Goal: Use online tool/utility: Utilize a website feature to perform a specific function

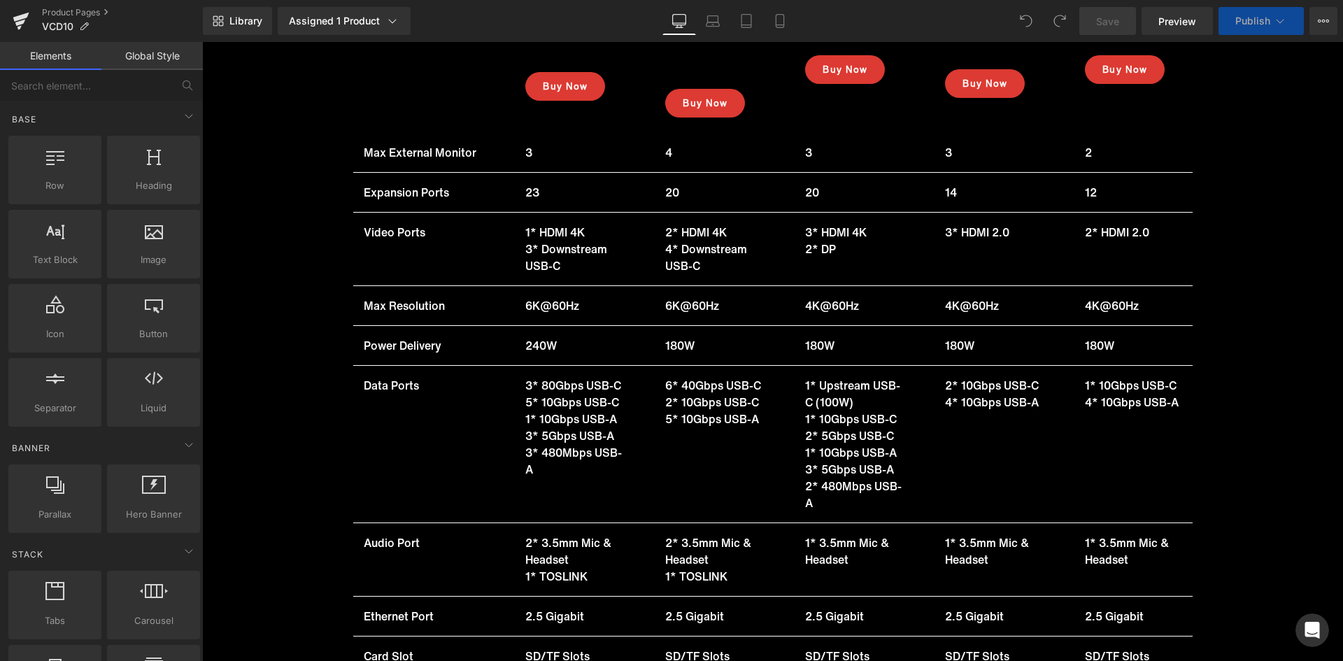
scroll to position [17329, 0]
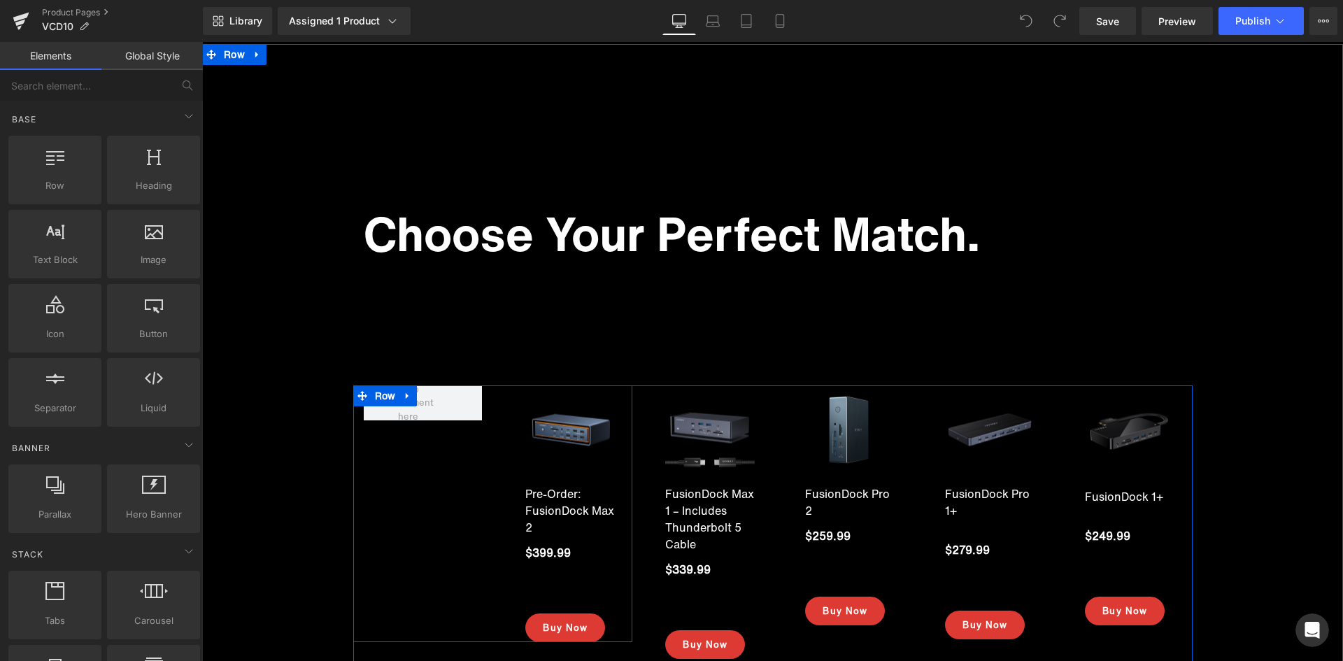
click at [430, 417] on div "Sale Off (P) Image Pre-Order: FusionDock Max 2 (P) Title $399.99 (P) Price Icon…" at bounding box center [493, 513] width 280 height 257
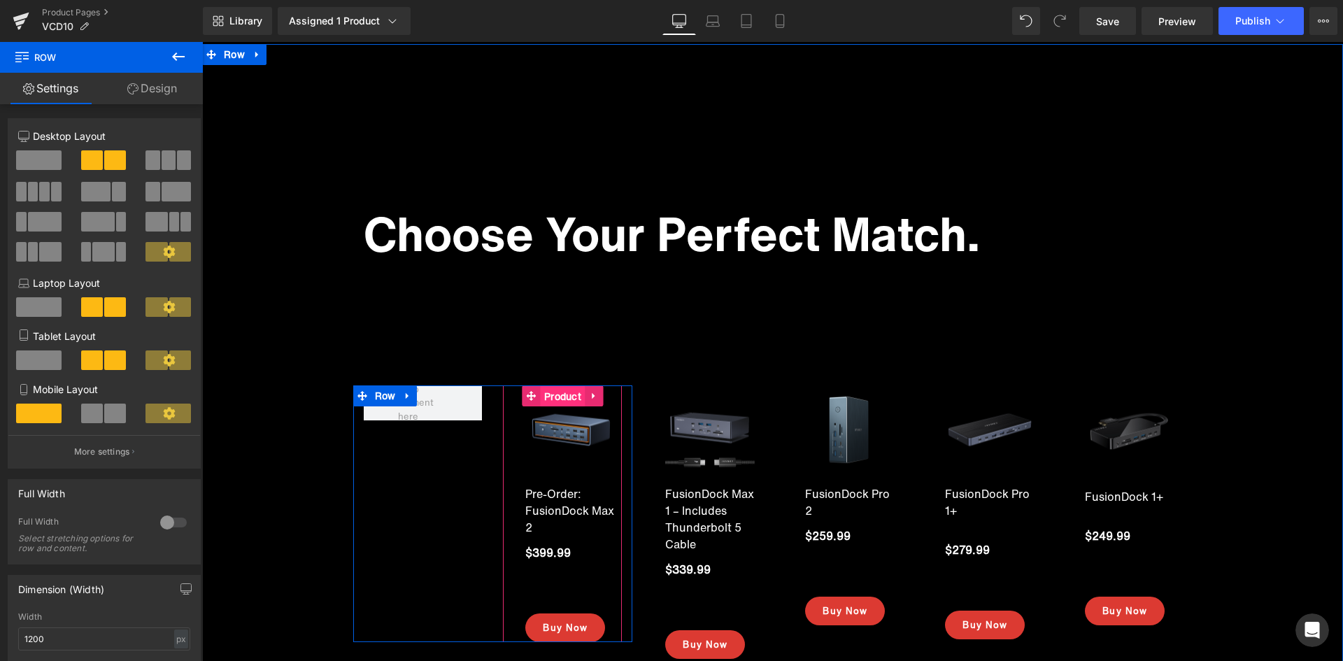
click at [552, 386] on span "Product" at bounding box center [563, 396] width 44 height 21
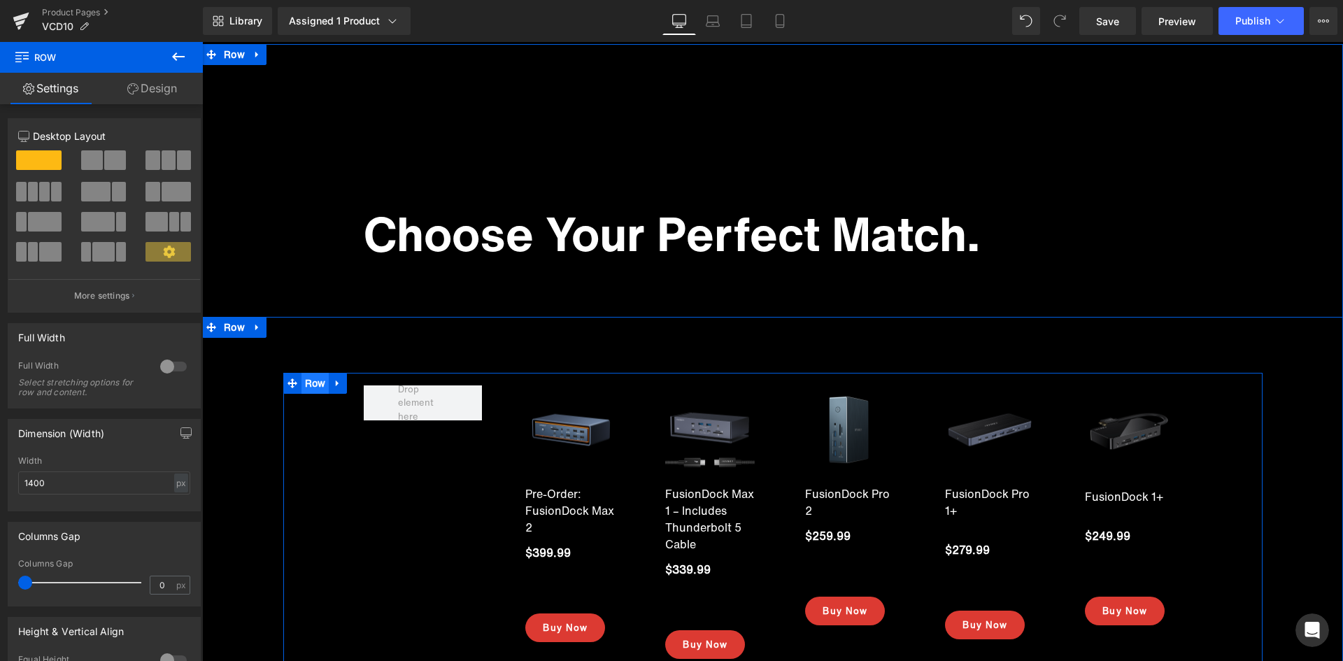
click at [305, 373] on span "Row" at bounding box center [315, 383] width 28 height 21
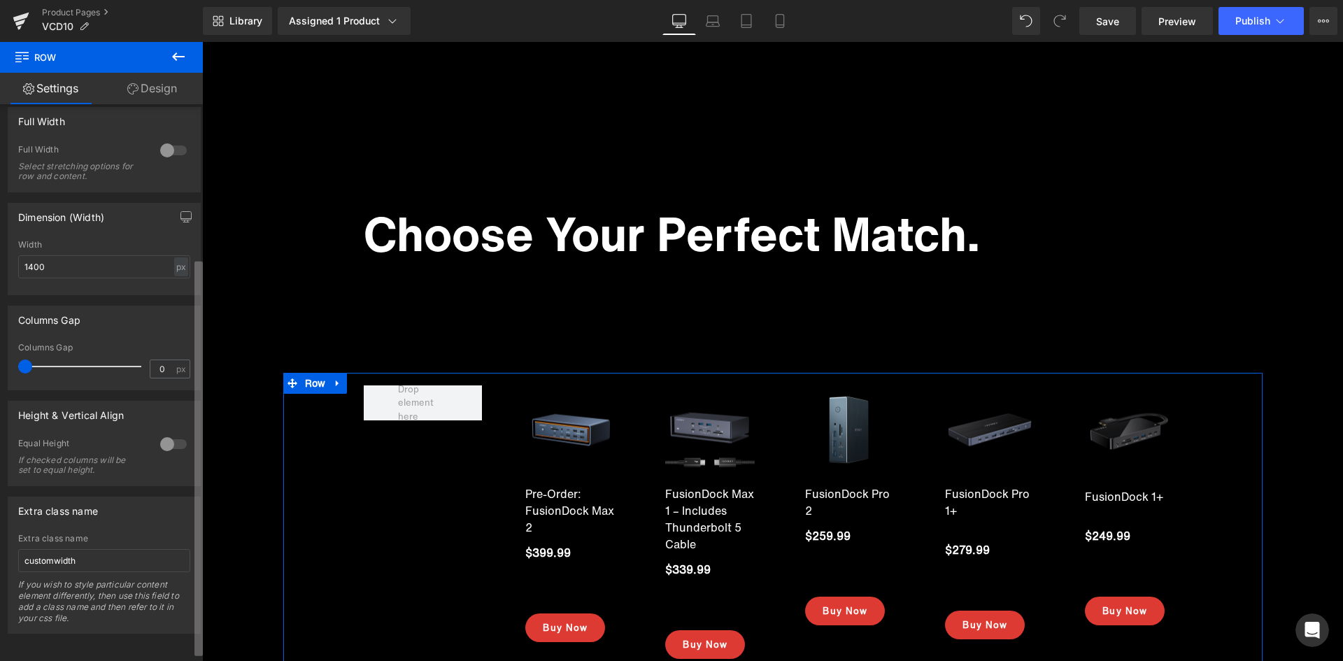
scroll to position [218, 0]
click at [193, 317] on div "12 12 12 Column Size Customizer 12 Desktop Layout Laptop Layout Tablet Layout M…" at bounding box center [101, 385] width 203 height 563
click at [168, 448] on div at bounding box center [174, 442] width 34 height 22
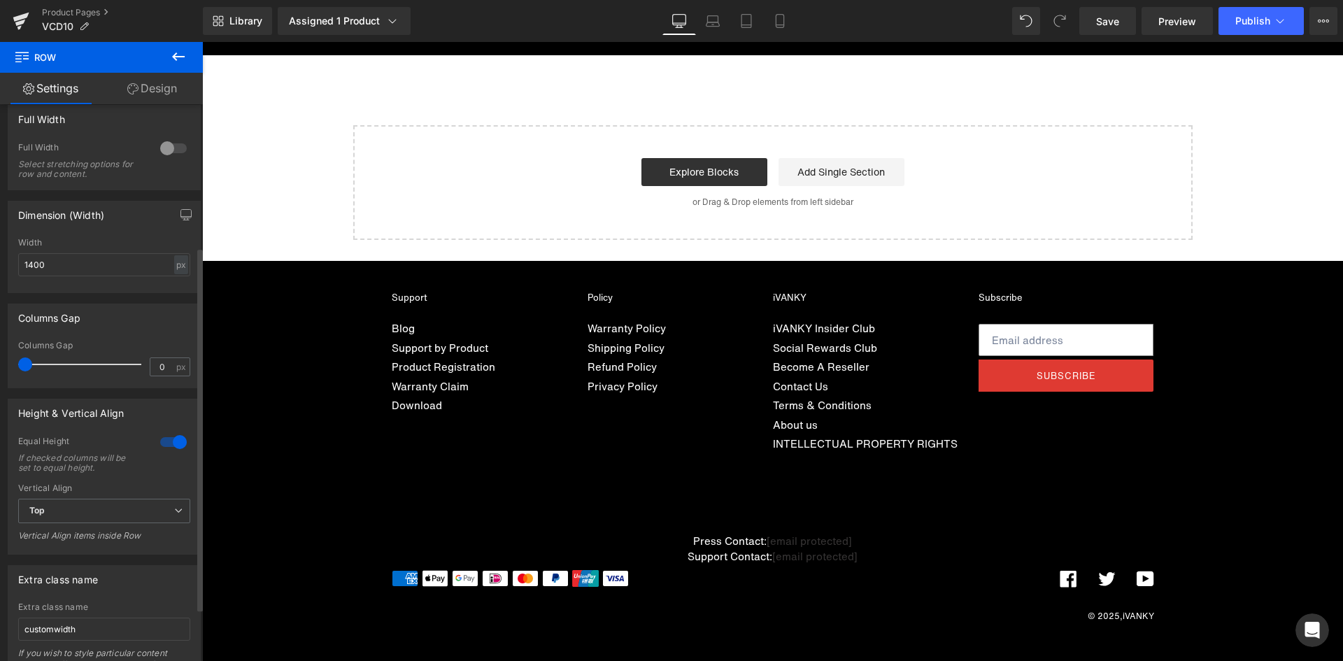
scroll to position [13918, 0]
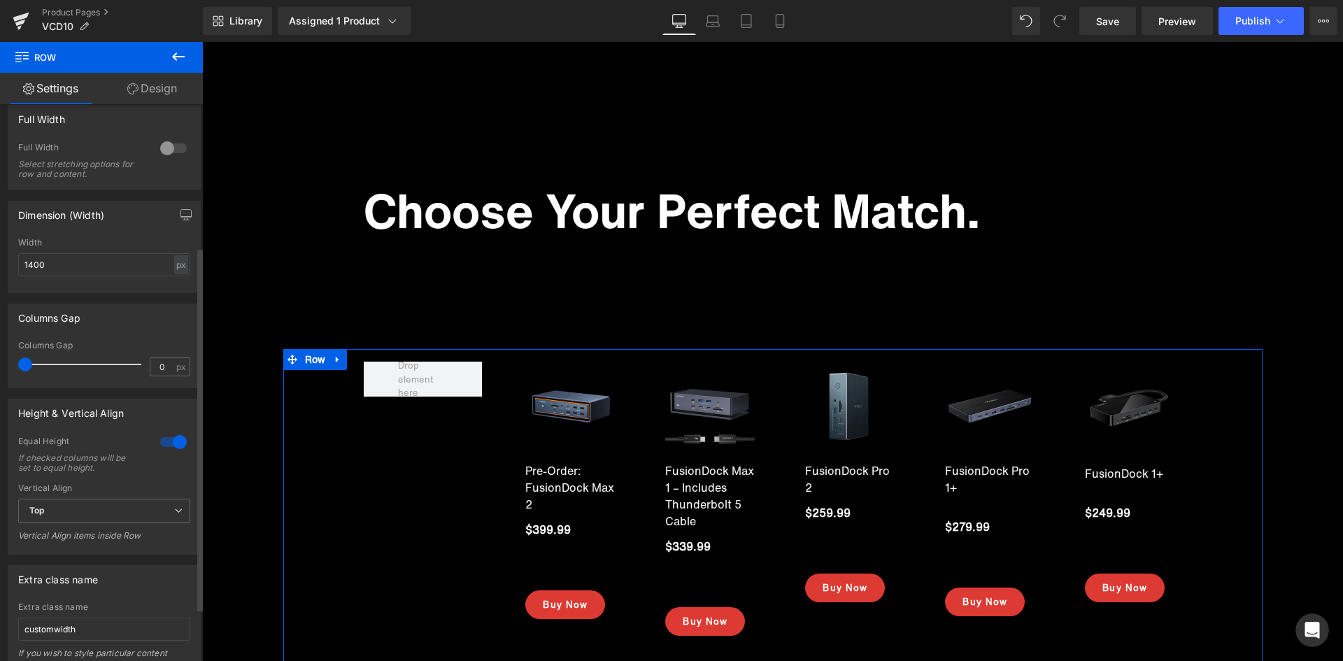
click at [168, 448] on div at bounding box center [174, 442] width 34 height 22
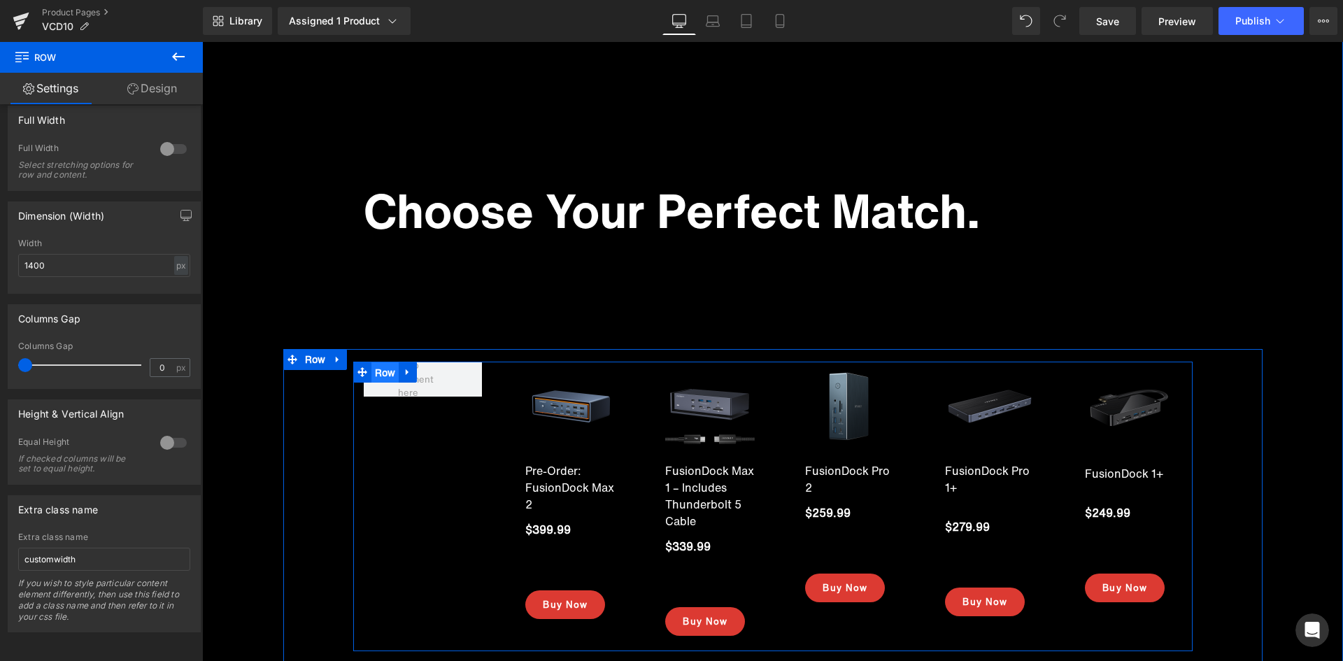
click at [383, 369] on span "Row" at bounding box center [385, 372] width 28 height 21
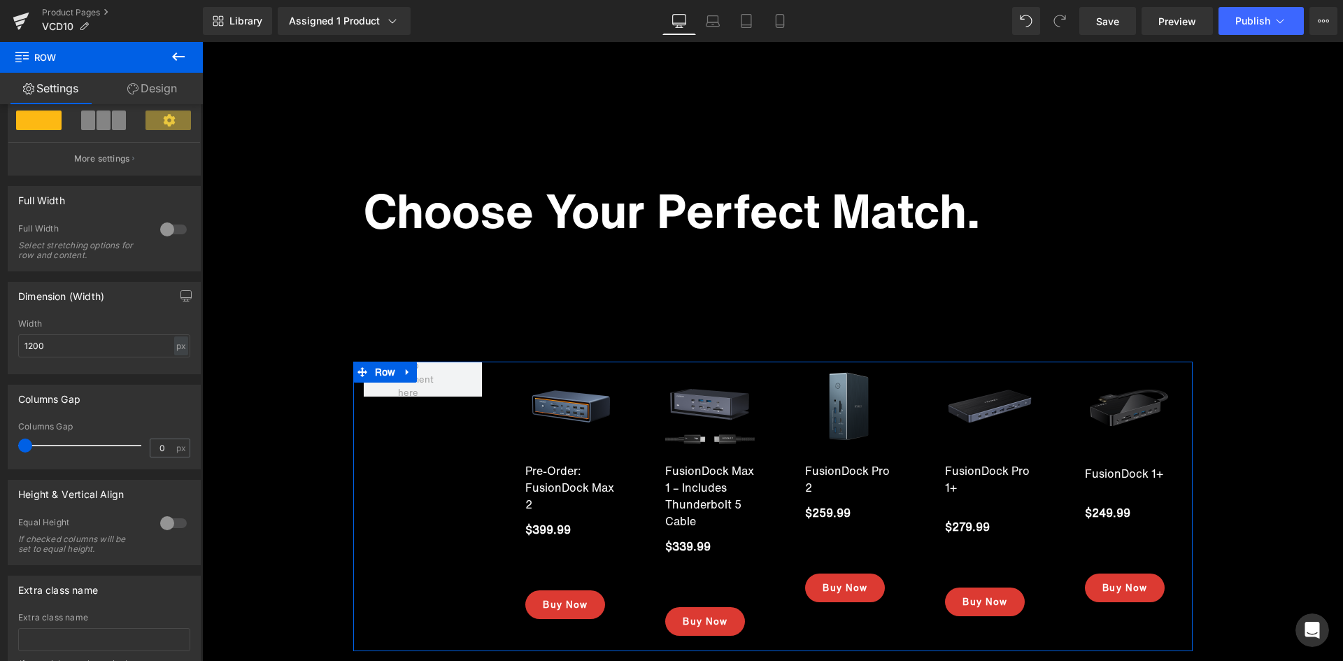
scroll to position [295, 0]
click at [191, 541] on div "4+4+4 12+12+12 12+12+12 Column Size Customizer 4+4+4 Desktop Layout Laptop Layo…" at bounding box center [101, 385] width 203 height 563
click at [168, 518] on div at bounding box center [174, 521] width 34 height 22
click at [167, 519] on div at bounding box center [174, 521] width 34 height 22
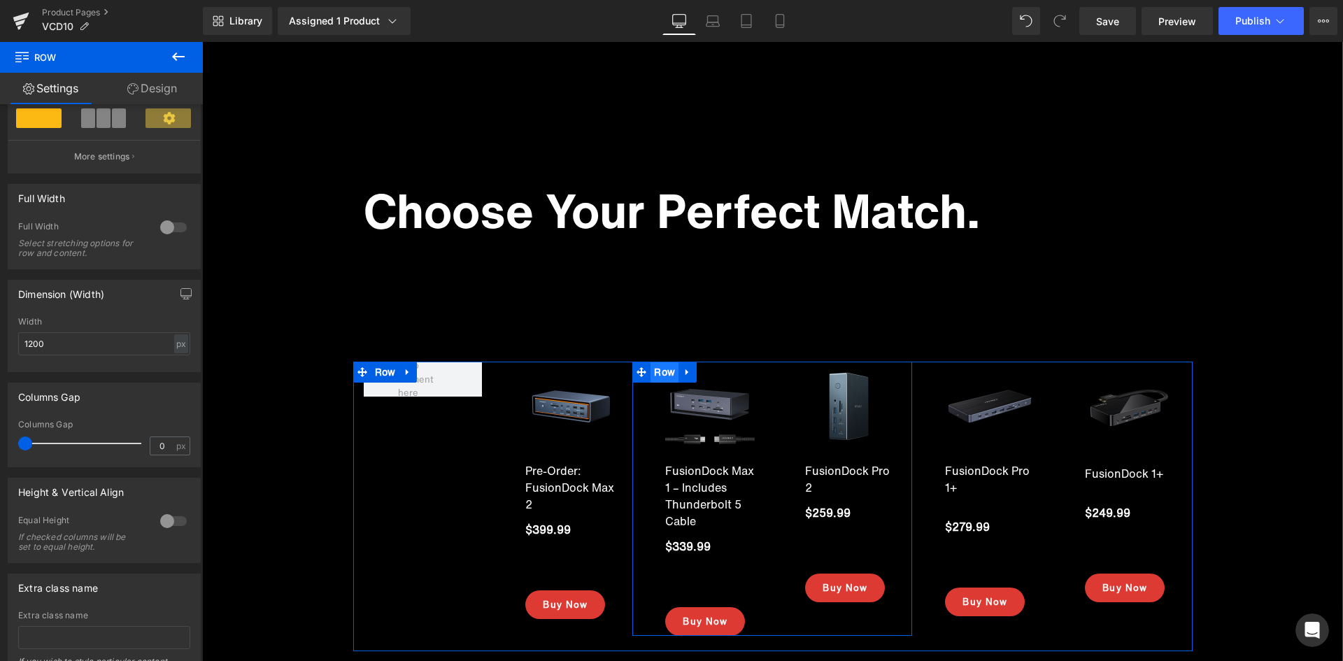
click at [662, 374] on span "Row" at bounding box center [664, 372] width 28 height 21
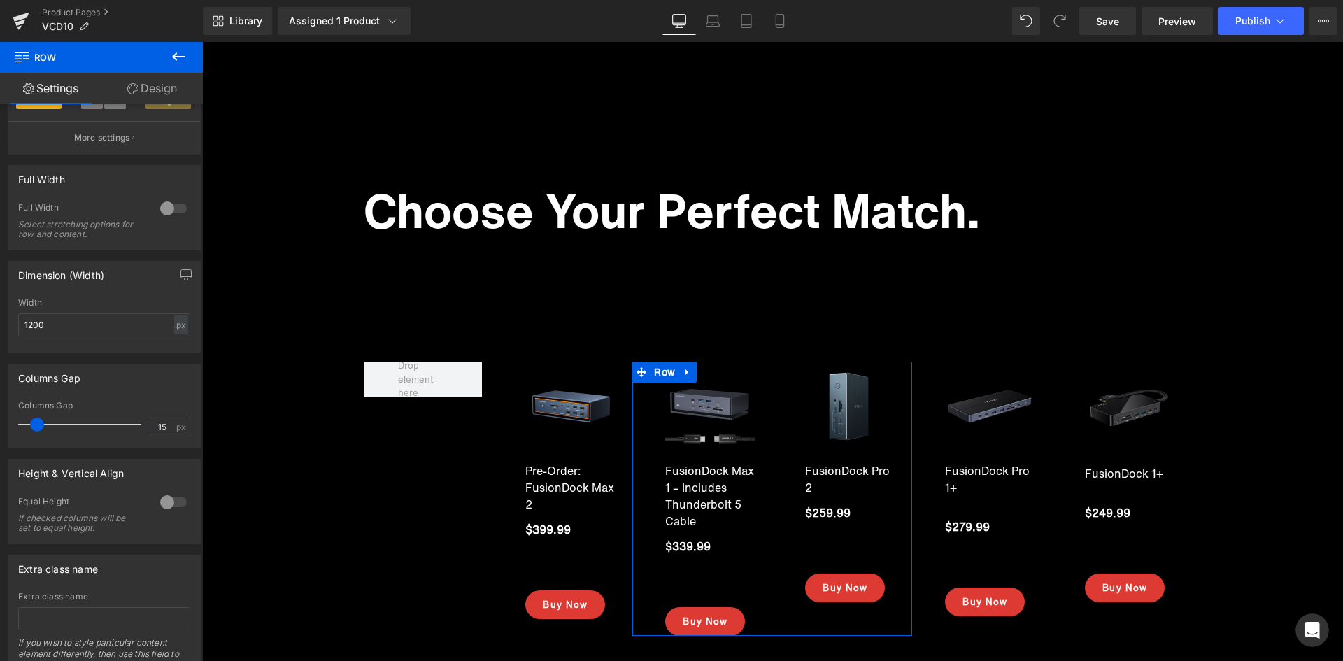
scroll to position [326, 0]
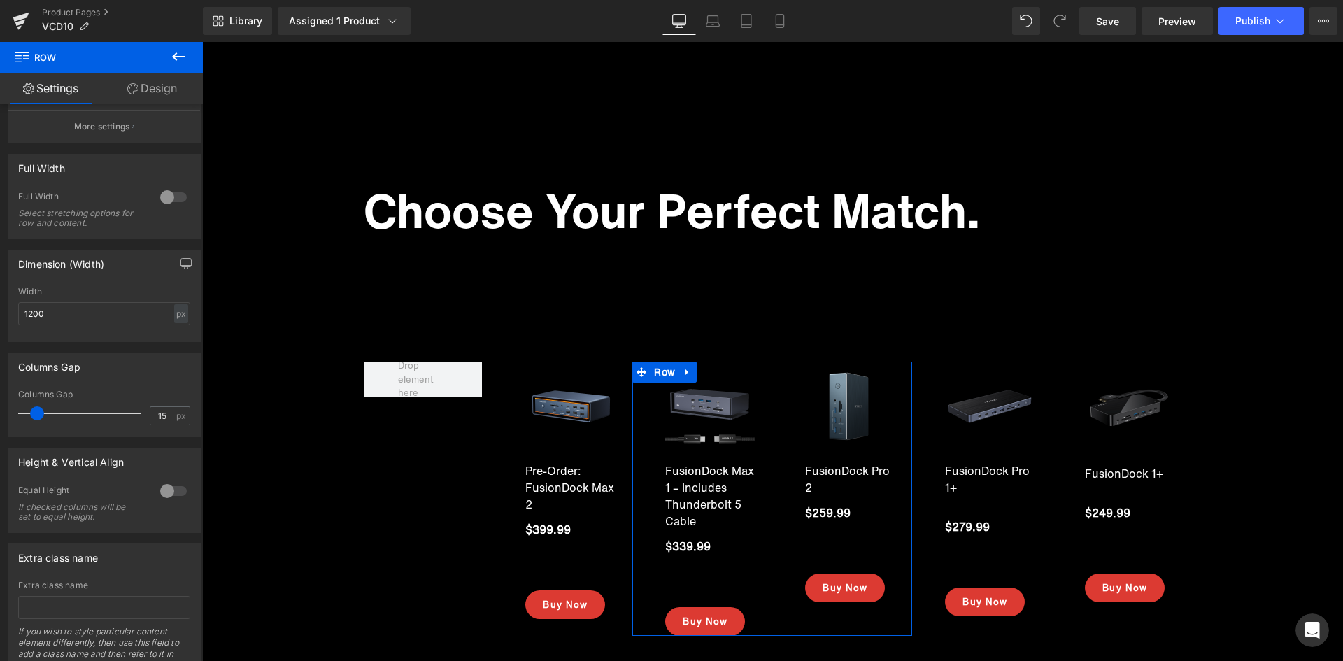
click at [191, 497] on div "6+6 6+6 12+12 Column Size Customizer 6+6 Desktop Layout Laptop Layout Tablet La…" at bounding box center [101, 385] width 203 height 563
click at [166, 494] on div at bounding box center [174, 490] width 34 height 22
click at [115, 564] on span "Top" at bounding box center [104, 559] width 172 height 24
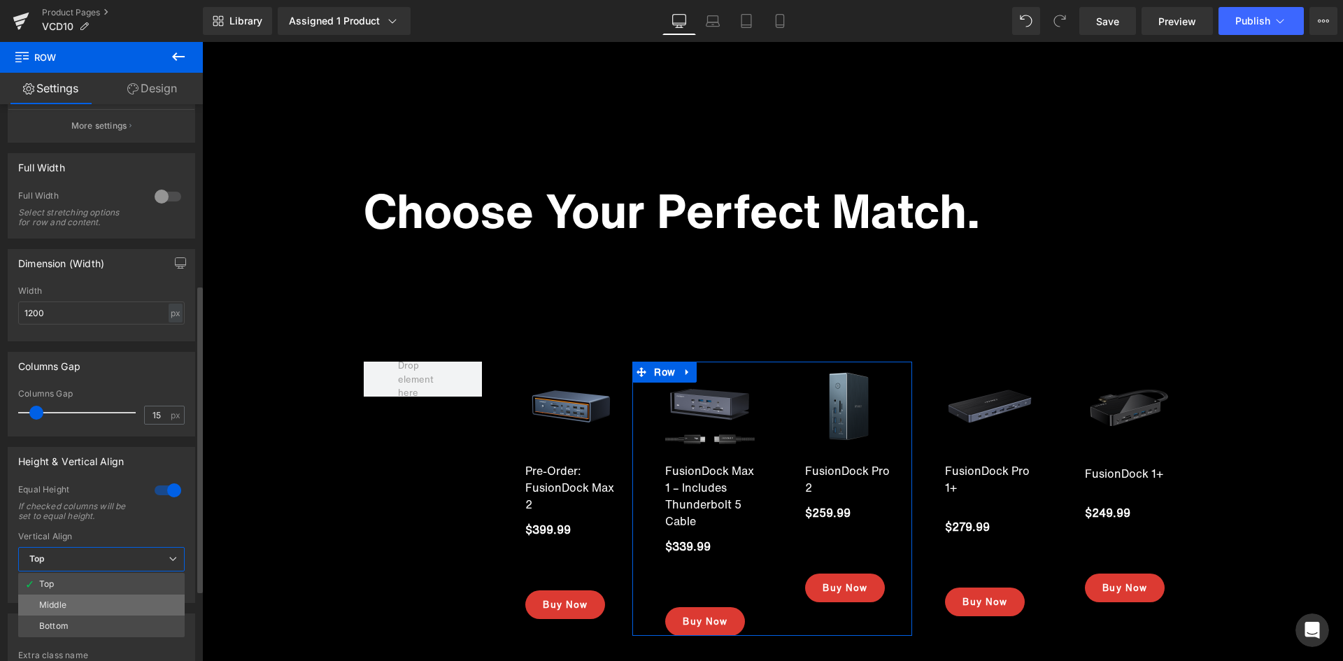
click at [72, 598] on li "Middle" at bounding box center [101, 604] width 166 height 21
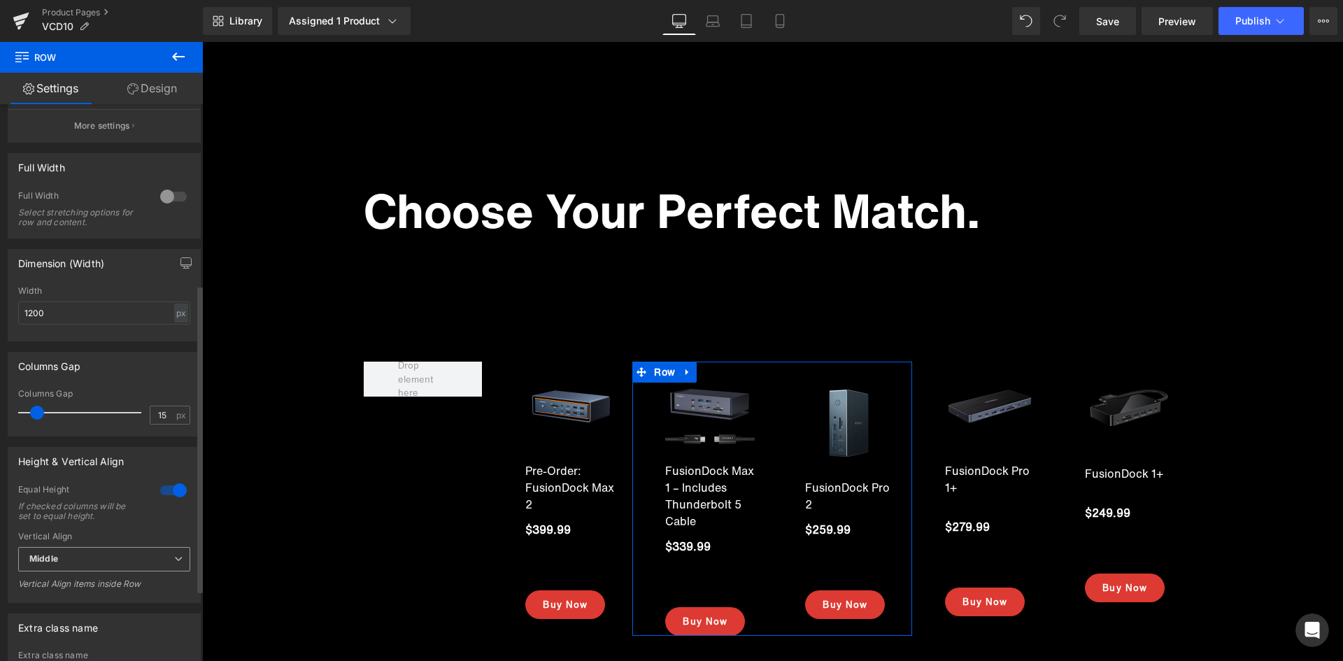
click at [81, 567] on span "Middle" at bounding box center [104, 559] width 172 height 24
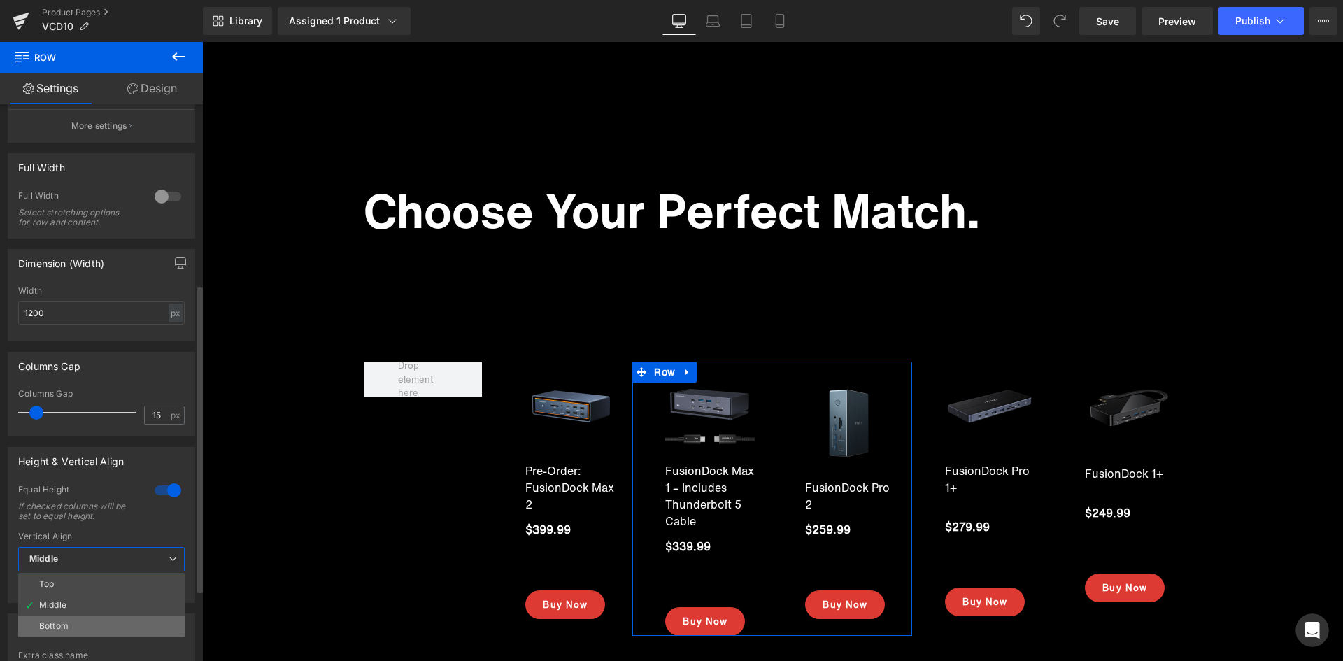
click at [77, 626] on li "Bottom" at bounding box center [101, 625] width 166 height 21
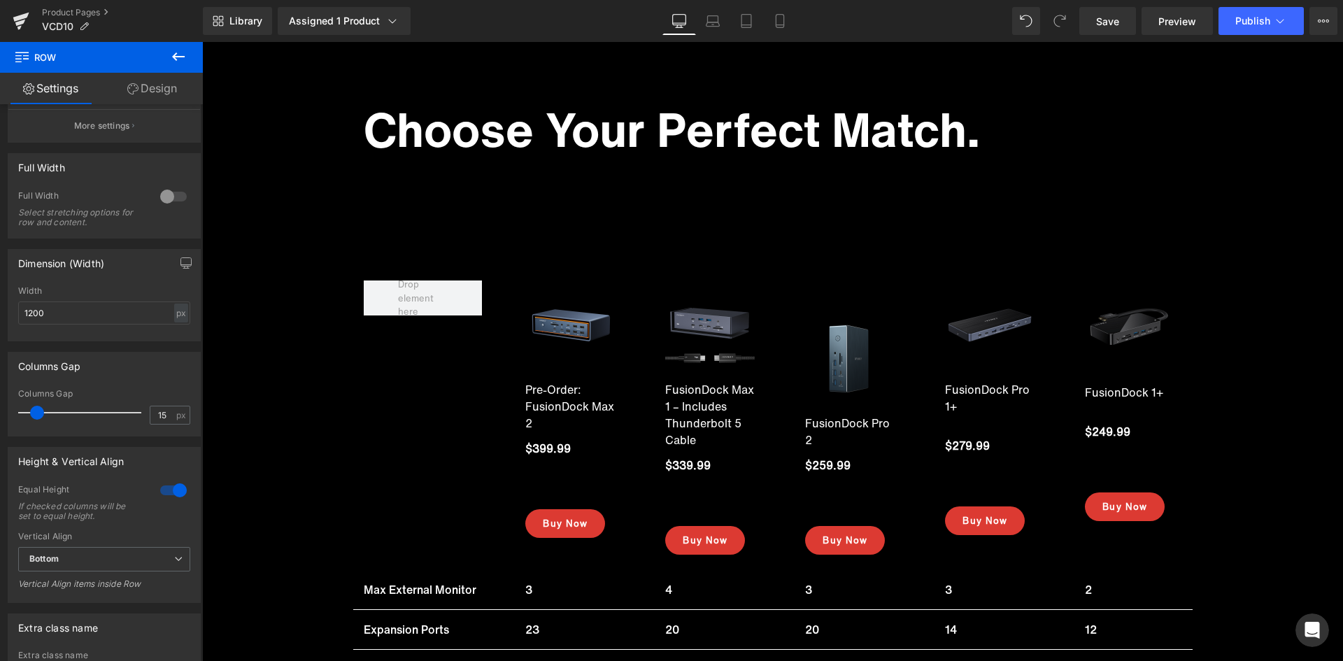
scroll to position [14019, 0]
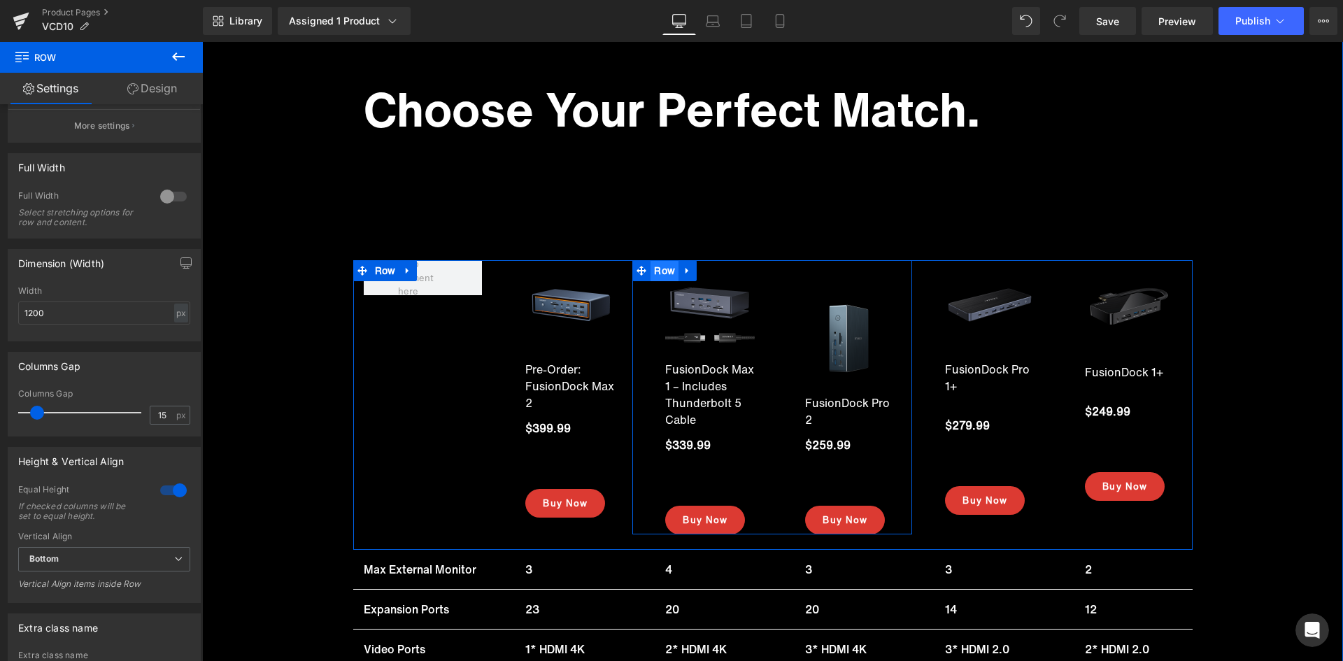
click at [658, 271] on span "Row" at bounding box center [664, 270] width 28 height 21
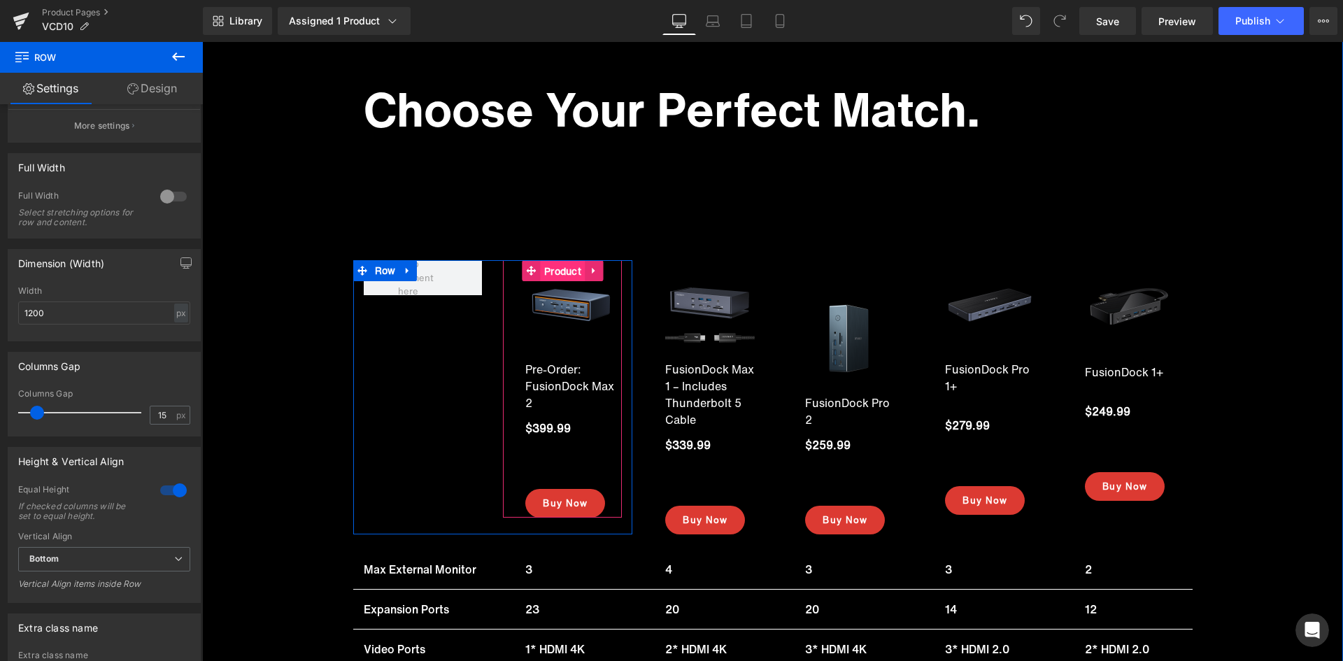
click at [565, 272] on span "Product" at bounding box center [563, 271] width 44 height 21
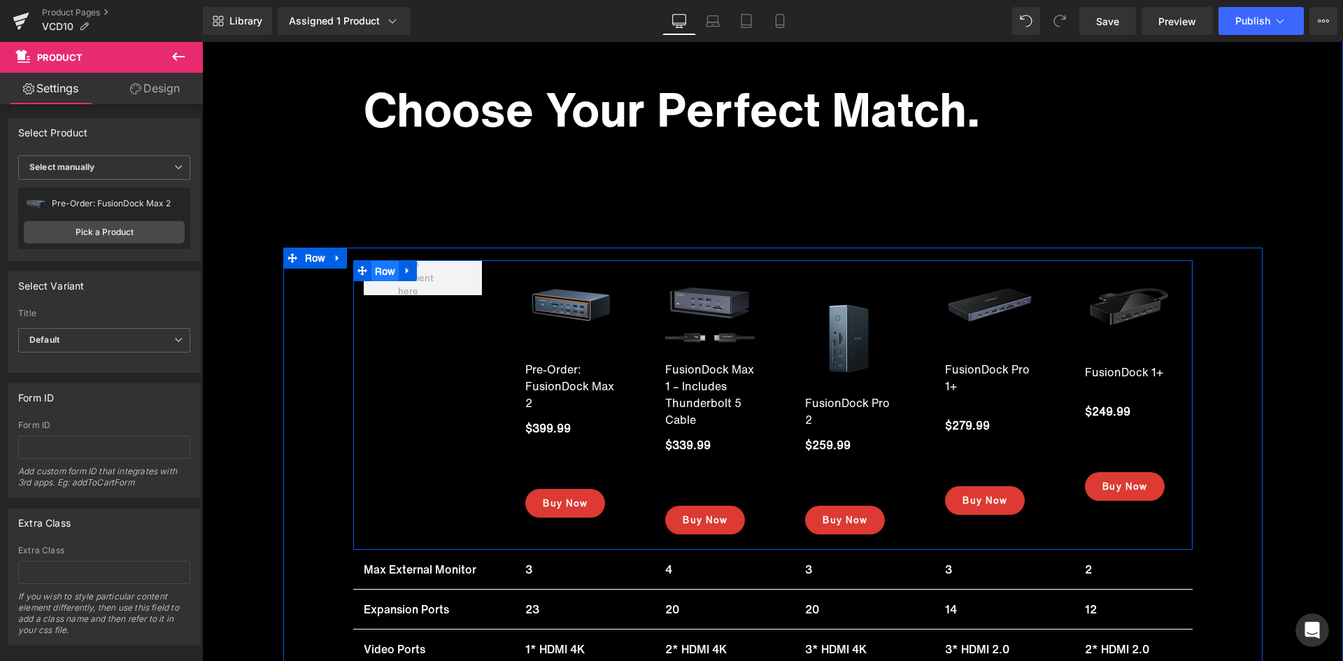
click at [375, 268] on span "Row" at bounding box center [385, 271] width 28 height 21
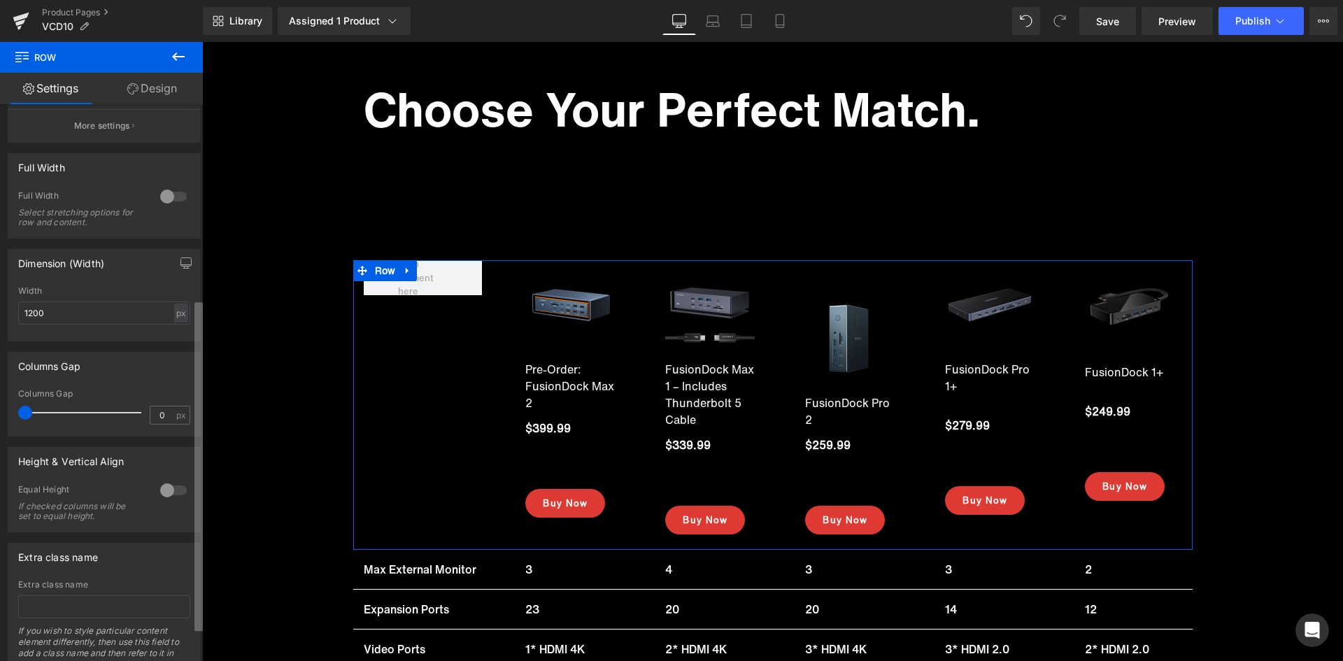
scroll to position [331, 0]
click at [196, 498] on b at bounding box center [198, 466] width 8 height 329
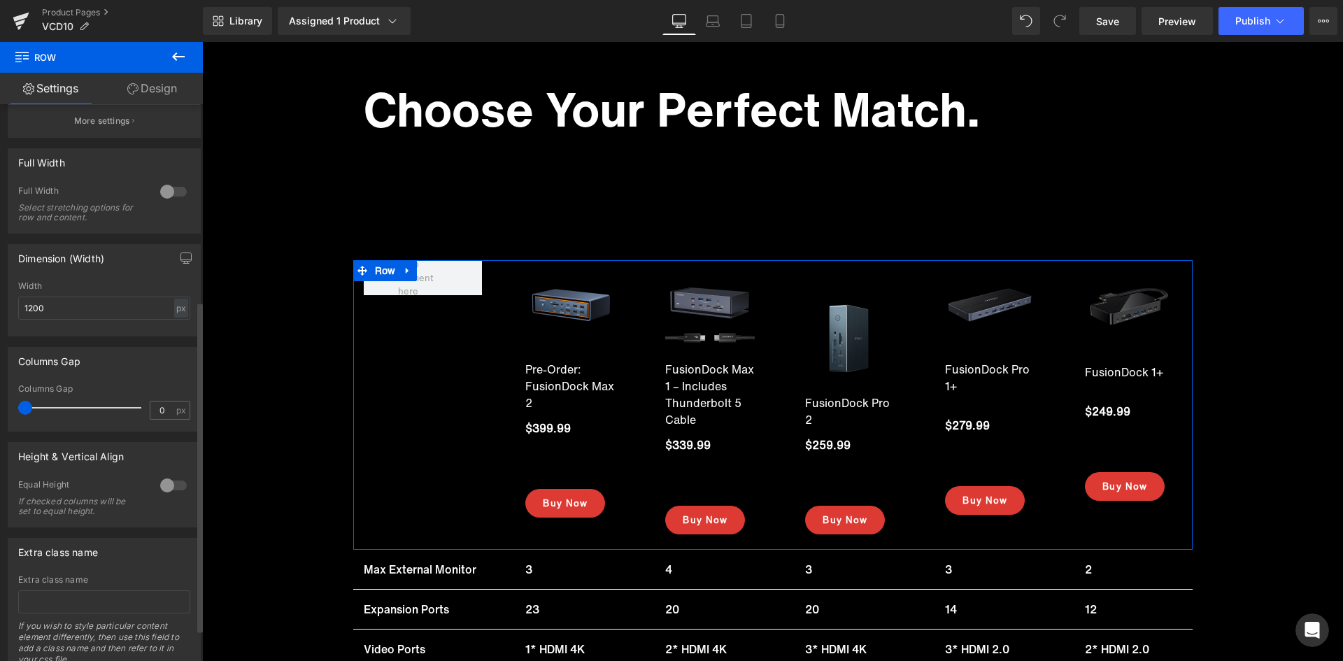
click at [166, 492] on div at bounding box center [174, 485] width 34 height 22
click at [159, 549] on span "Top" at bounding box center [104, 554] width 172 height 24
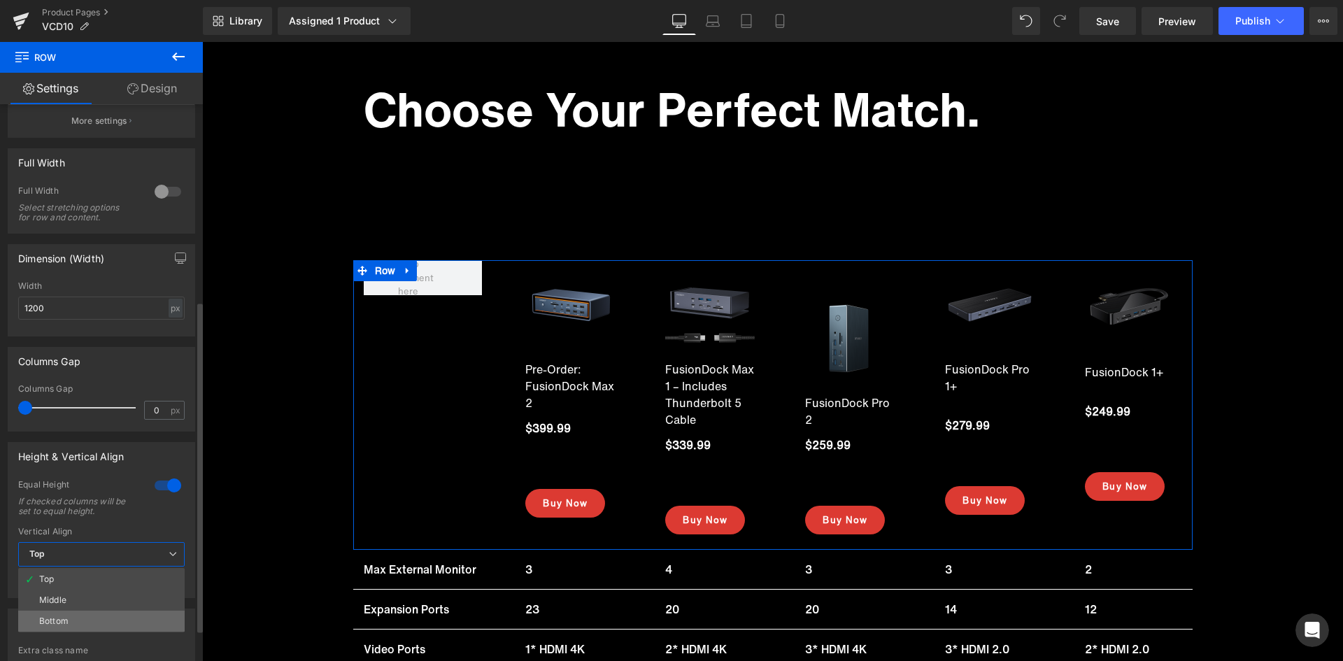
click at [64, 616] on div "Bottom" at bounding box center [53, 621] width 29 height 10
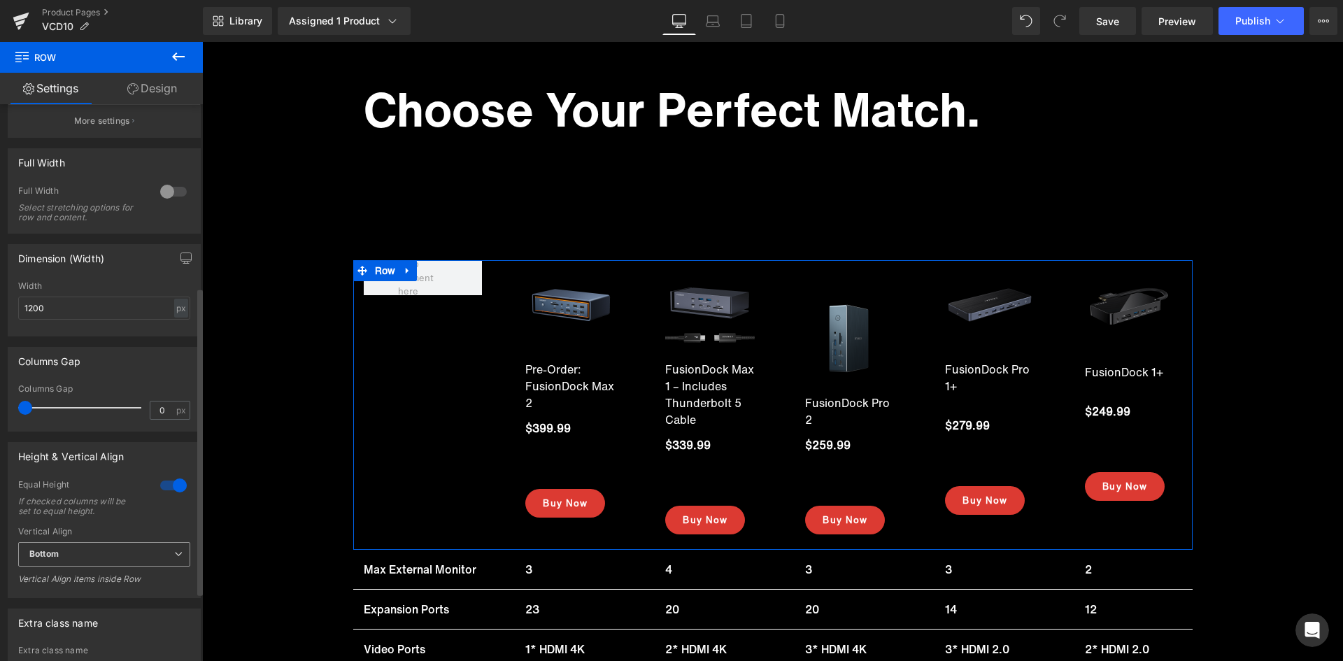
click at [113, 552] on span "Bottom" at bounding box center [104, 554] width 172 height 24
click at [177, 485] on div at bounding box center [168, 485] width 34 height 22
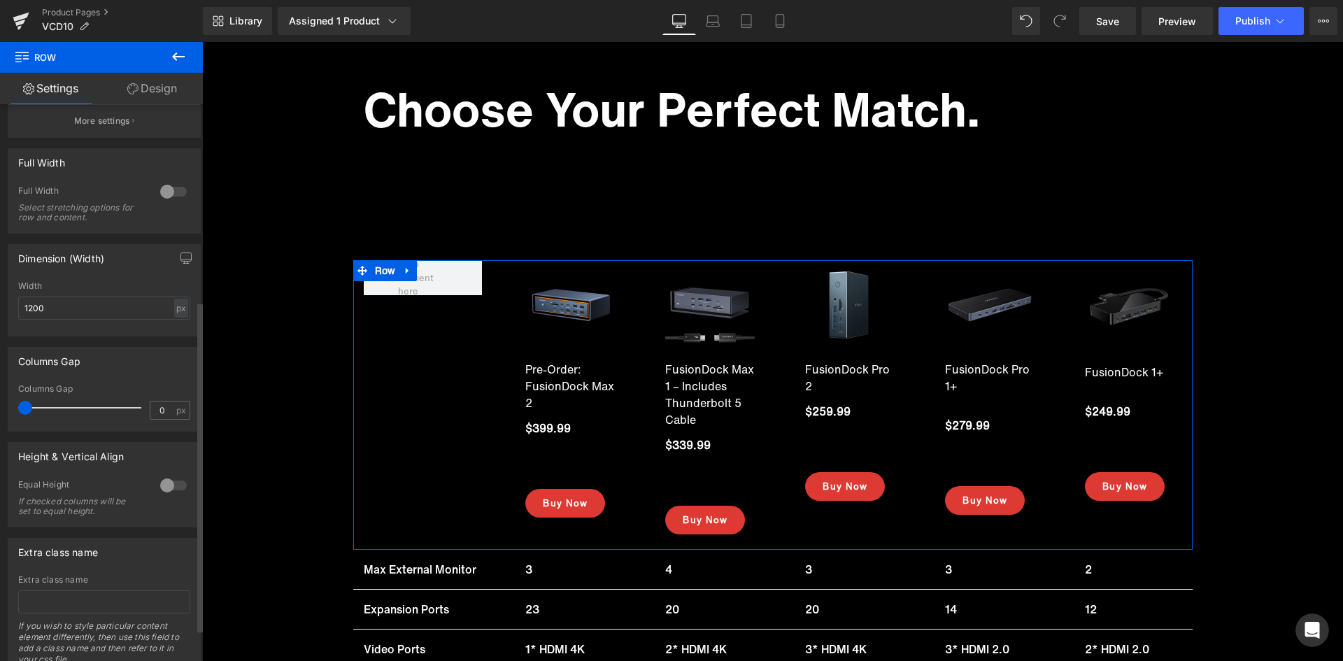
click at [163, 483] on div at bounding box center [174, 485] width 34 height 22
click at [129, 545] on span "Bottom" at bounding box center [104, 554] width 172 height 24
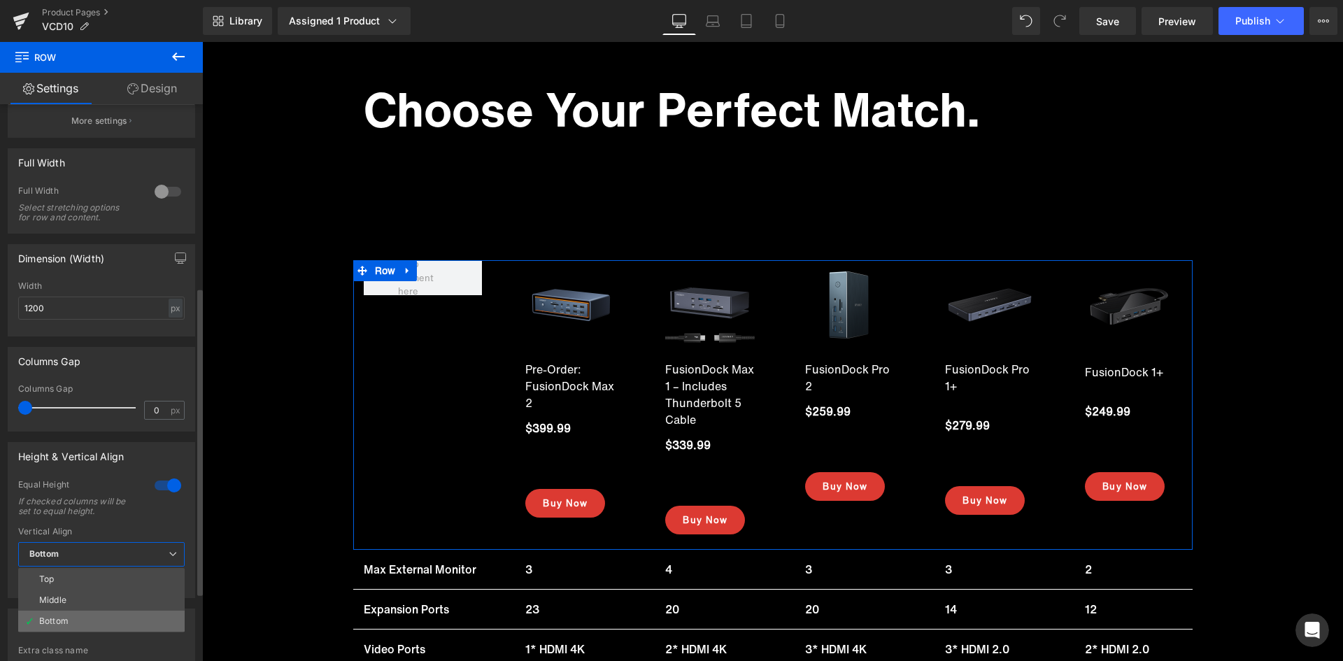
click at [67, 614] on li "Bottom" at bounding box center [101, 620] width 166 height 21
click at [101, 564] on span "Bottom" at bounding box center [104, 554] width 172 height 24
click at [59, 577] on li "Top" at bounding box center [101, 579] width 166 height 21
click at [88, 557] on span "Top" at bounding box center [104, 554] width 172 height 24
click at [88, 557] on span "Top" at bounding box center [101, 554] width 166 height 24
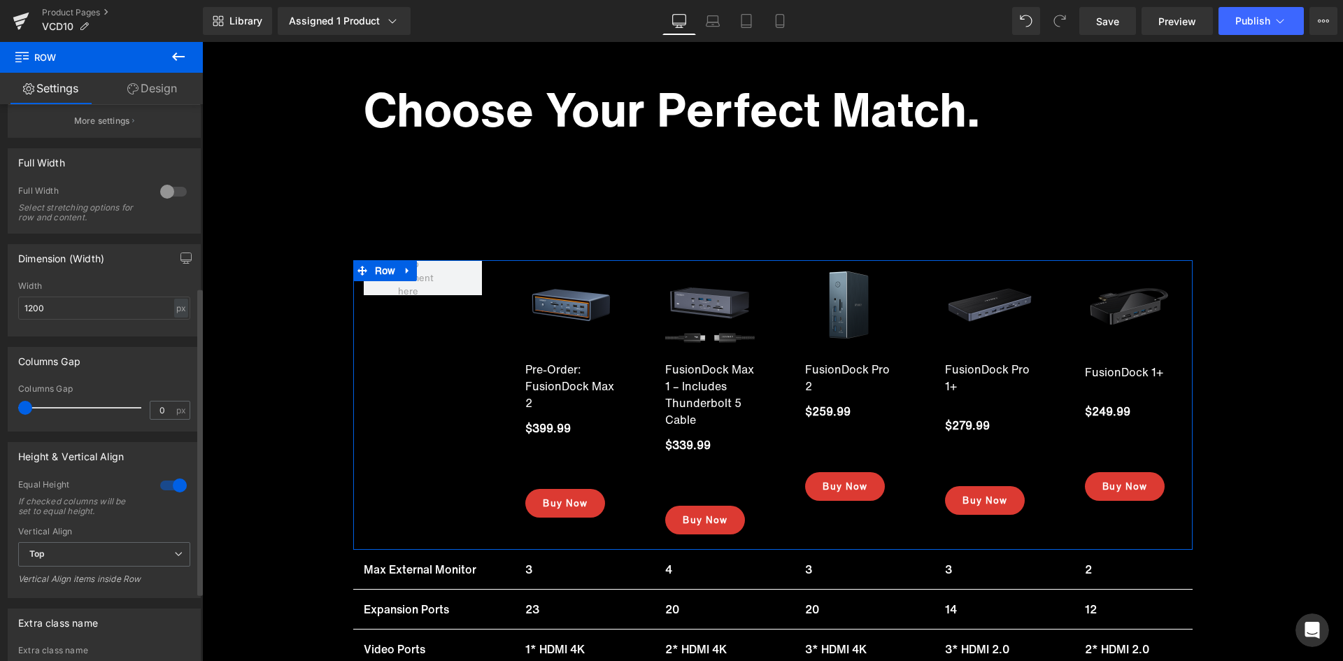
click at [170, 491] on div at bounding box center [174, 485] width 34 height 22
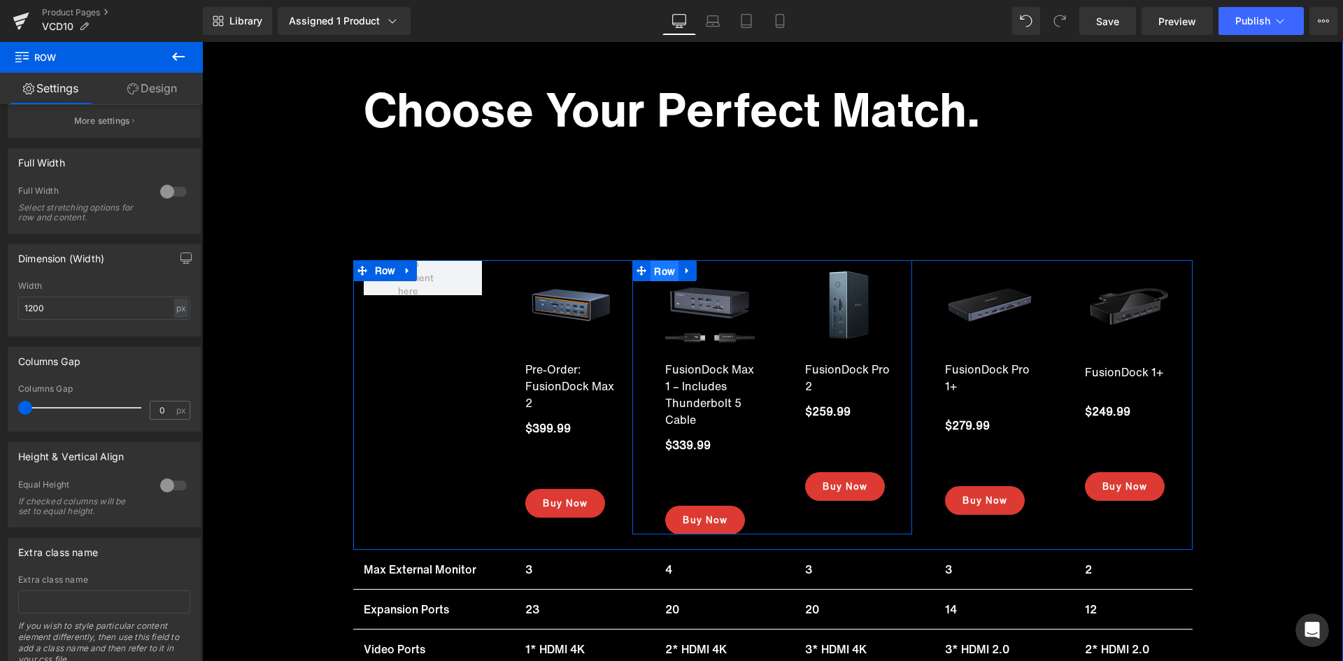
click at [662, 274] on span "Row" at bounding box center [664, 271] width 28 height 21
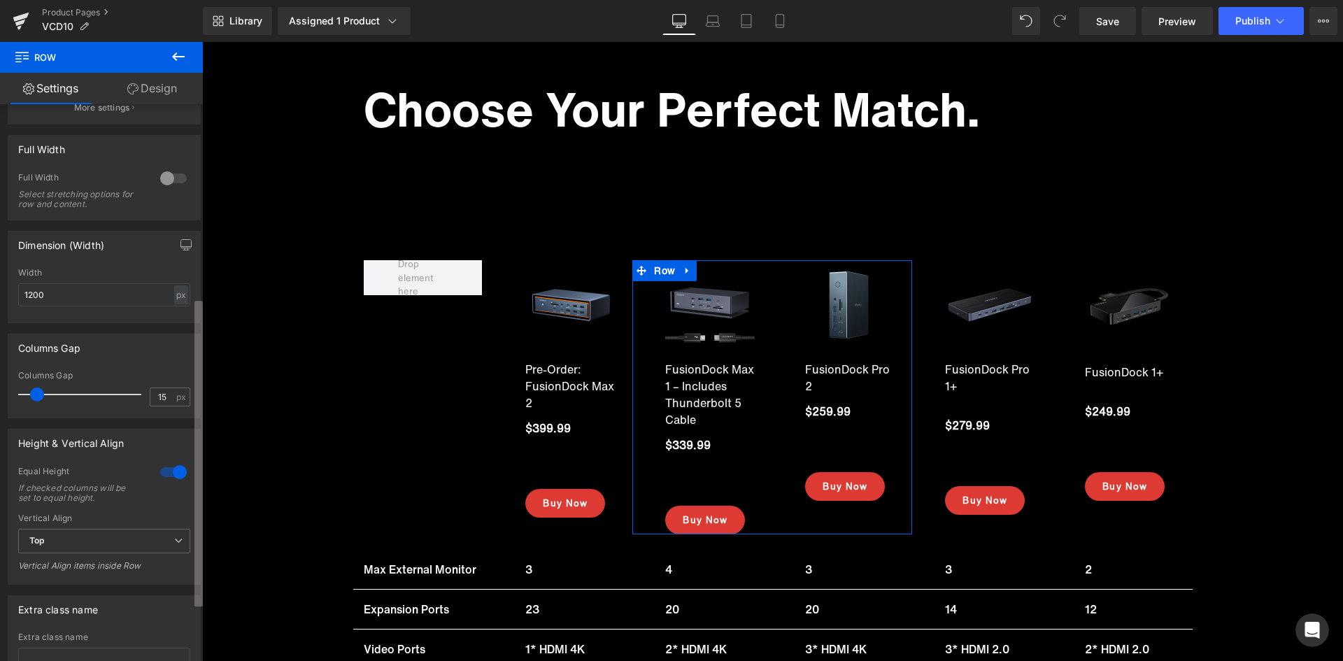
scroll to position [350, 0]
click at [199, 576] on b at bounding box center [198, 454] width 8 height 306
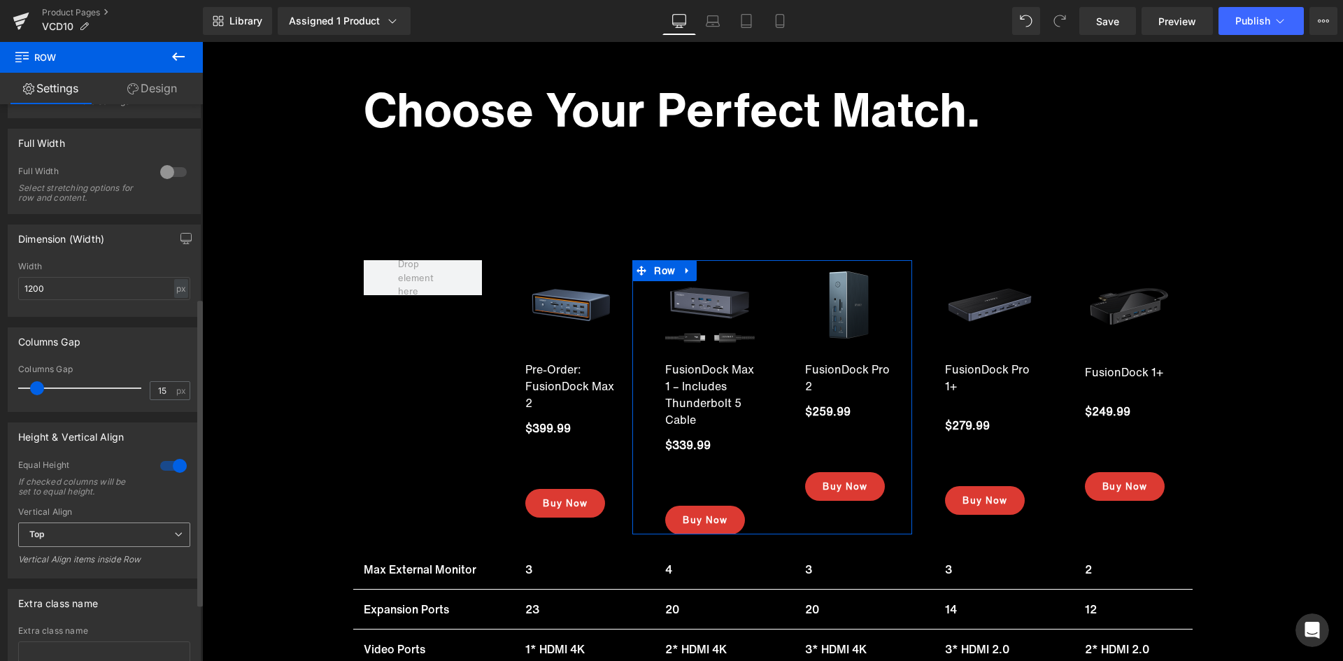
click at [136, 534] on span "Top" at bounding box center [104, 534] width 172 height 24
click at [72, 594] on li "Bottom" at bounding box center [101, 601] width 166 height 21
click at [166, 472] on div at bounding box center [174, 466] width 34 height 22
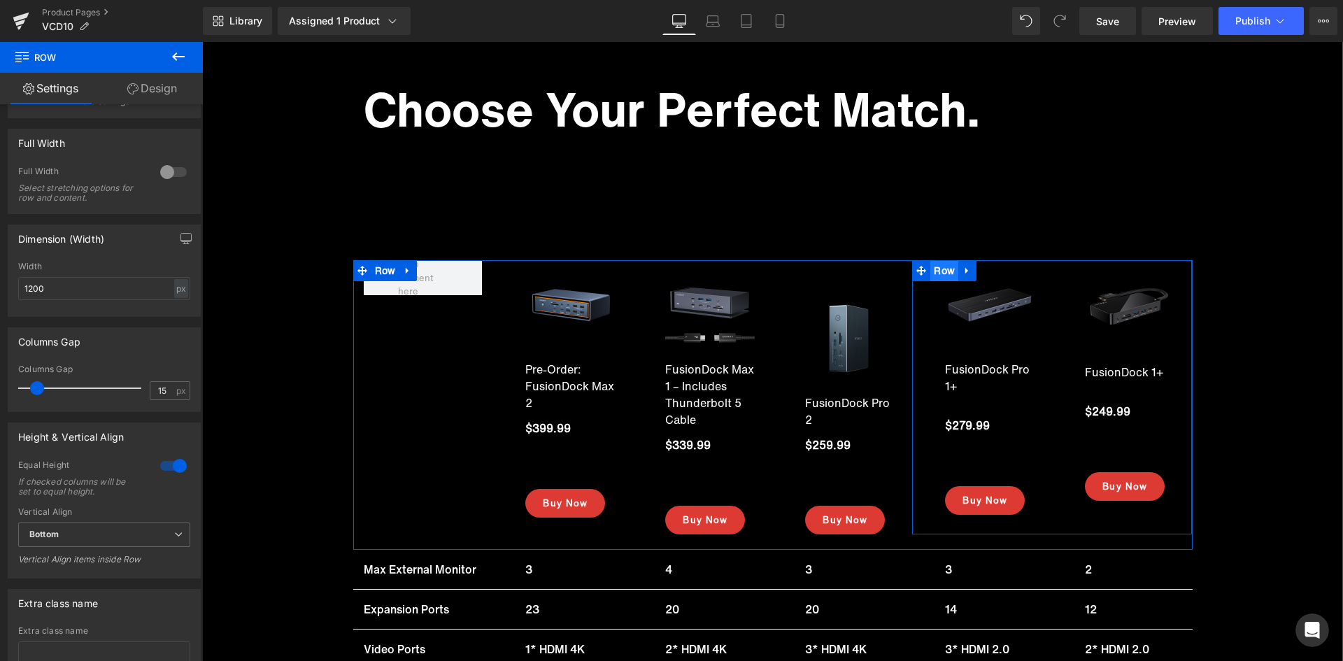
click at [939, 269] on span "Row" at bounding box center [944, 270] width 28 height 21
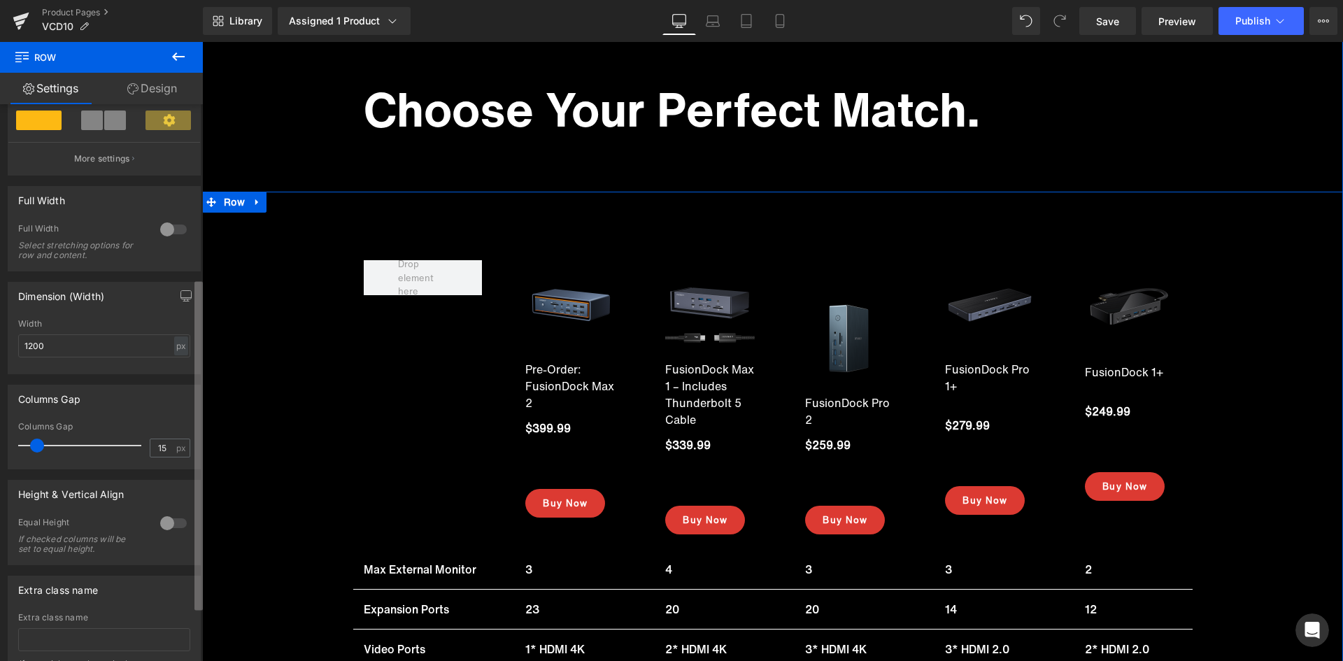
scroll to position [285, 0]
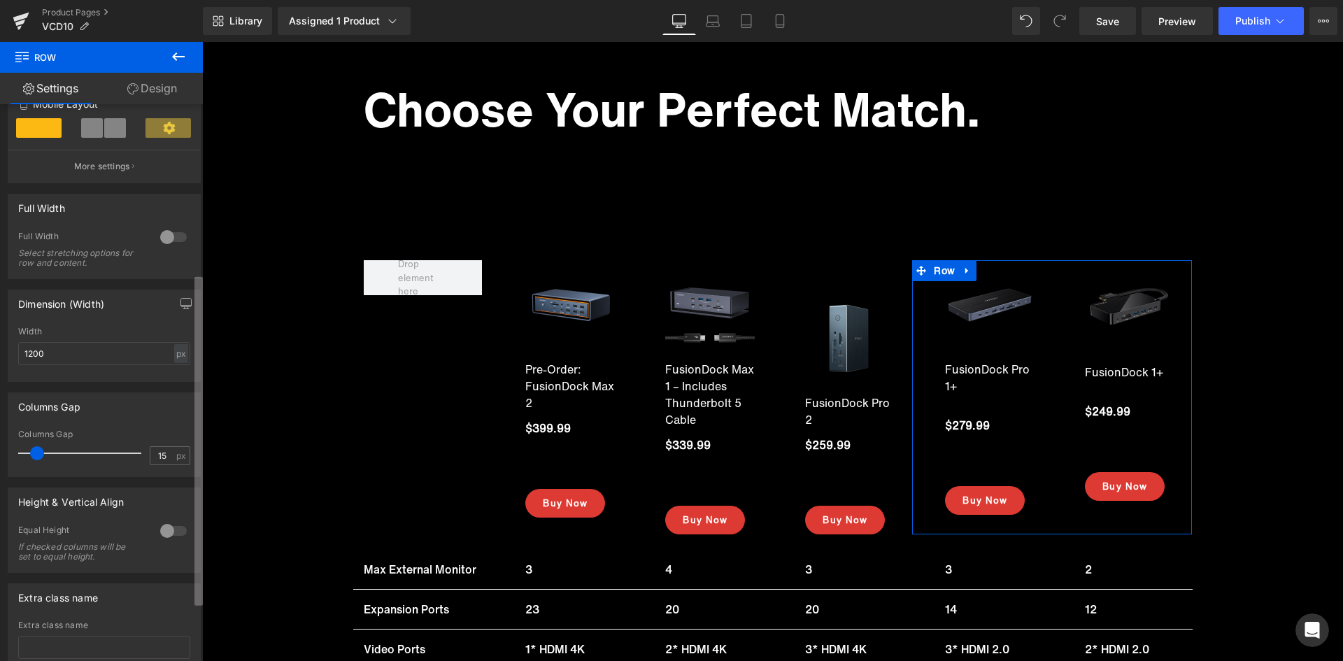
click at [200, 582] on b at bounding box center [198, 441] width 8 height 329
click at [164, 532] on div at bounding box center [174, 531] width 34 height 22
click at [134, 595] on span "Top" at bounding box center [104, 599] width 172 height 24
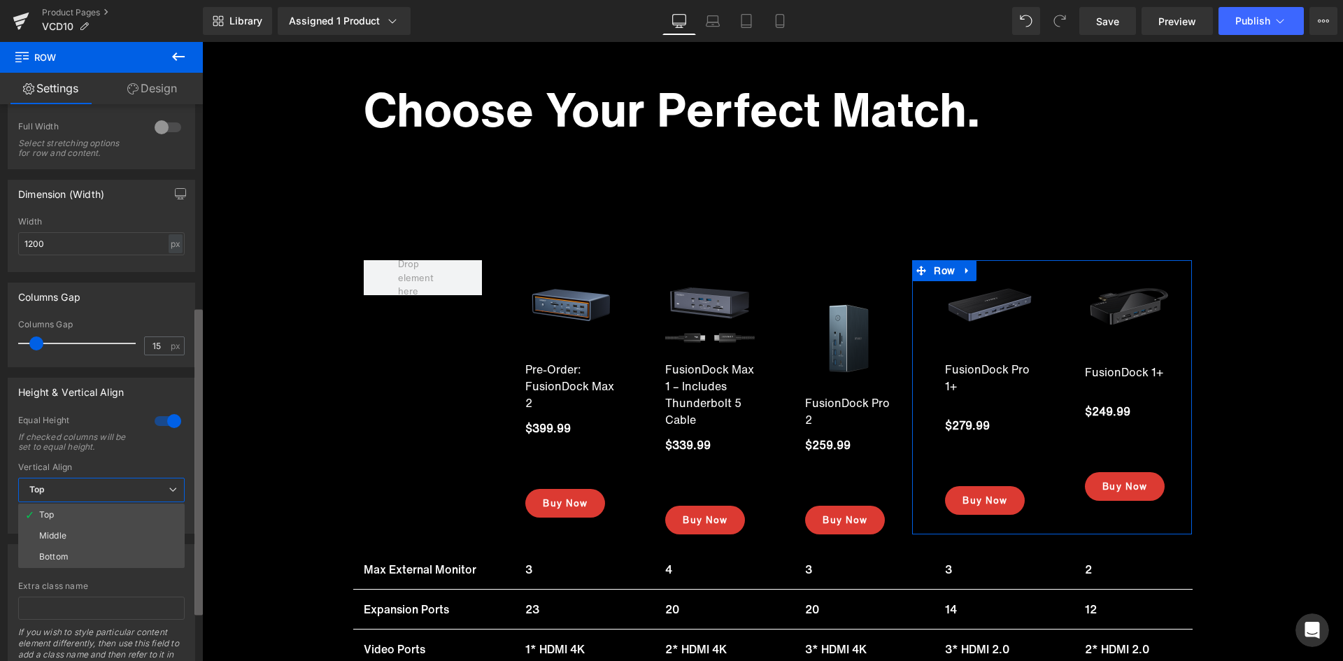
click at [194, 592] on div "6+6 6+6 12+12 Column Size Customizer 6+6 Desktop Layout Laptop Layout Tablet La…" at bounding box center [101, 385] width 203 height 563
click at [90, 555] on li "Bottom" at bounding box center [101, 555] width 166 height 21
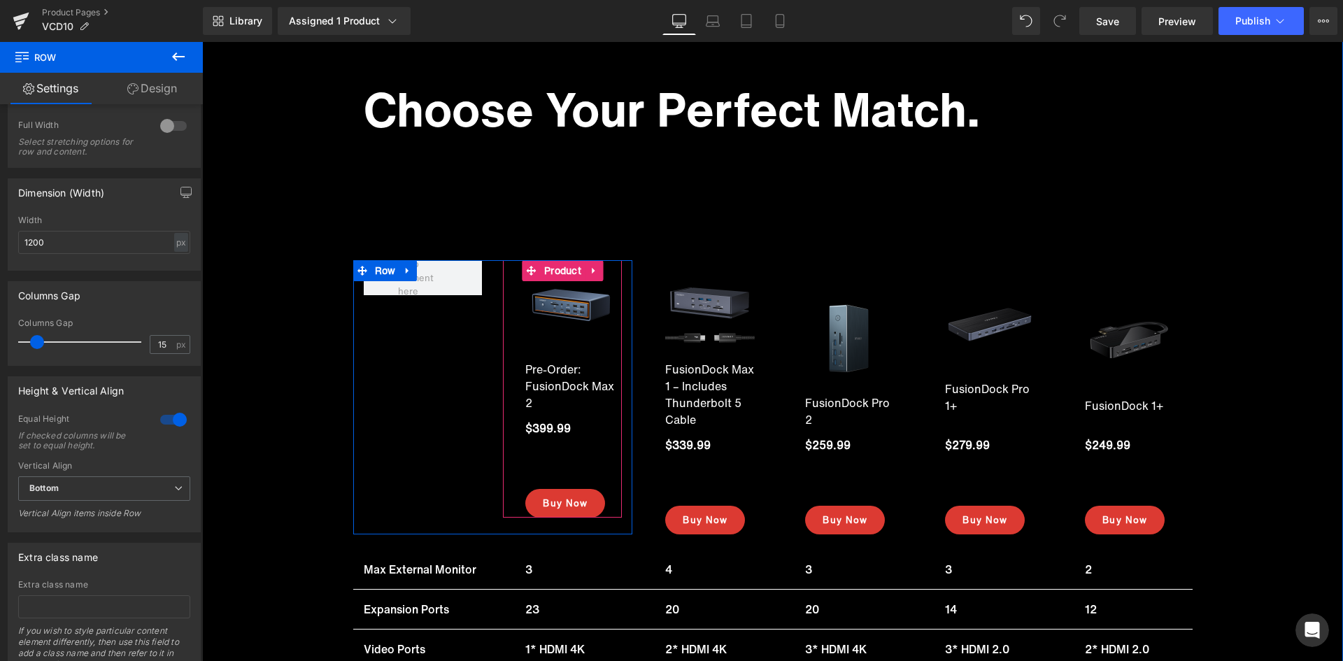
click at [584, 463] on div "Sale Off (P) Image Pre-Order: FusionDock Max 2 (P) Title $399.99 (P) Price Icon…" at bounding box center [570, 388] width 90 height 257
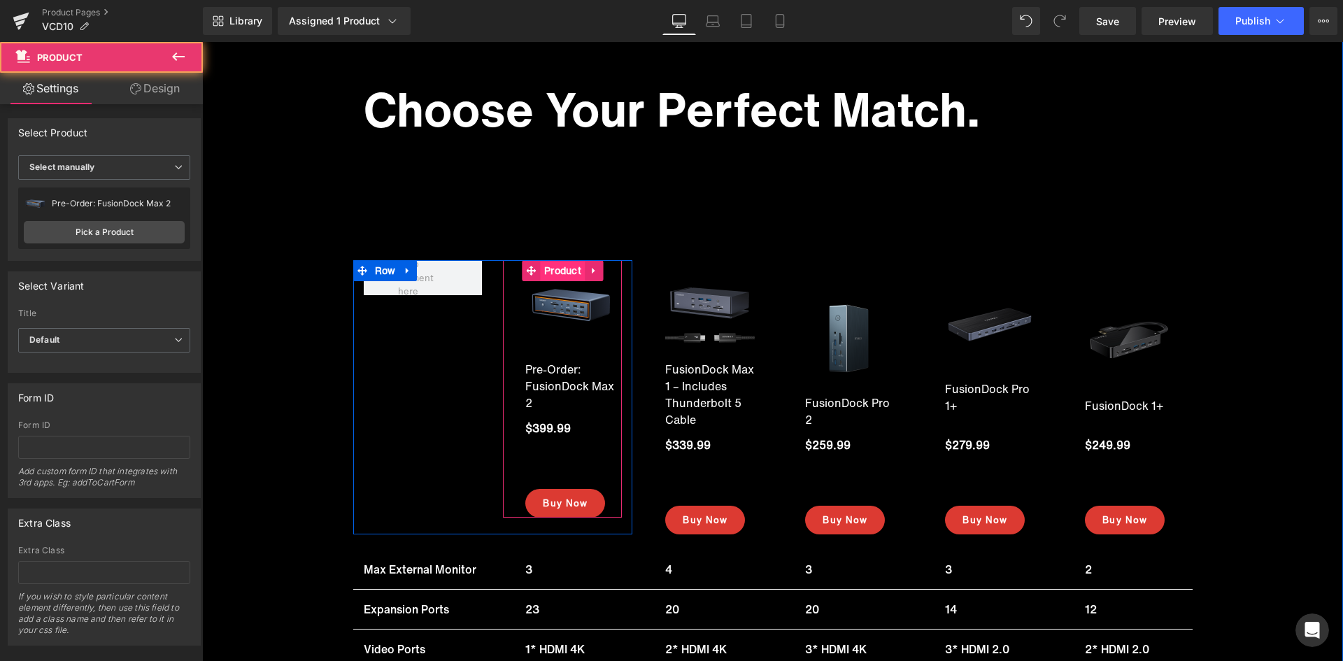
click at [564, 270] on span "Product" at bounding box center [563, 270] width 44 height 21
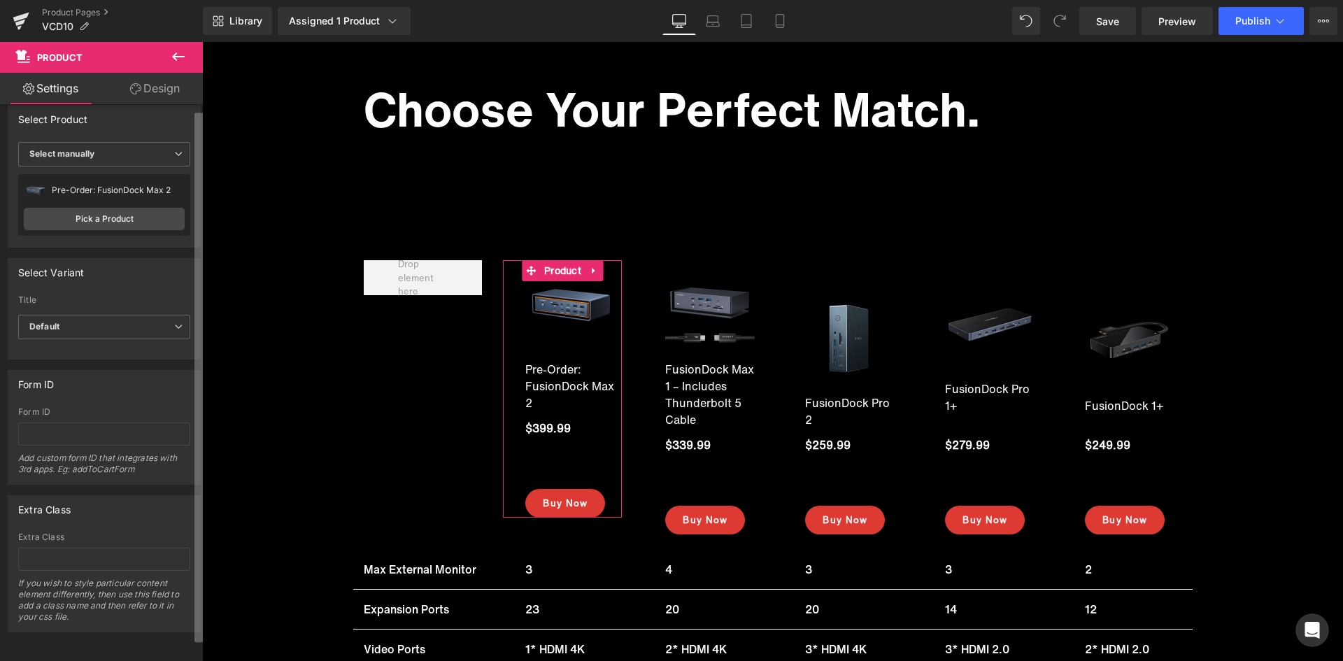
scroll to position [0, 0]
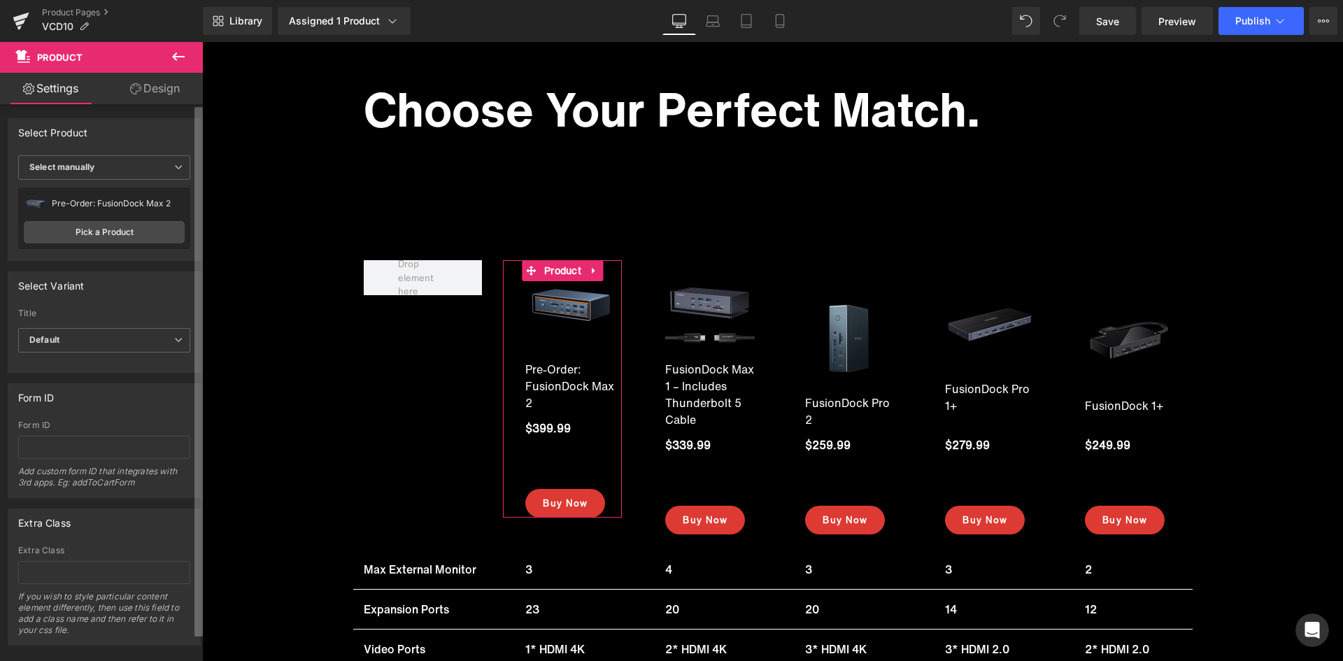
click at [192, 219] on div "Attention : If you want to show the product linked with the product page you ar…" at bounding box center [101, 385] width 203 height 563
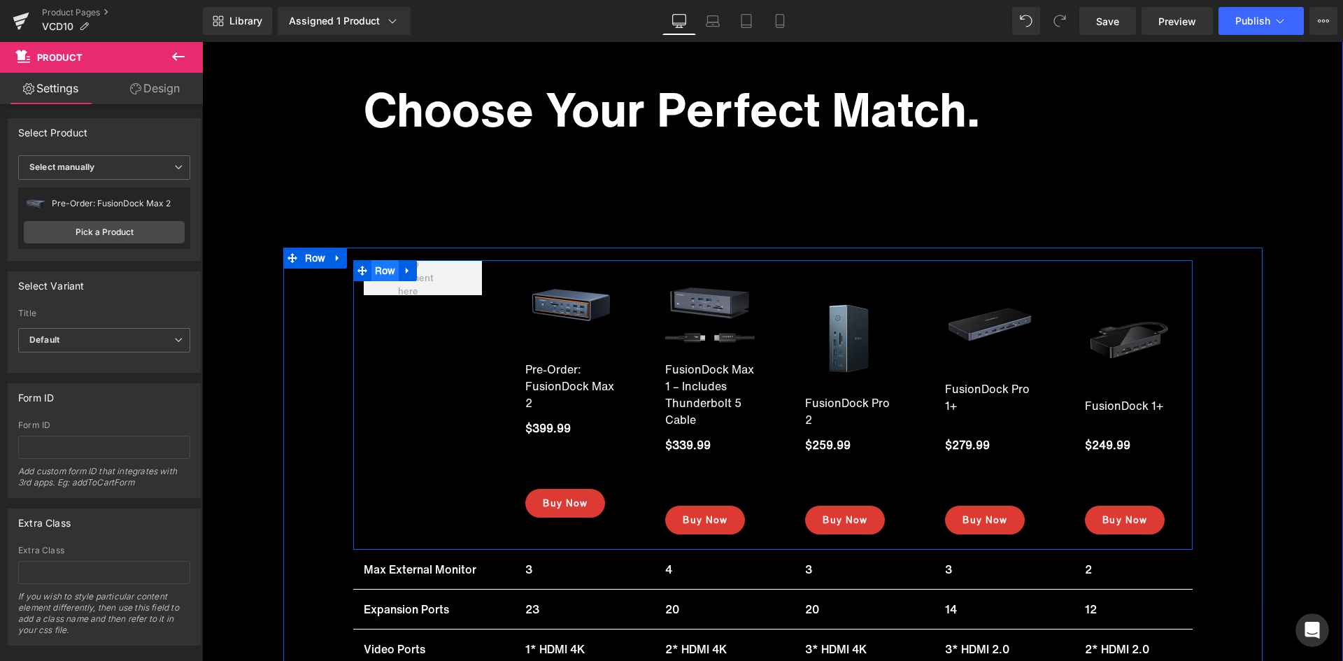
click at [372, 266] on span "Row" at bounding box center [385, 270] width 28 height 21
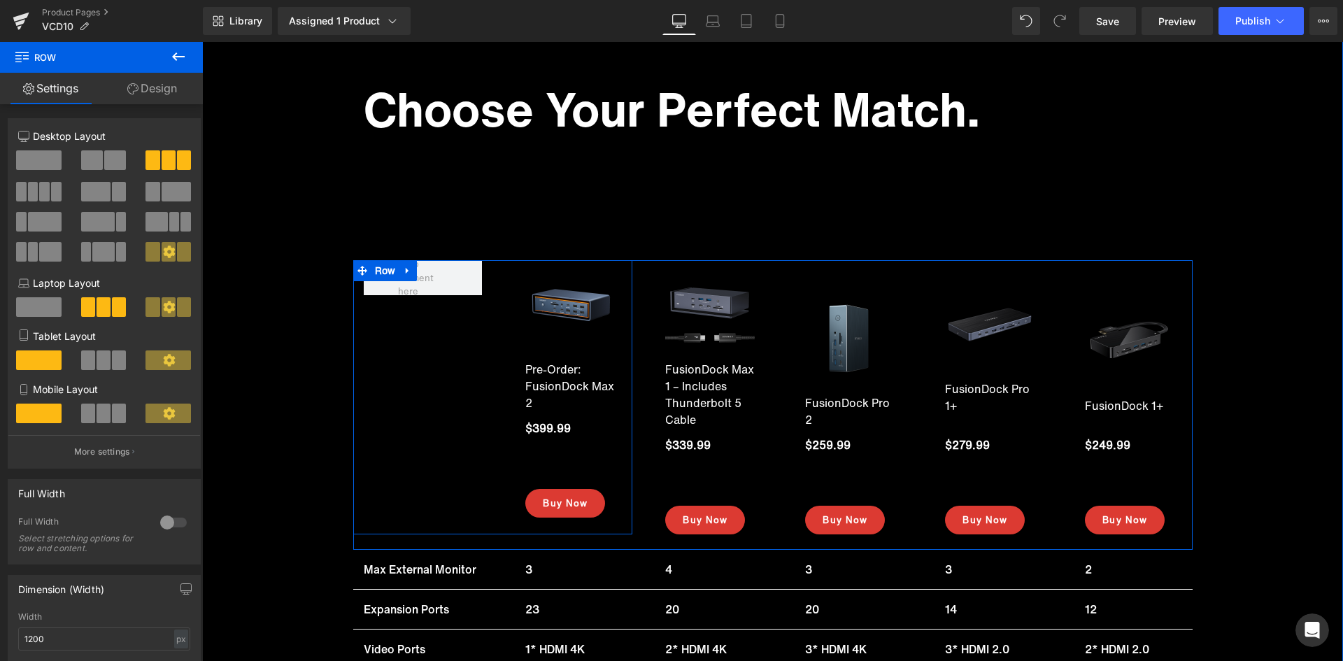
click at [418, 341] on div "Sale Off (P) Image Pre-Order: FusionDock Max 2 (P) Title $399.99 (P) Price Icon…" at bounding box center [493, 397] width 280 height 274
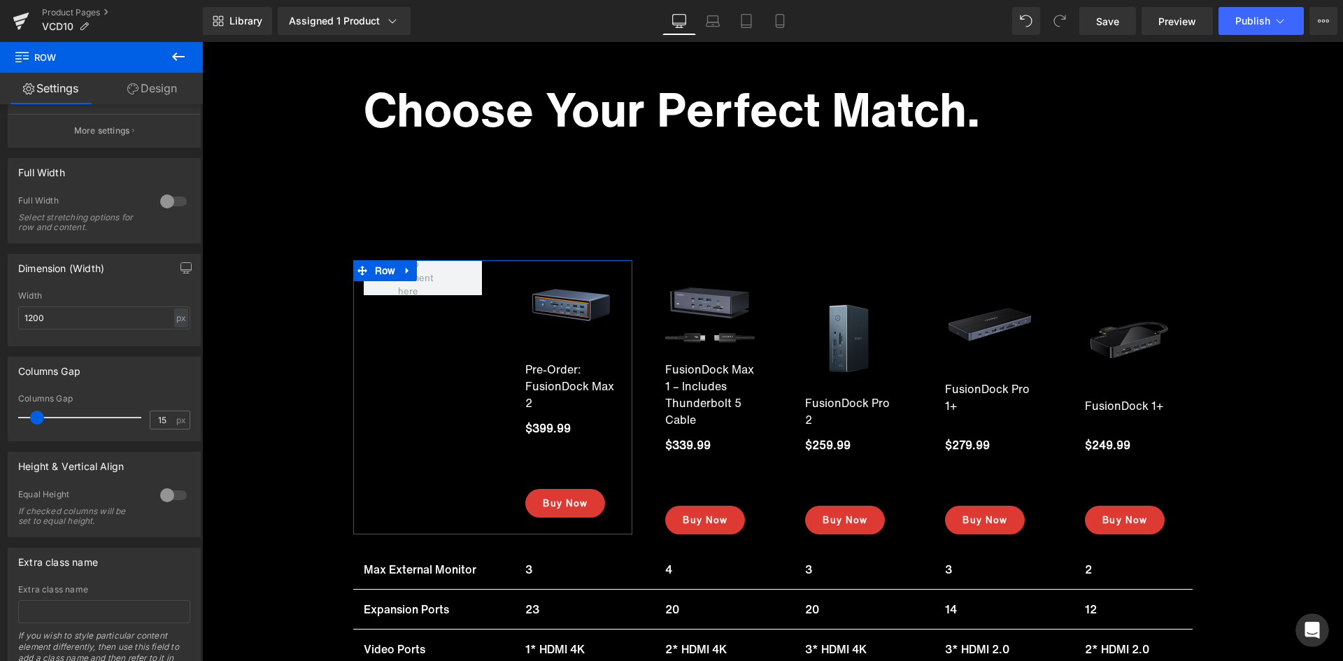
scroll to position [328, 0]
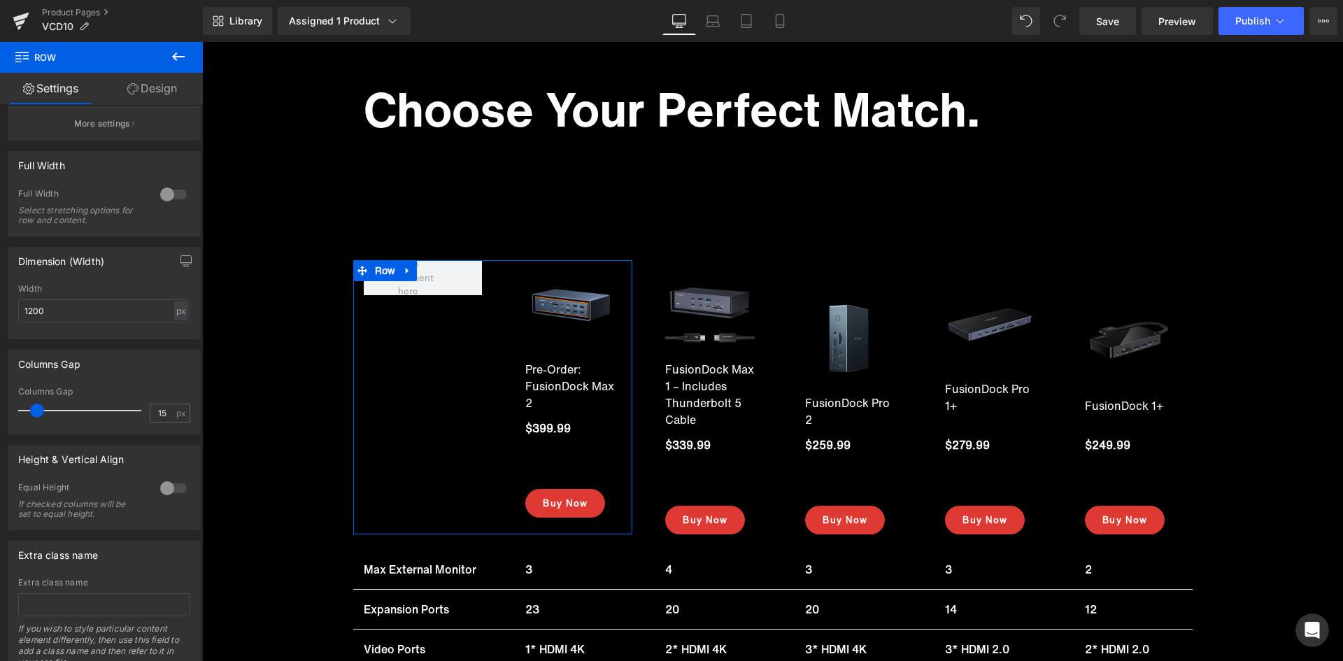
click at [184, 523] on div "6+6 6+6 12+12 Column Size Customizer 6+6 Desktop Layout Laptop Layout Tablet La…" at bounding box center [101, 385] width 203 height 563
click at [166, 487] on div at bounding box center [174, 488] width 34 height 22
click at [122, 549] on span "Top" at bounding box center [104, 557] width 172 height 24
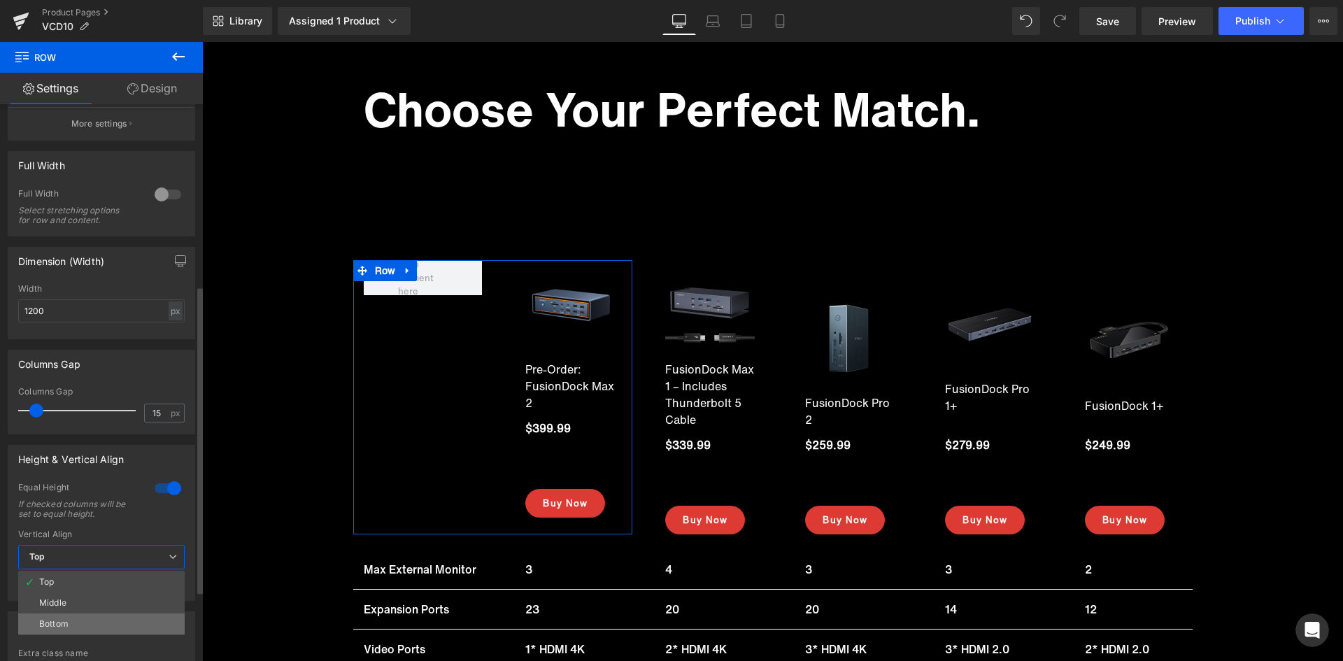
click at [50, 624] on div "Bottom" at bounding box center [53, 624] width 29 height 10
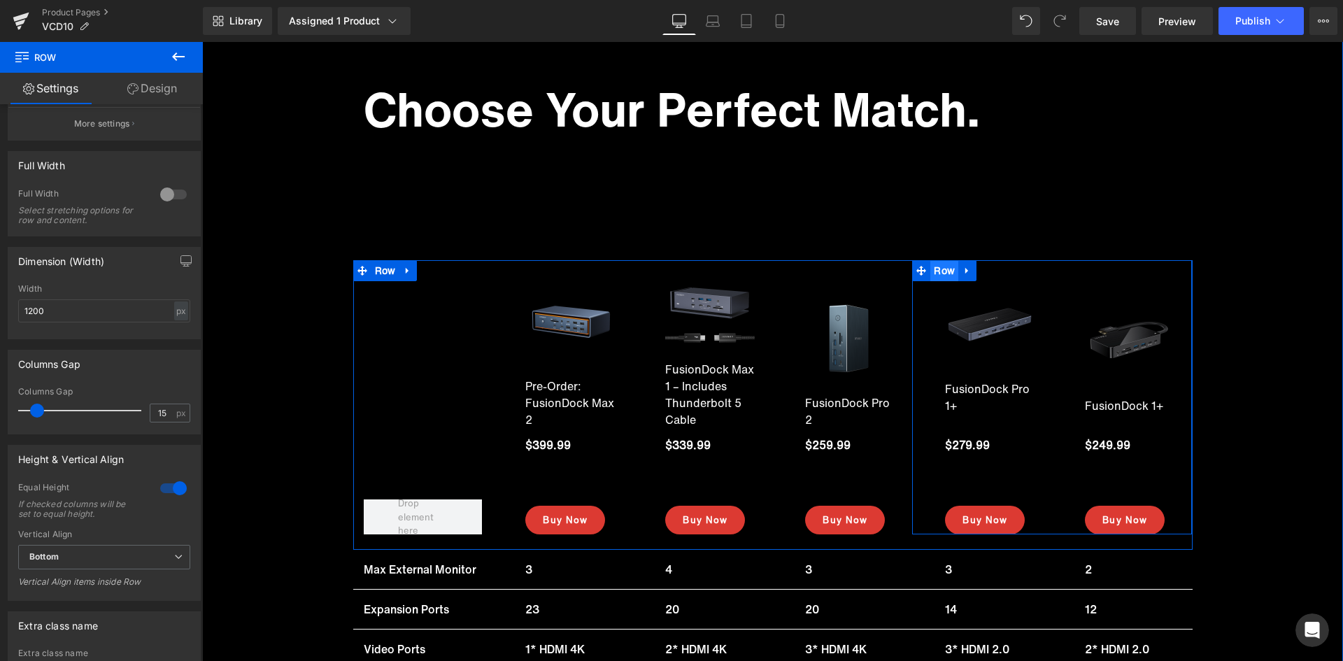
click at [945, 270] on span "Row" at bounding box center [944, 270] width 28 height 21
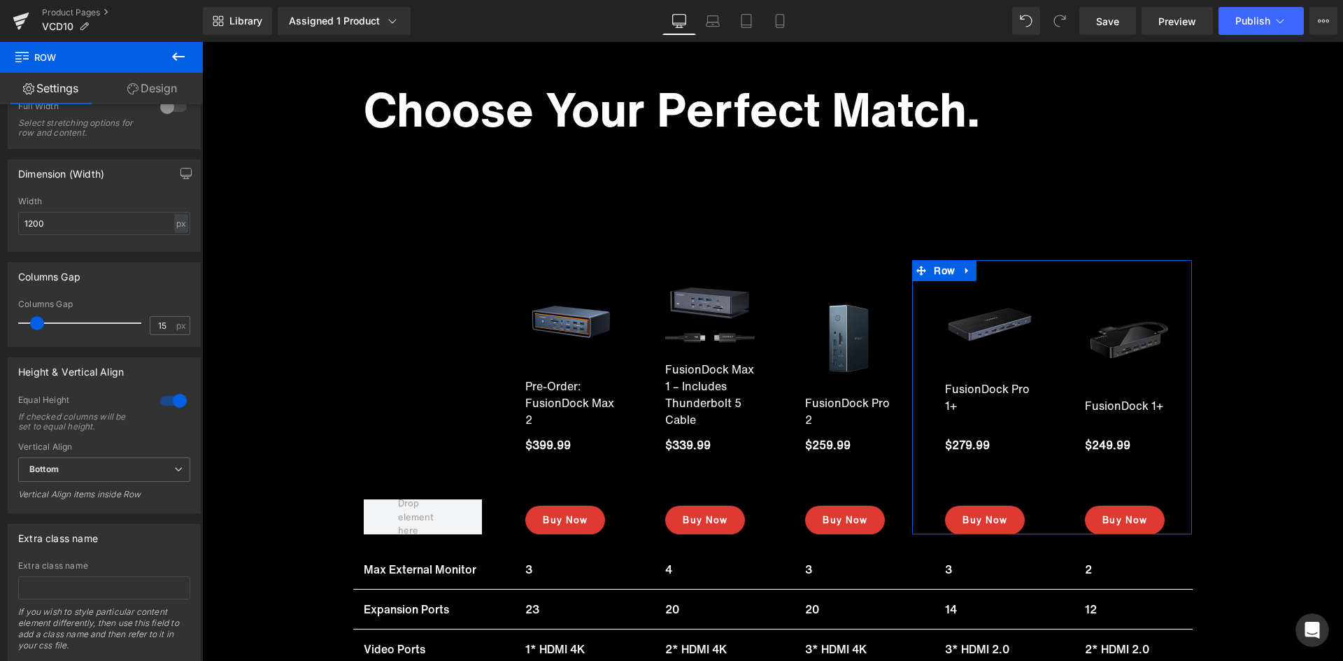
scroll to position [423, 0]
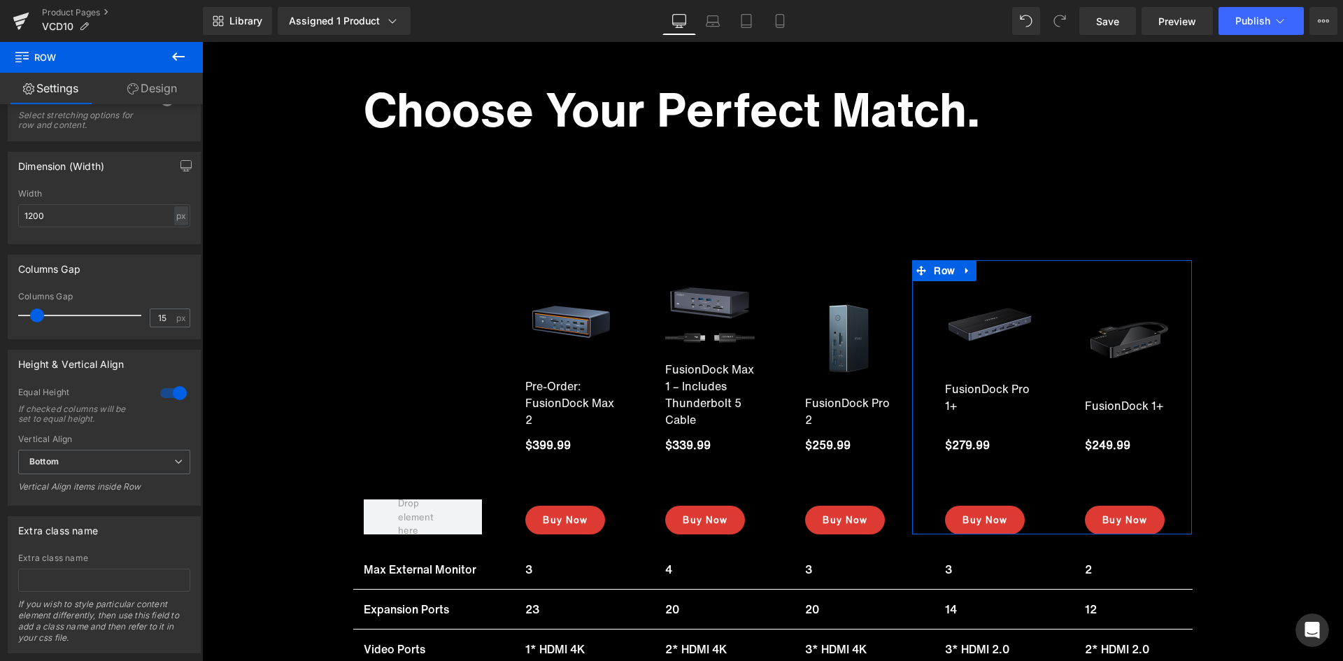
click at [194, 537] on div "6+6 6+6 12+12 Column Size Customizer 6+6 Desktop Layout Laptop Layout Tablet La…" at bounding box center [101, 385] width 203 height 563
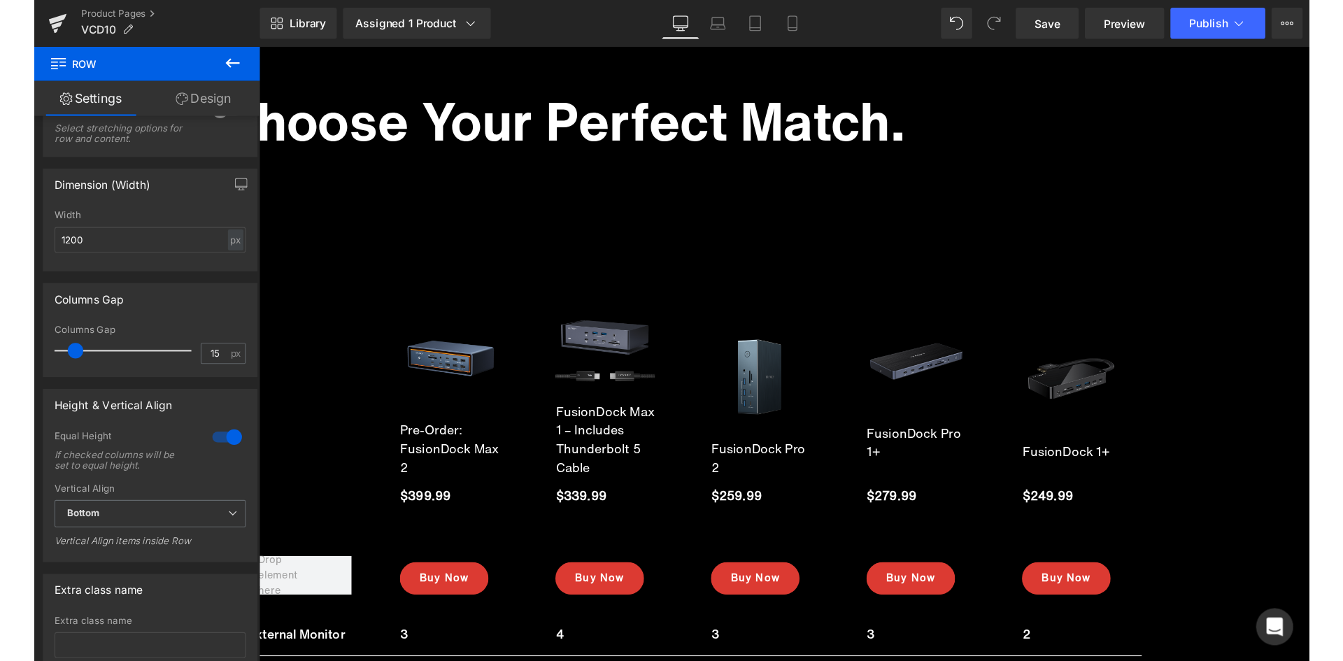
scroll to position [14019, 0]
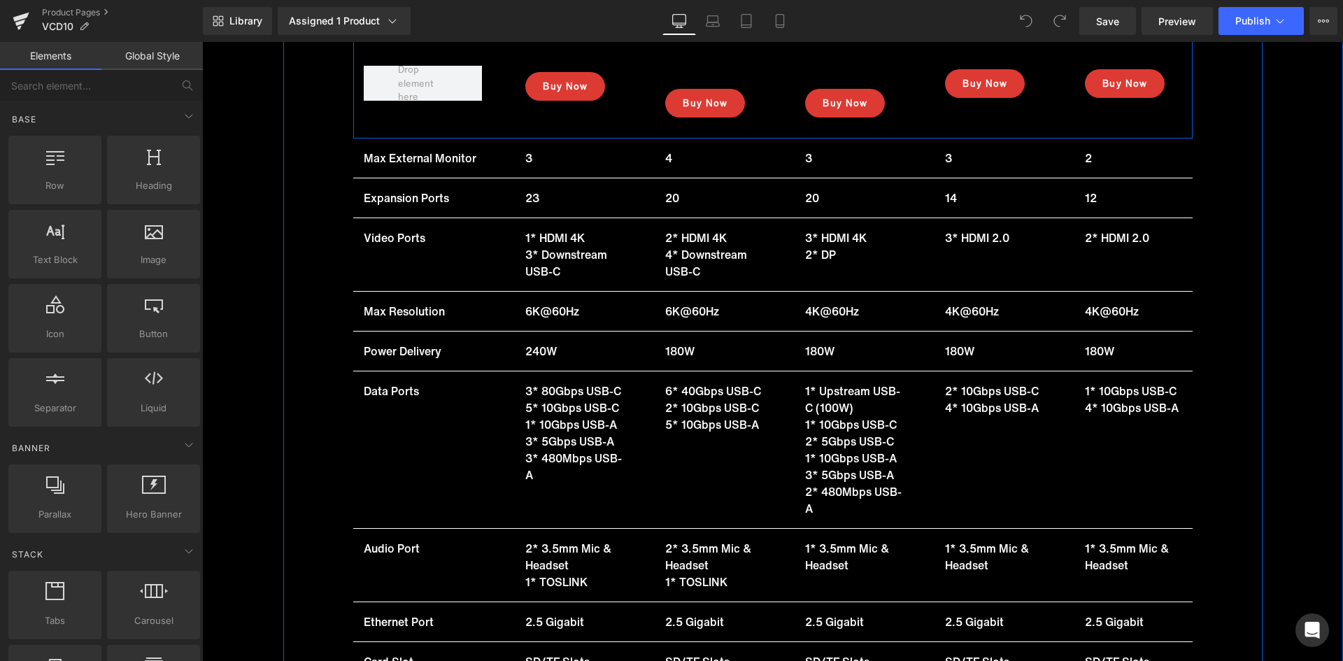
scroll to position [17329, 0]
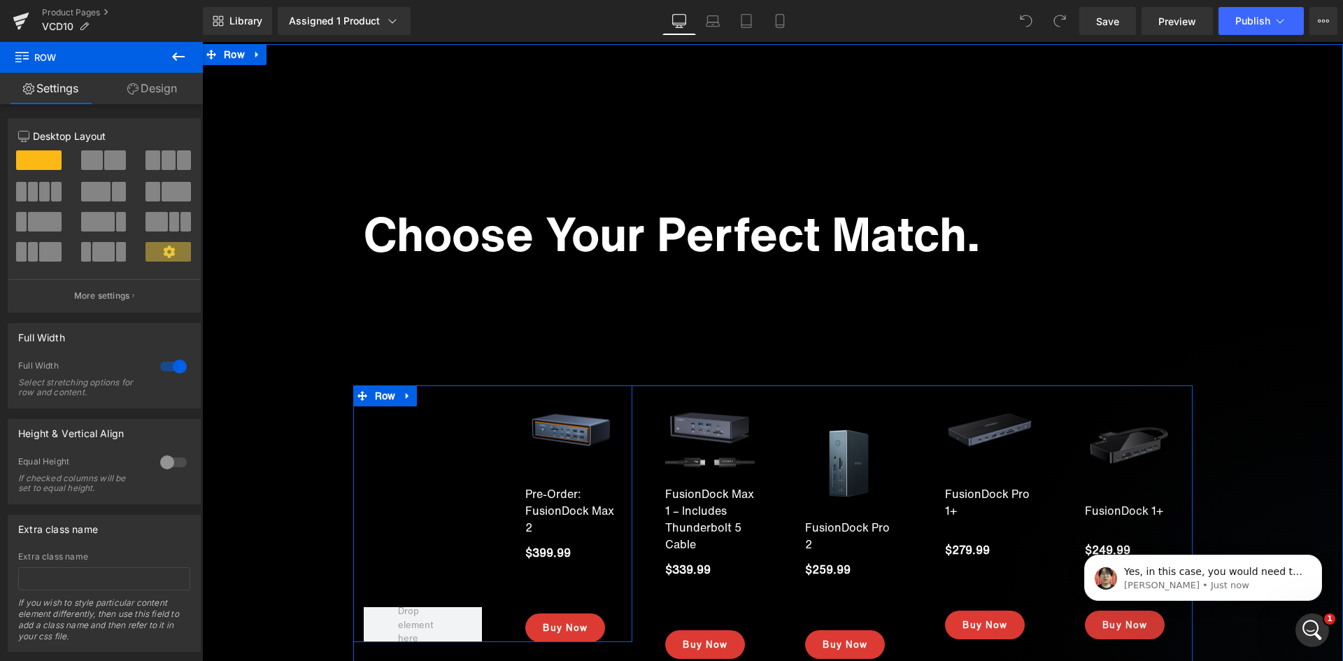
click at [437, 385] on div at bounding box center [423, 513] width 140 height 257
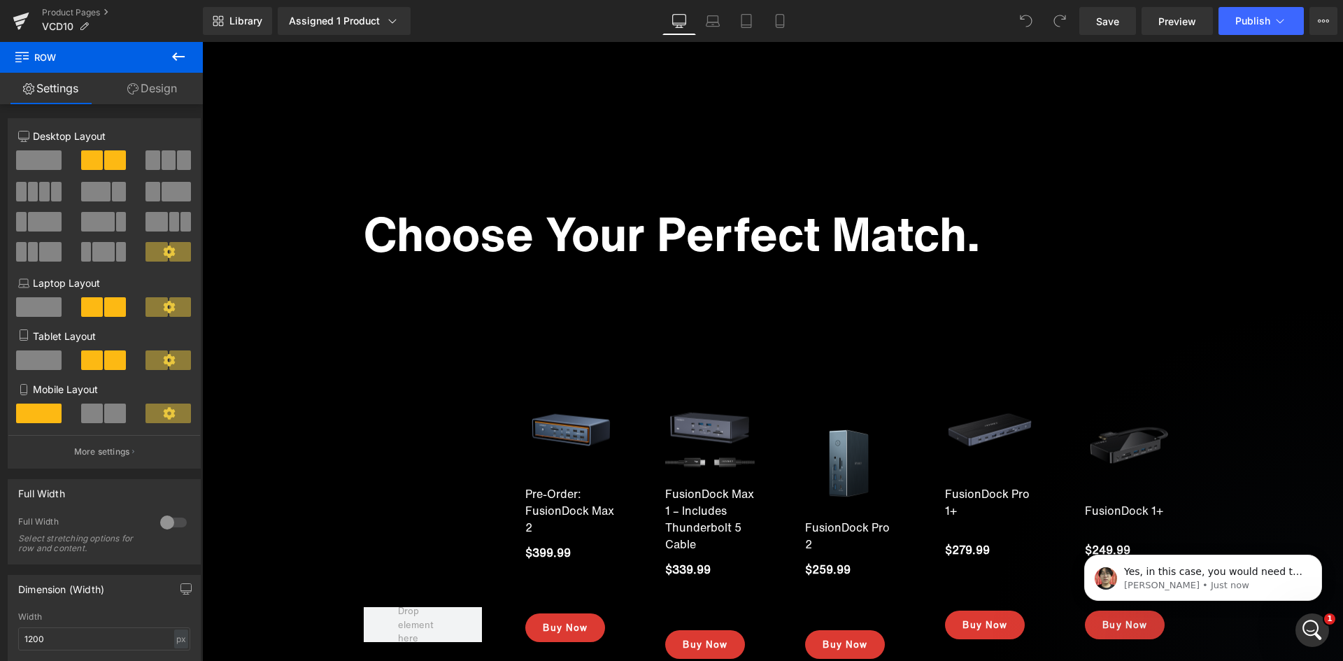
click at [1331, 583] on body "Yes, in this case, you would need to adjust each of the rows nested inside the …" at bounding box center [1203, 574] width 269 height 87
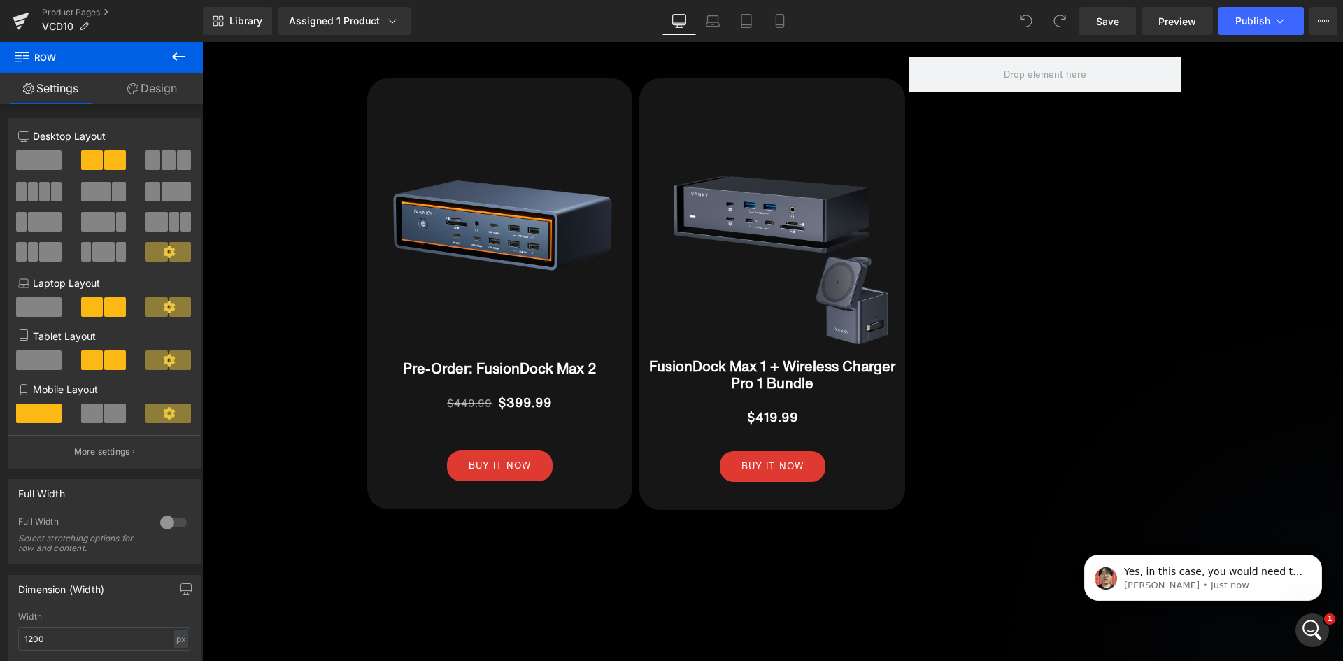
scroll to position [16246, 0]
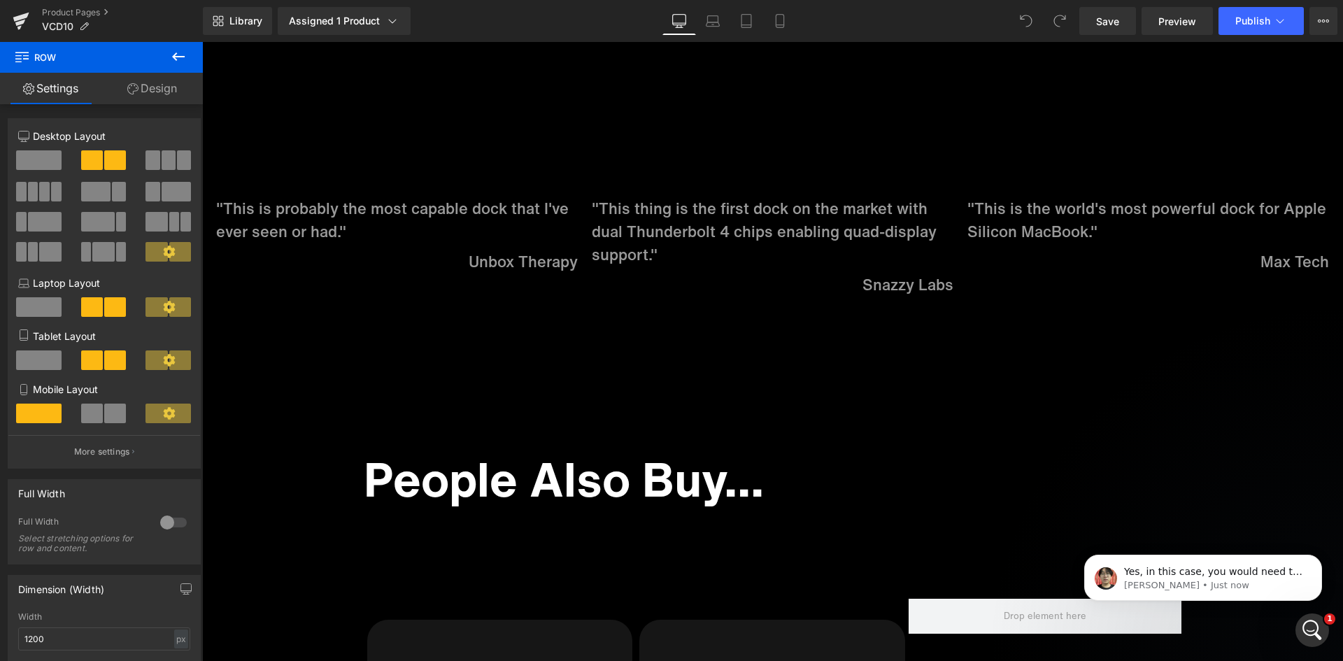
drag, startPoint x: 1327, startPoint y: 546, endPoint x: 1329, endPoint y: 555, distance: 8.5
click at [1329, 555] on body "Yes, in this case, you would need to adjust each of the rows nested inside the …" at bounding box center [1203, 574] width 269 height 87
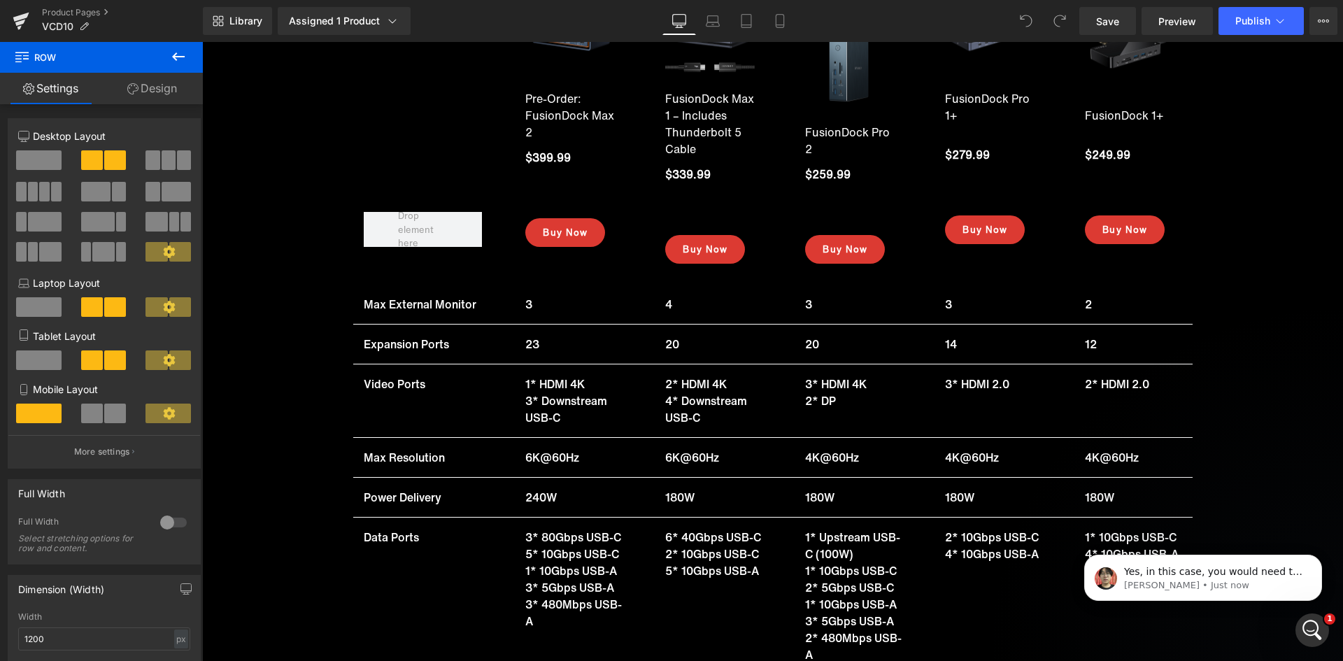
scroll to position [17560, 0]
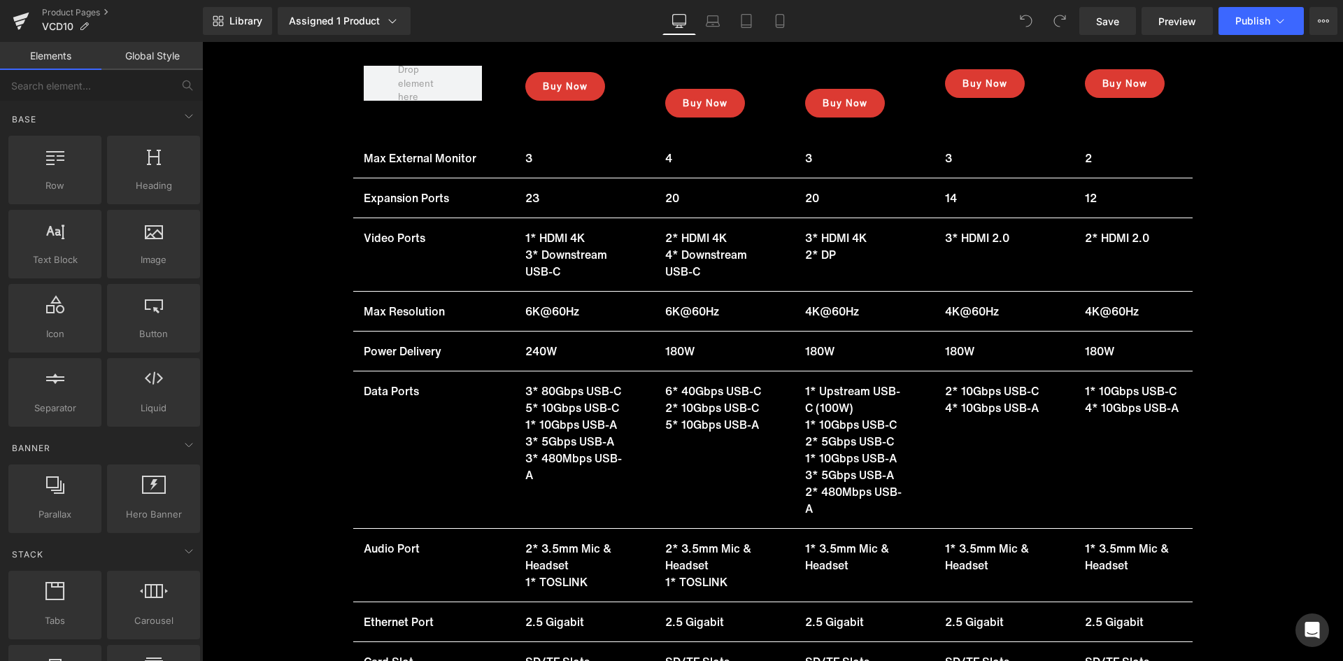
scroll to position [17329, 0]
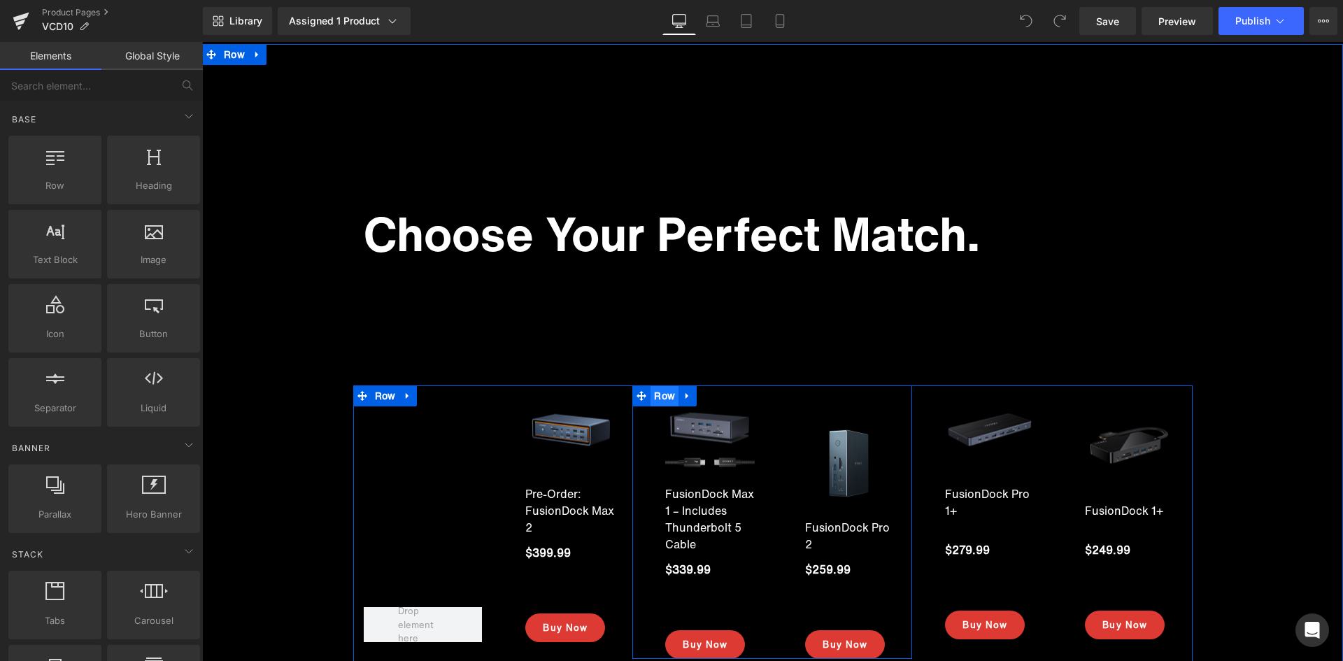
click at [650, 385] on span "Row" at bounding box center [664, 395] width 28 height 21
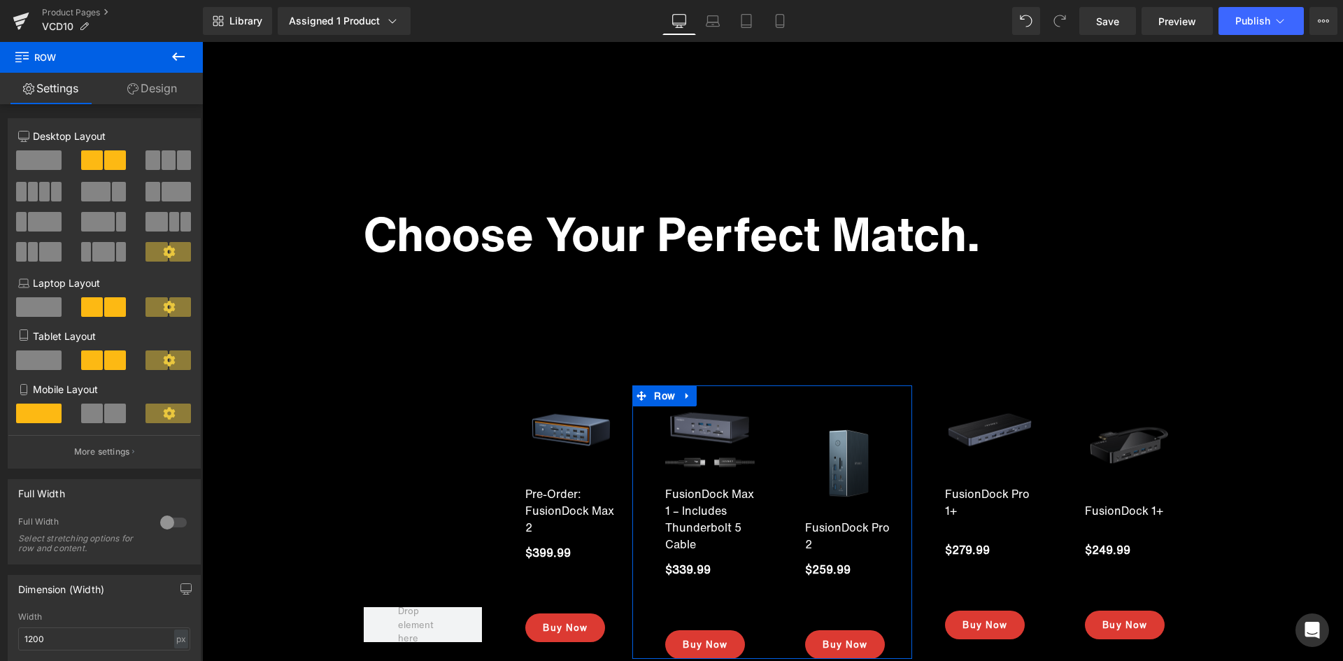
click at [154, 94] on link "Design" at bounding box center [151, 88] width 101 height 31
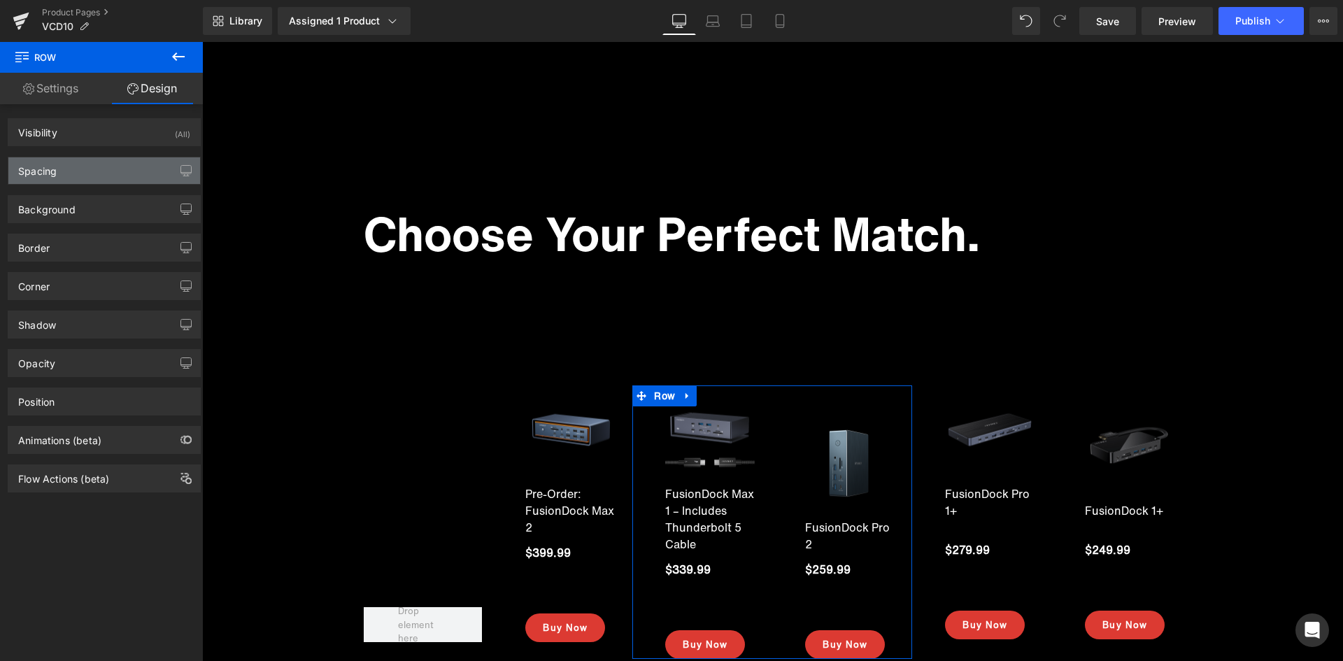
click at [55, 164] on div "Spacing" at bounding box center [37, 167] width 38 height 20
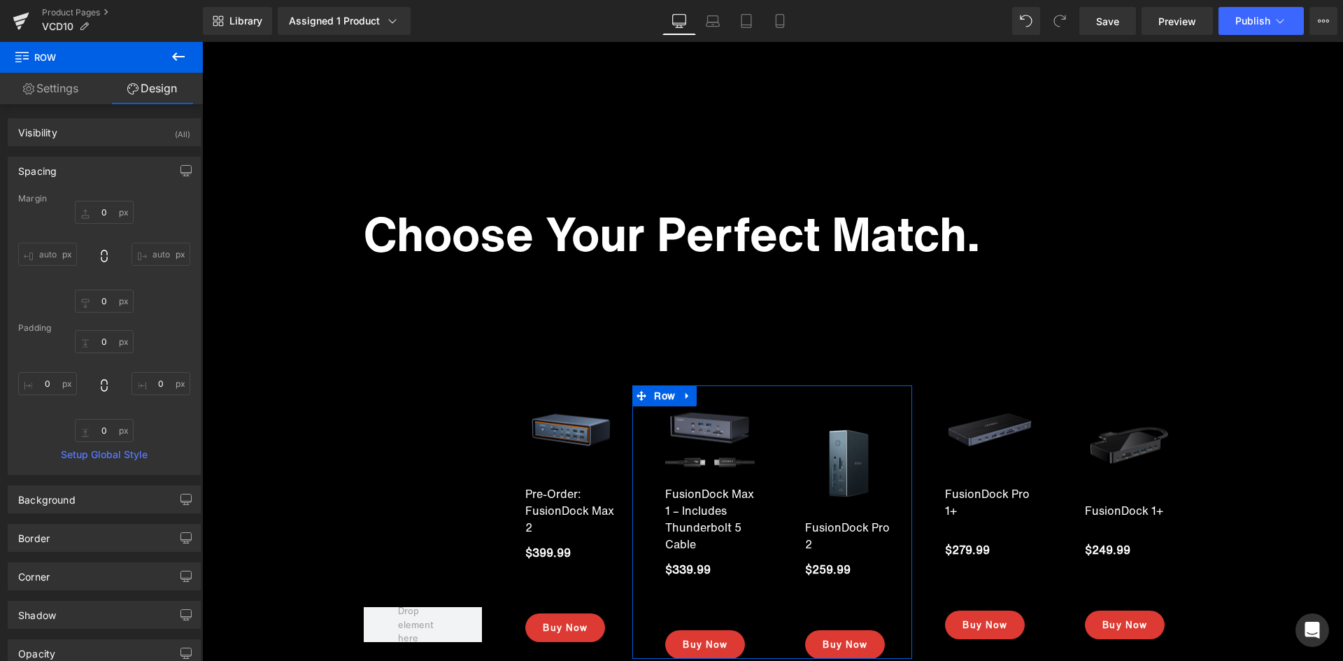
click at [55, 164] on div "Spacing" at bounding box center [37, 167] width 38 height 20
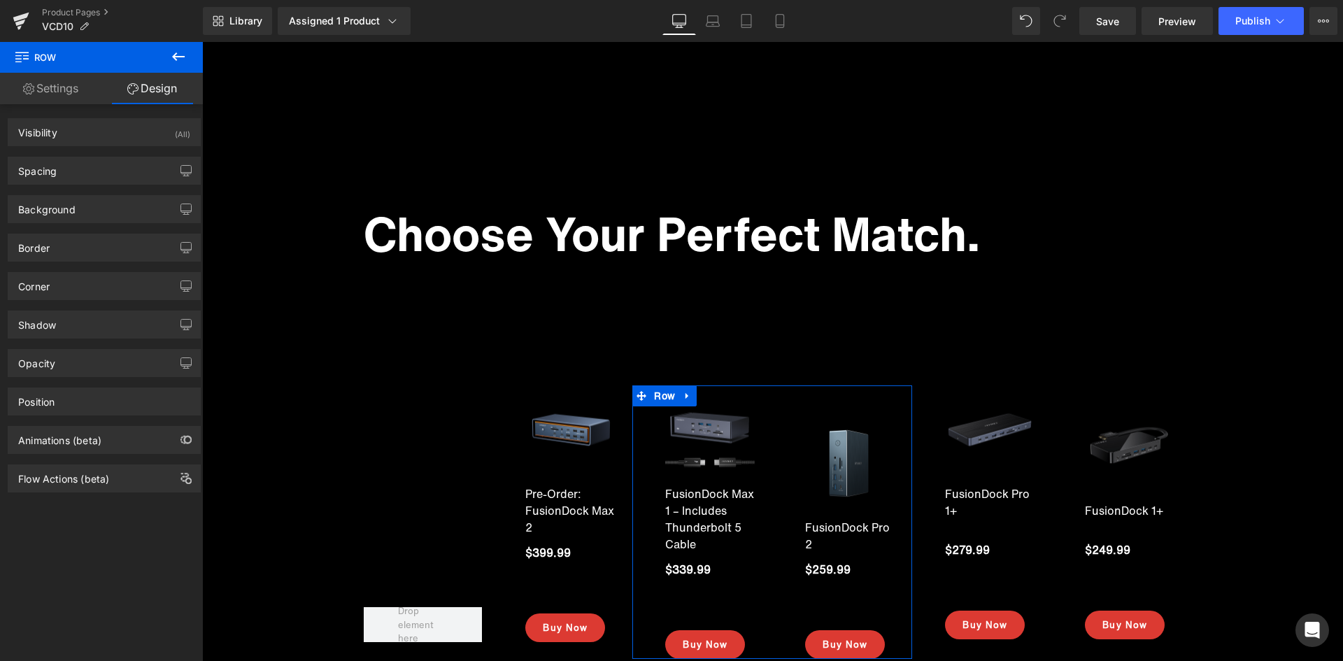
click at [53, 94] on link "Settings" at bounding box center [50, 88] width 101 height 31
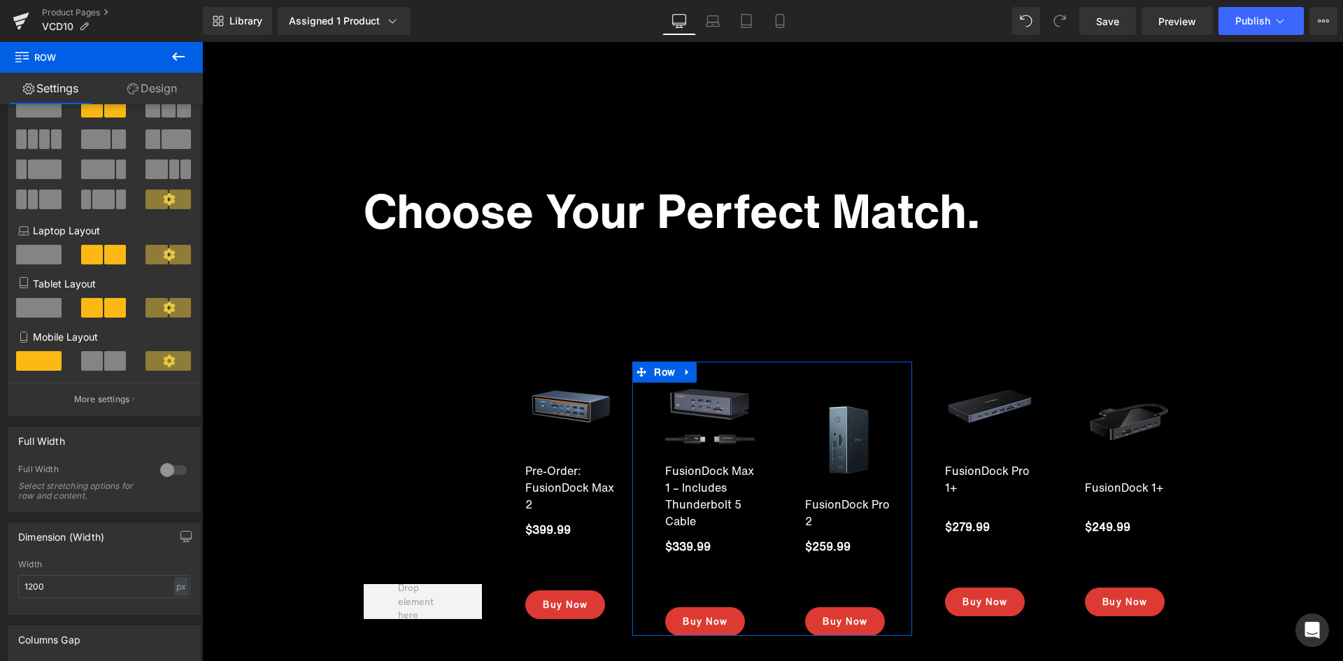
scroll to position [54, 0]
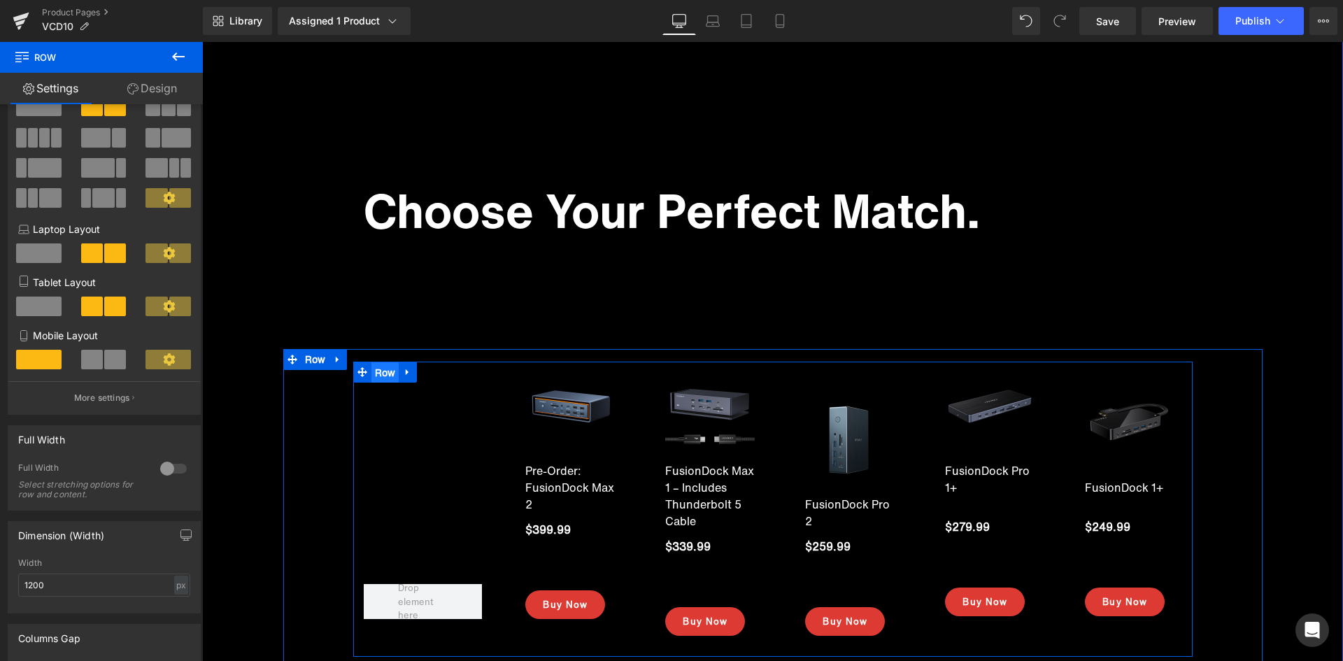
click at [383, 376] on ul "Row" at bounding box center [385, 372] width 64 height 21
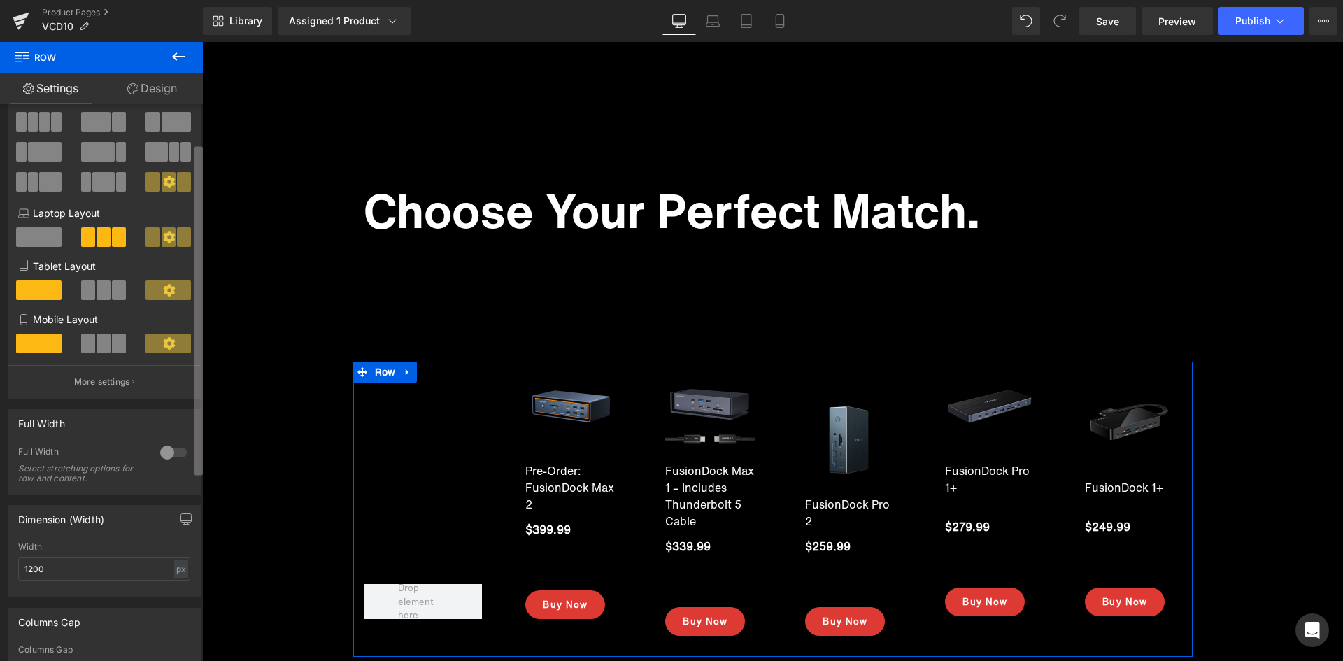
scroll to position [106, 0]
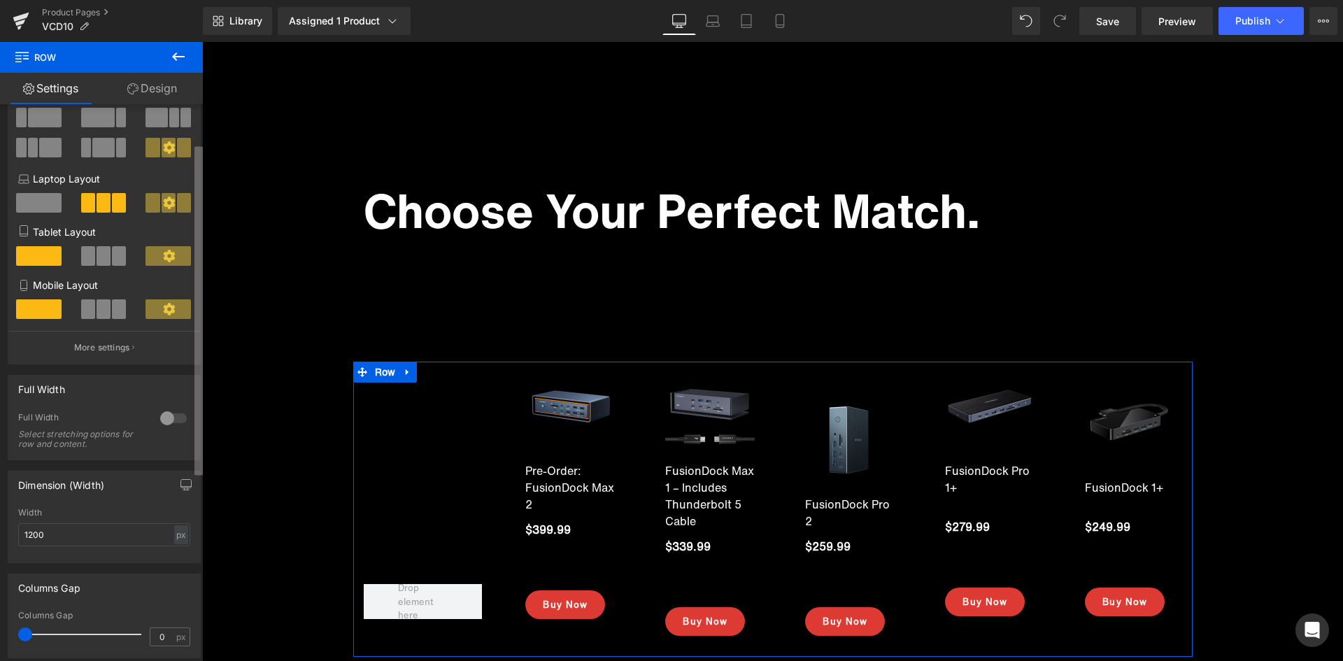
click at [200, 326] on b at bounding box center [198, 311] width 8 height 329
click at [173, 419] on div at bounding box center [174, 417] width 34 height 22
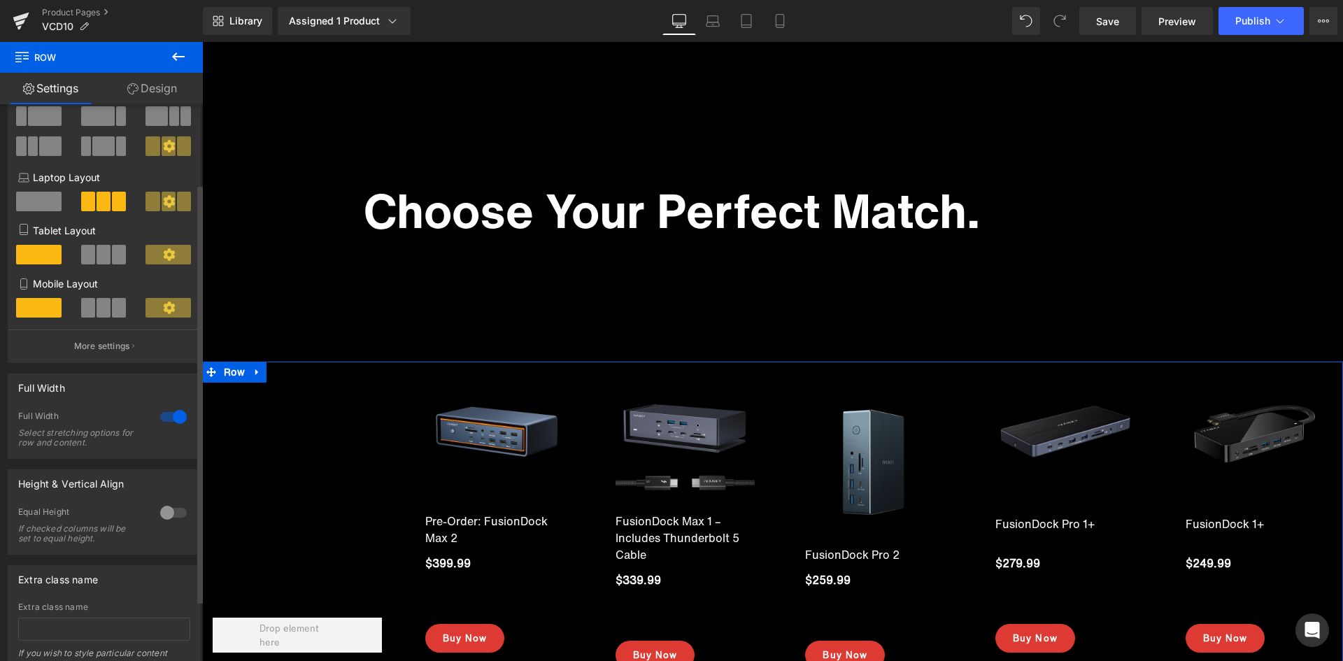
click at [173, 418] on div at bounding box center [174, 417] width 34 height 22
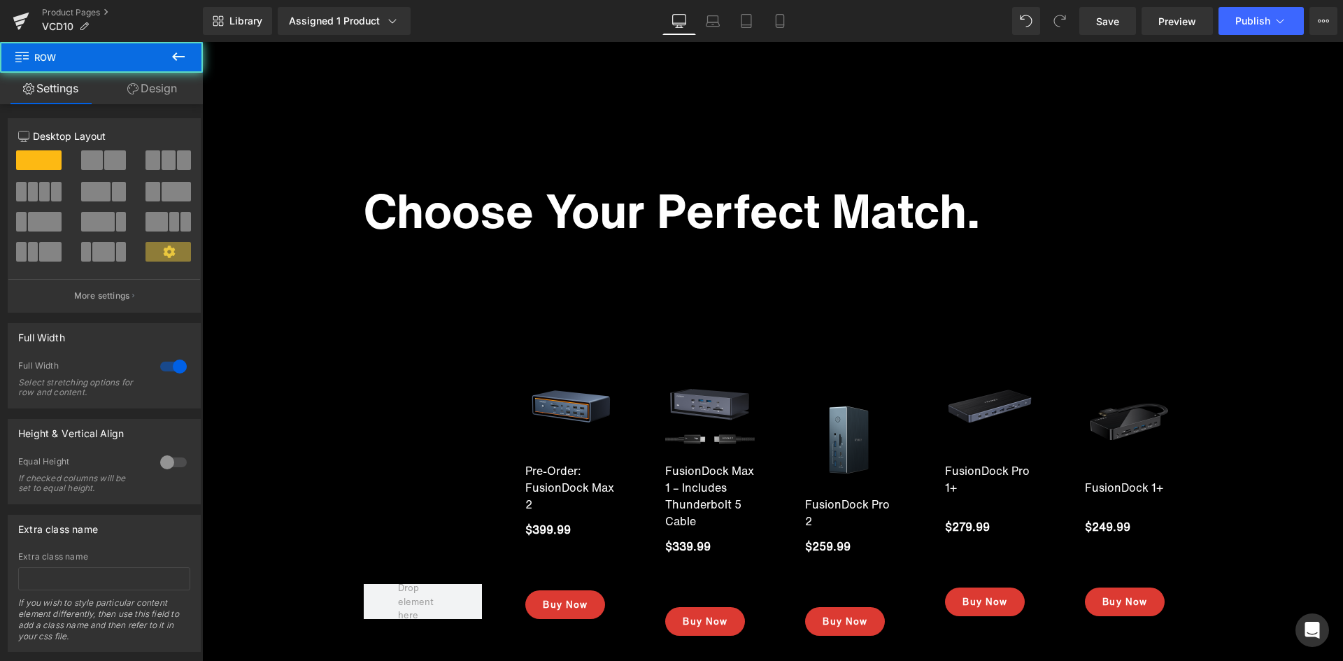
drag, startPoint x: 203, startPoint y: 387, endPoint x: 199, endPoint y: 409, distance: 22.1
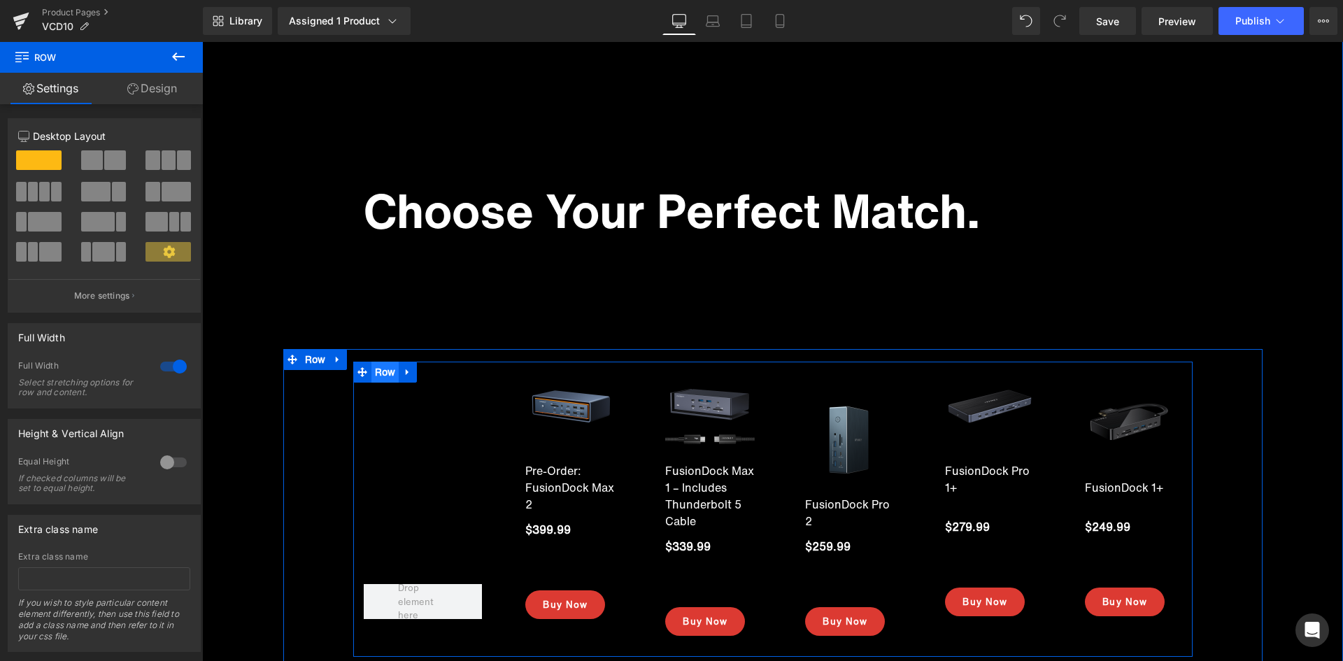
click at [371, 372] on span "Row" at bounding box center [385, 372] width 28 height 21
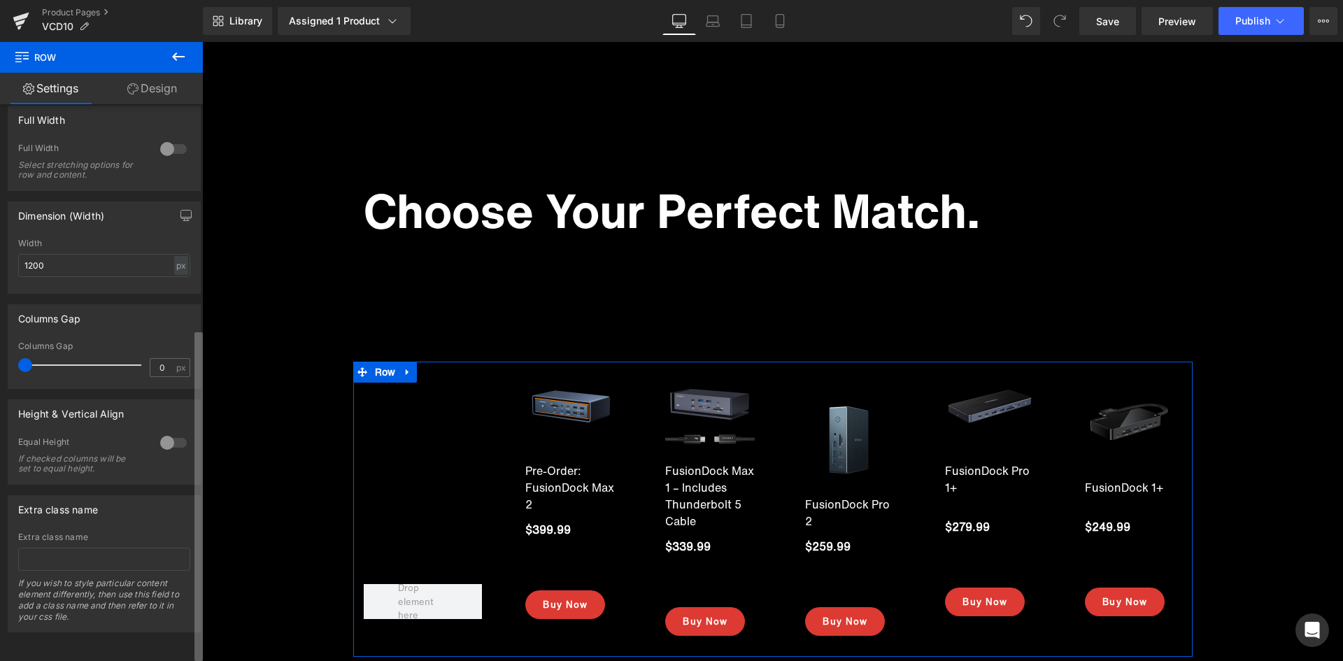
scroll to position [384, 0]
click at [185, 562] on div "4+4+4 12+12+12 12+12+12 Column Size Customizer 4+4+4 Desktop Layout Laptop Layo…" at bounding box center [101, 385] width 203 height 563
click at [166, 434] on div at bounding box center [174, 442] width 34 height 22
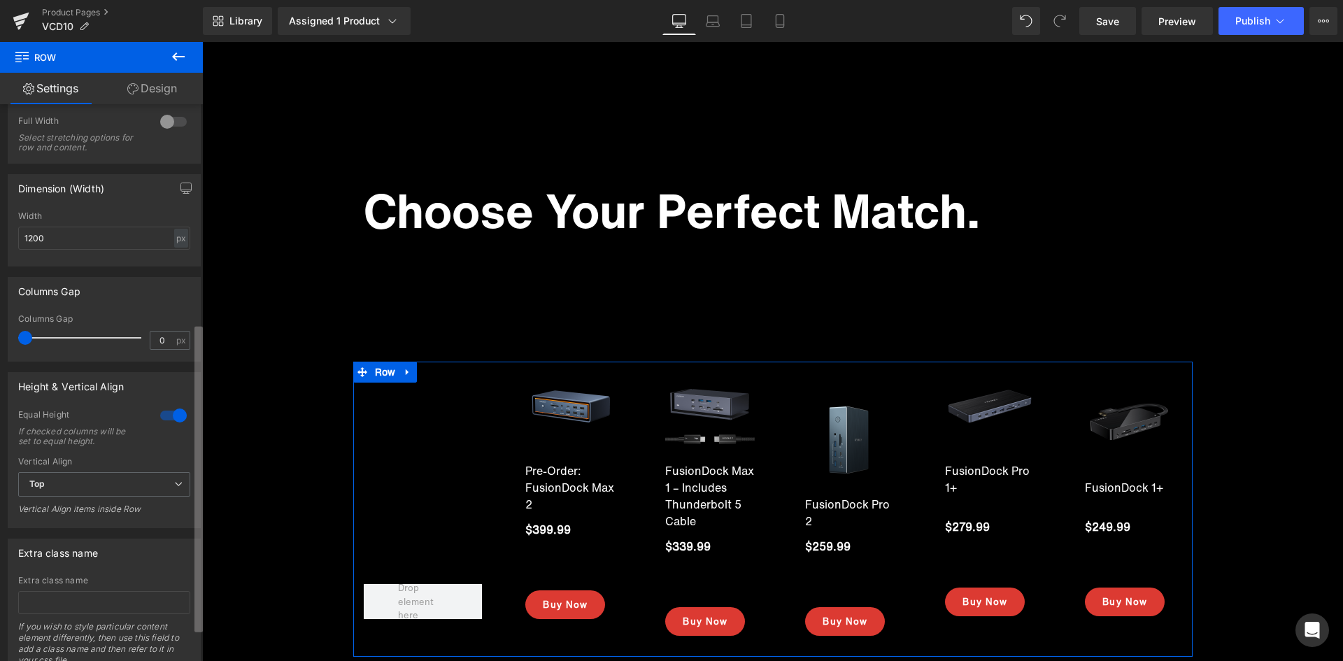
scroll to position [455, 0]
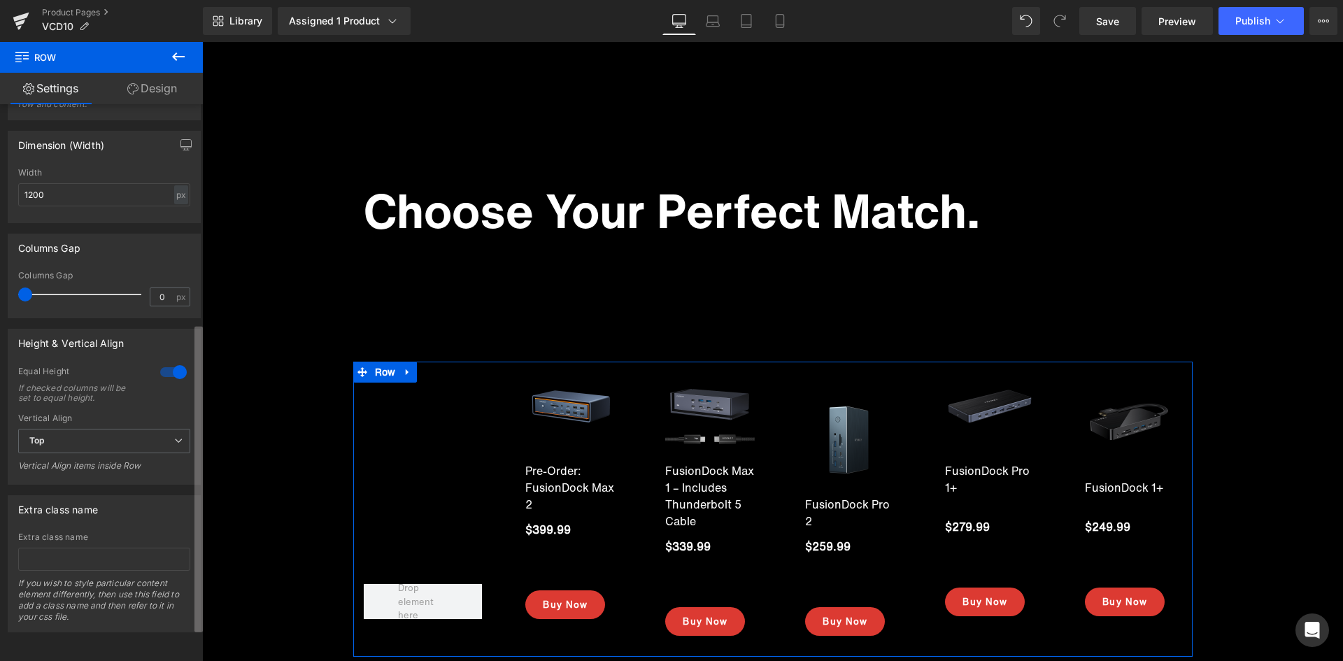
click at [194, 465] on div "4+4+4 12+12+12 12+12+12 Column Size Customizer 4+4+4 Desktop Layout Laptop Layo…" at bounding box center [101, 385] width 203 height 563
click at [122, 430] on span "Top" at bounding box center [104, 441] width 172 height 24
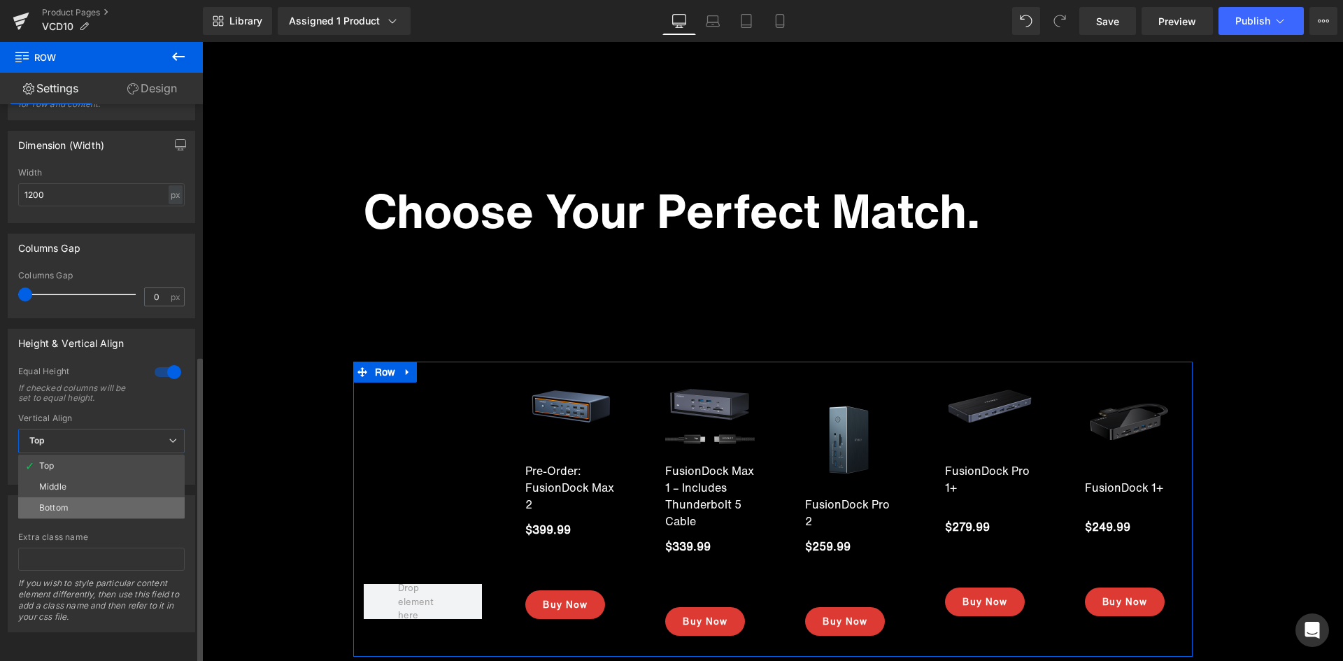
click at [82, 497] on li "Bottom" at bounding box center [101, 507] width 166 height 21
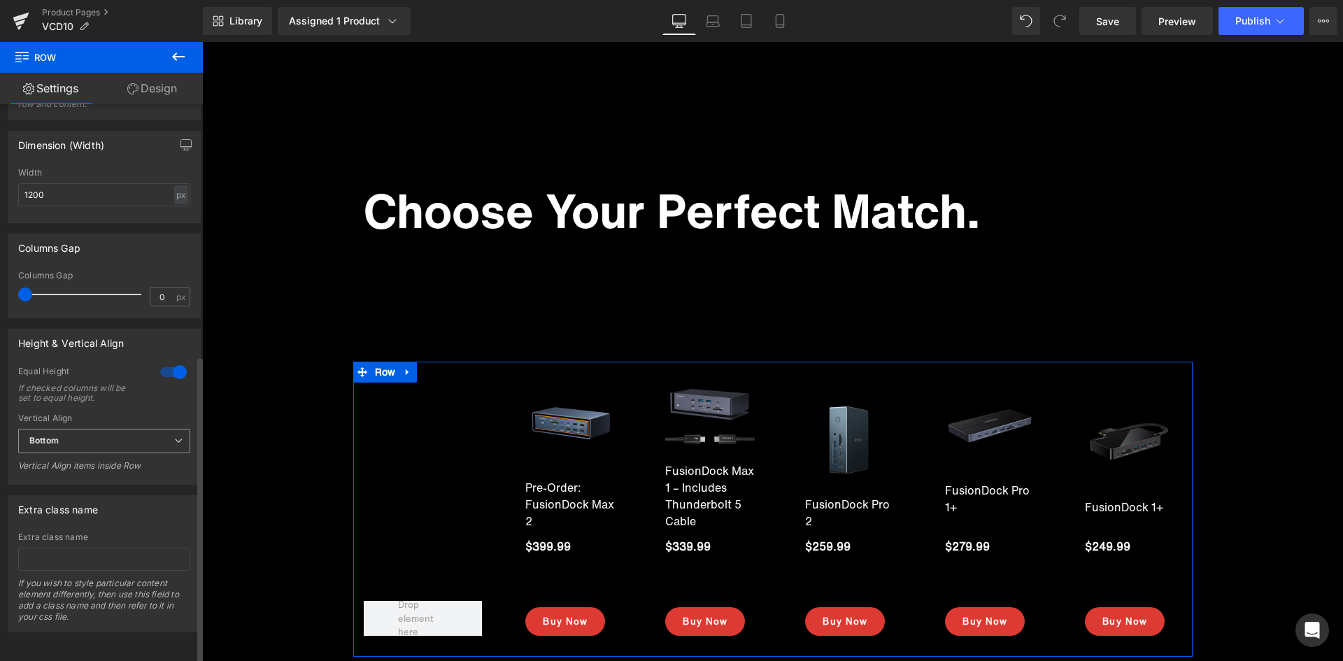
click at [95, 434] on span "Bottom" at bounding box center [104, 441] width 172 height 24
click at [76, 476] on li "Middle" at bounding box center [101, 486] width 166 height 21
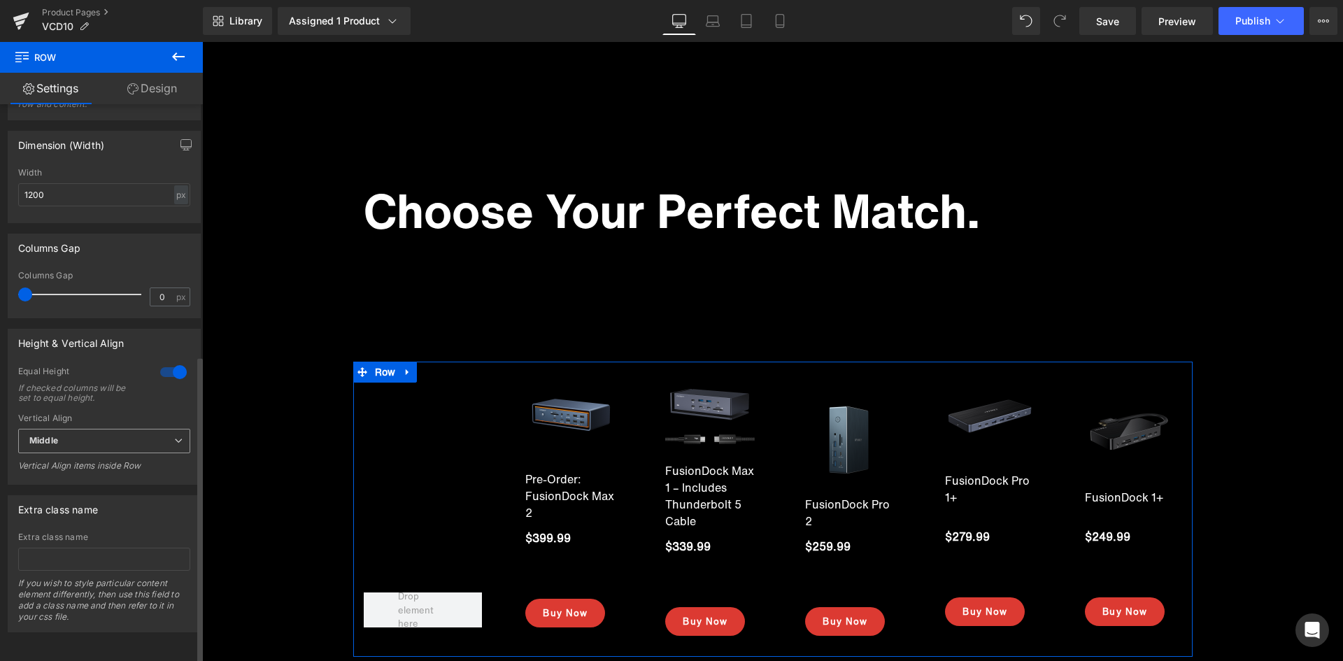
click at [82, 437] on span "Middle" at bounding box center [104, 441] width 172 height 24
click at [71, 456] on li "Top" at bounding box center [101, 465] width 166 height 21
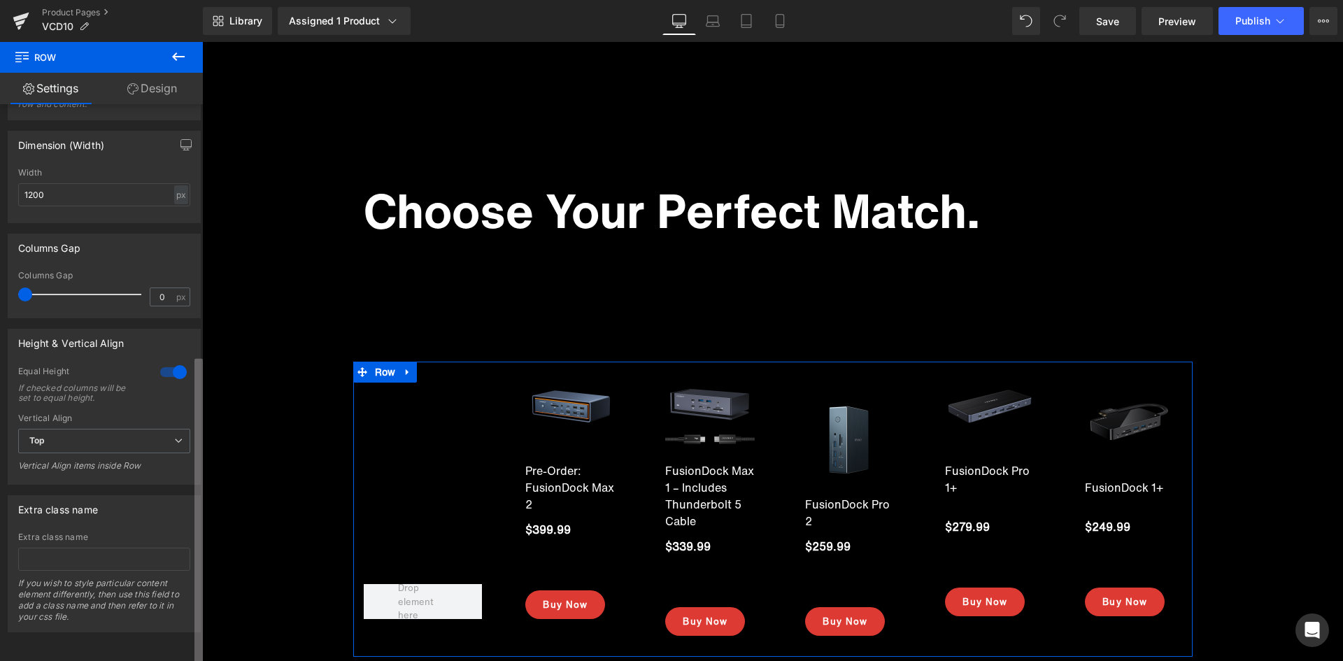
click at [197, 413] on b at bounding box center [198, 512] width 8 height 306
drag, startPoint x: 132, startPoint y: 428, endPoint x: 91, endPoint y: 476, distance: 63.0
click at [131, 429] on span "Top" at bounding box center [104, 441] width 172 height 24
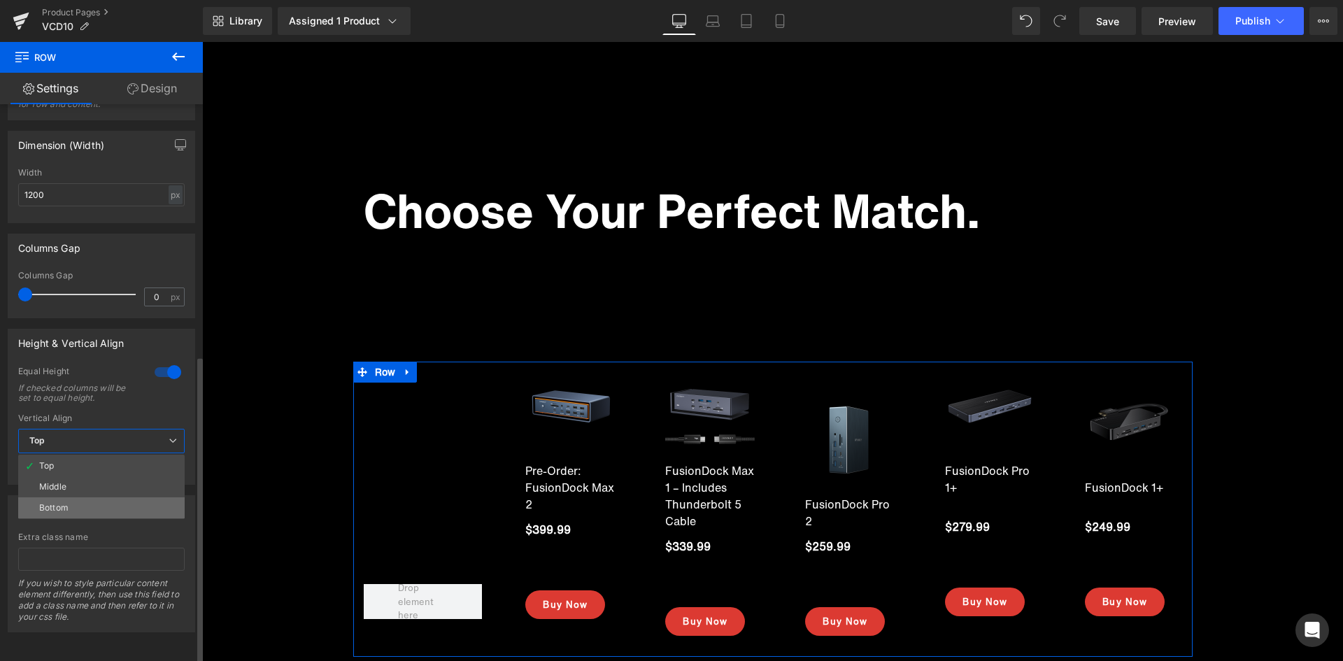
click at [76, 497] on li "Bottom" at bounding box center [101, 507] width 166 height 21
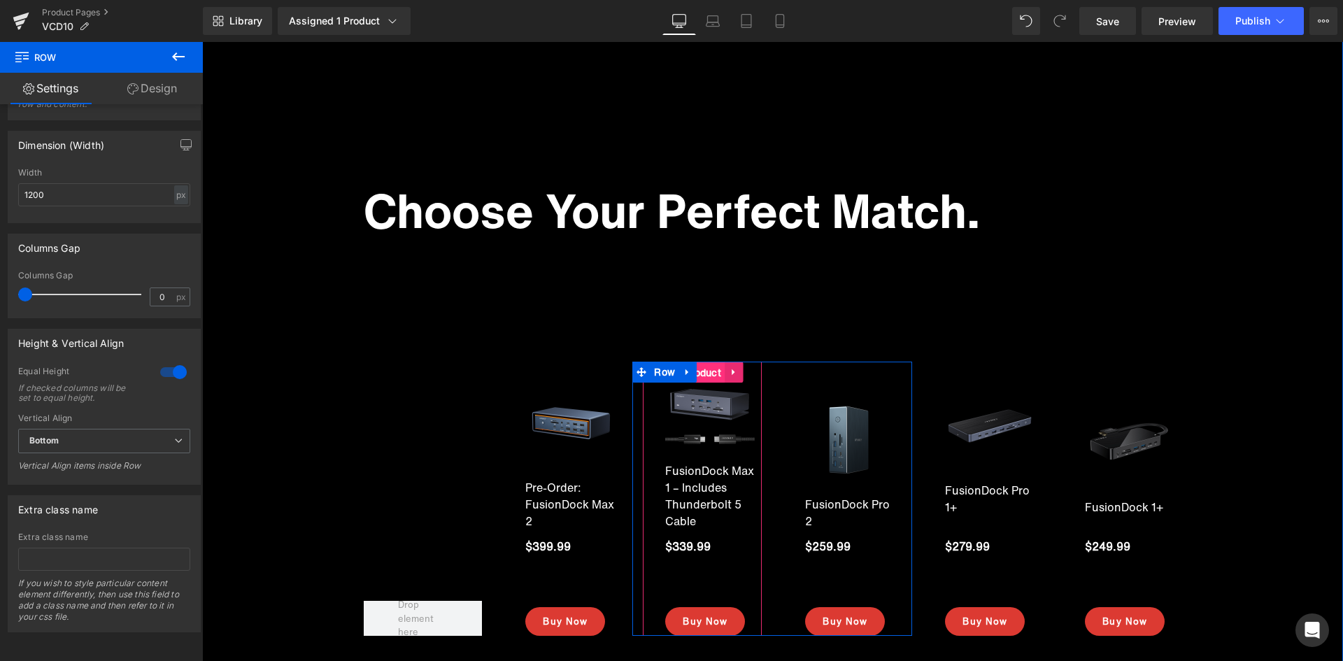
click at [708, 371] on span "Product" at bounding box center [702, 372] width 44 height 21
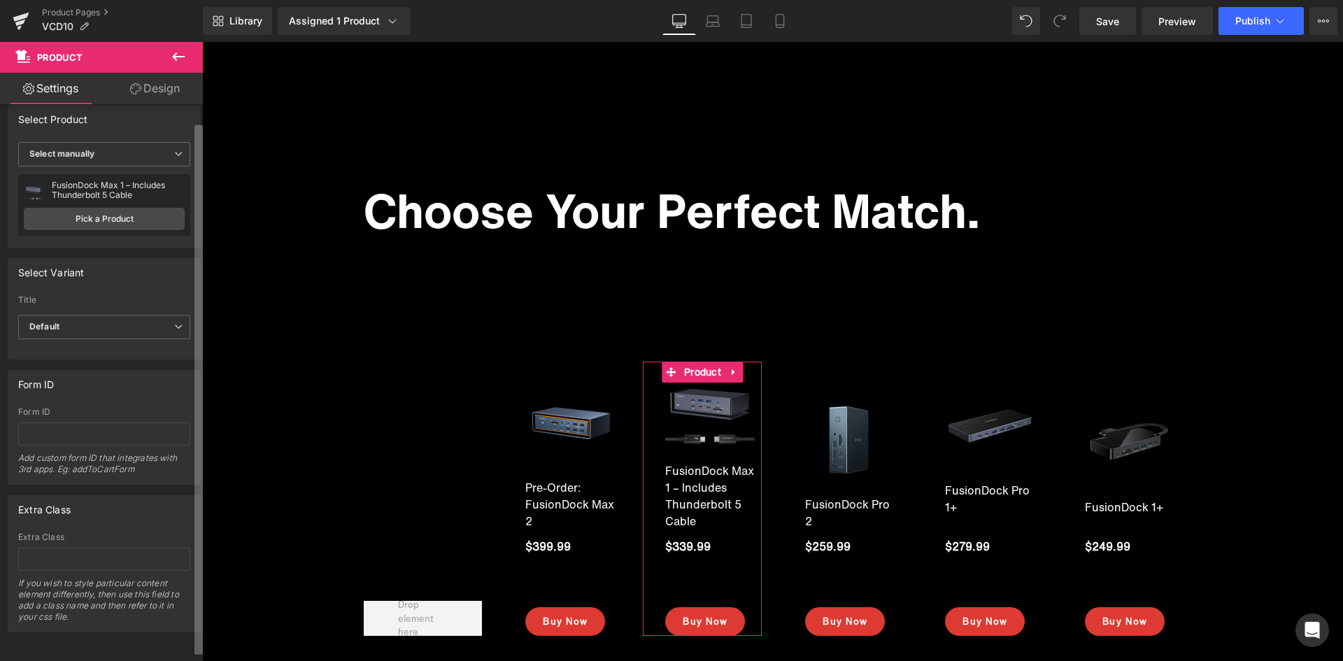
scroll to position [0, 0]
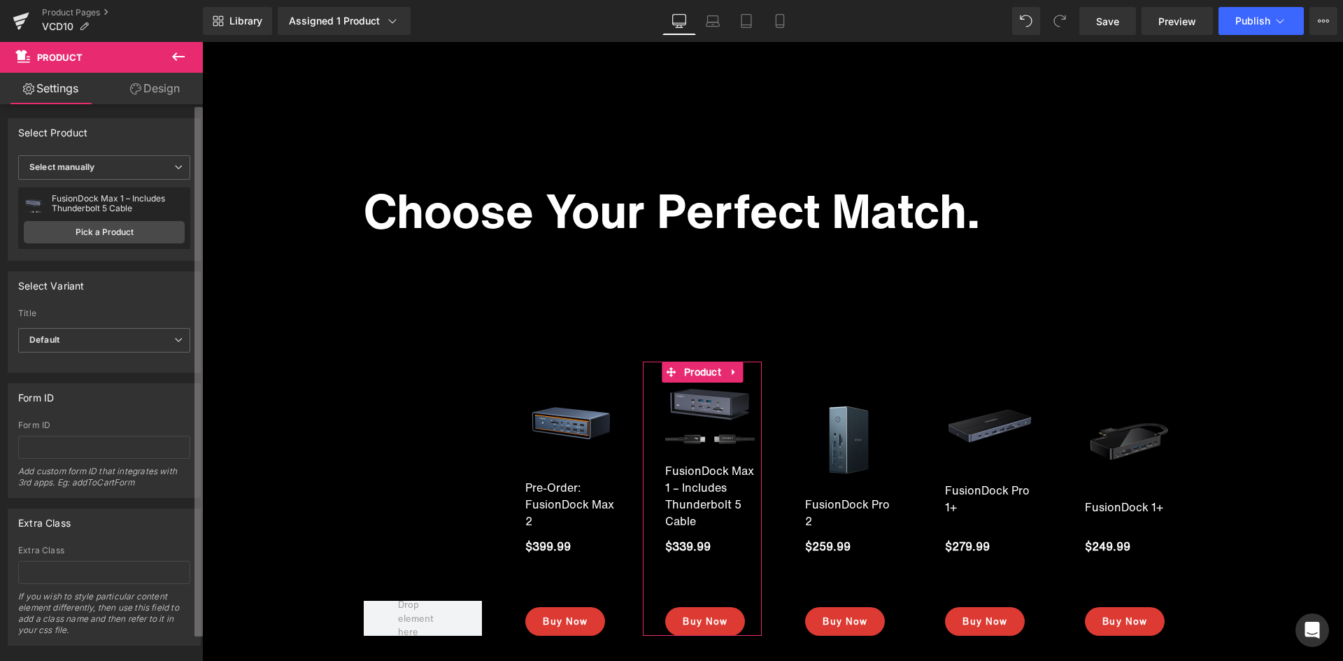
click at [197, 255] on b at bounding box center [198, 371] width 8 height 529
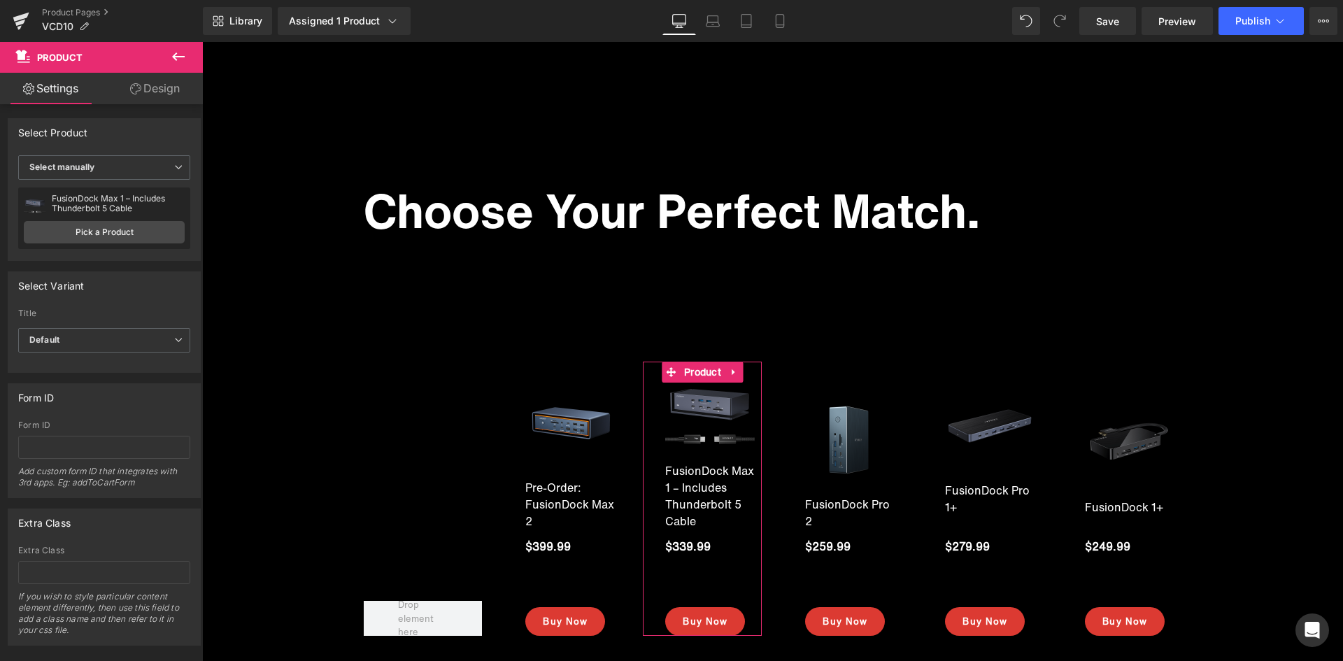
click at [148, 92] on link "Design" at bounding box center [154, 88] width 101 height 31
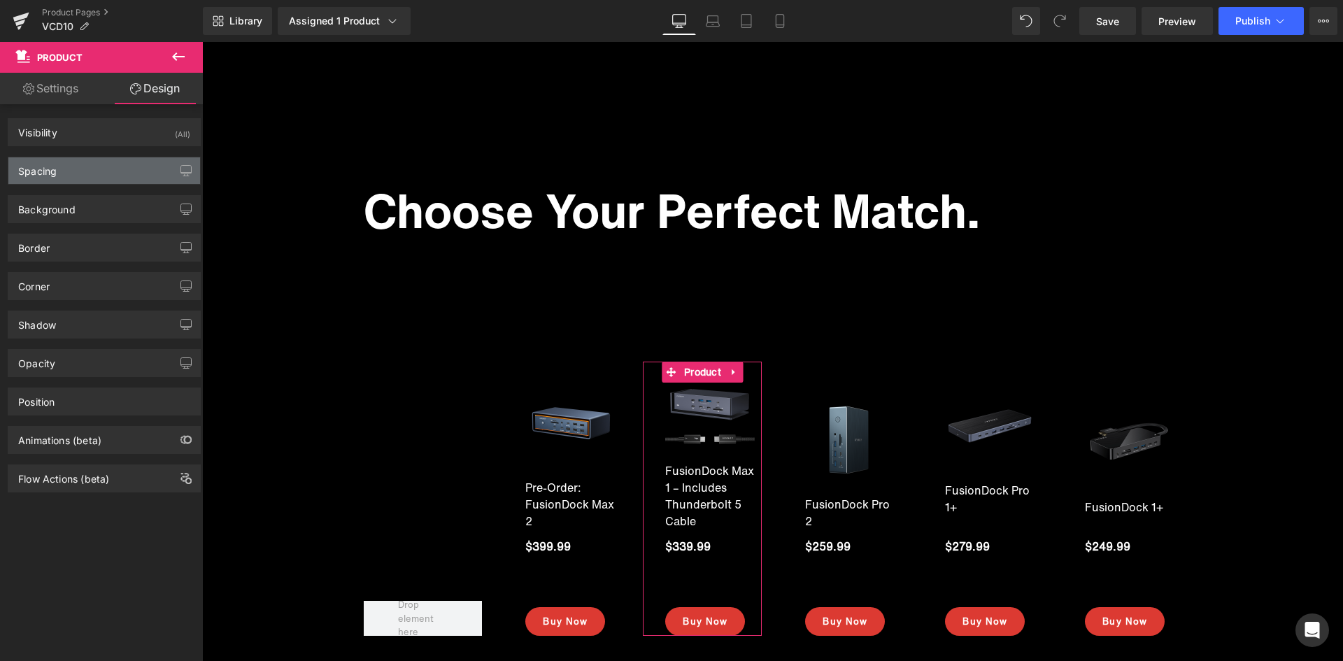
click at [83, 167] on div "Spacing" at bounding box center [104, 170] width 192 height 27
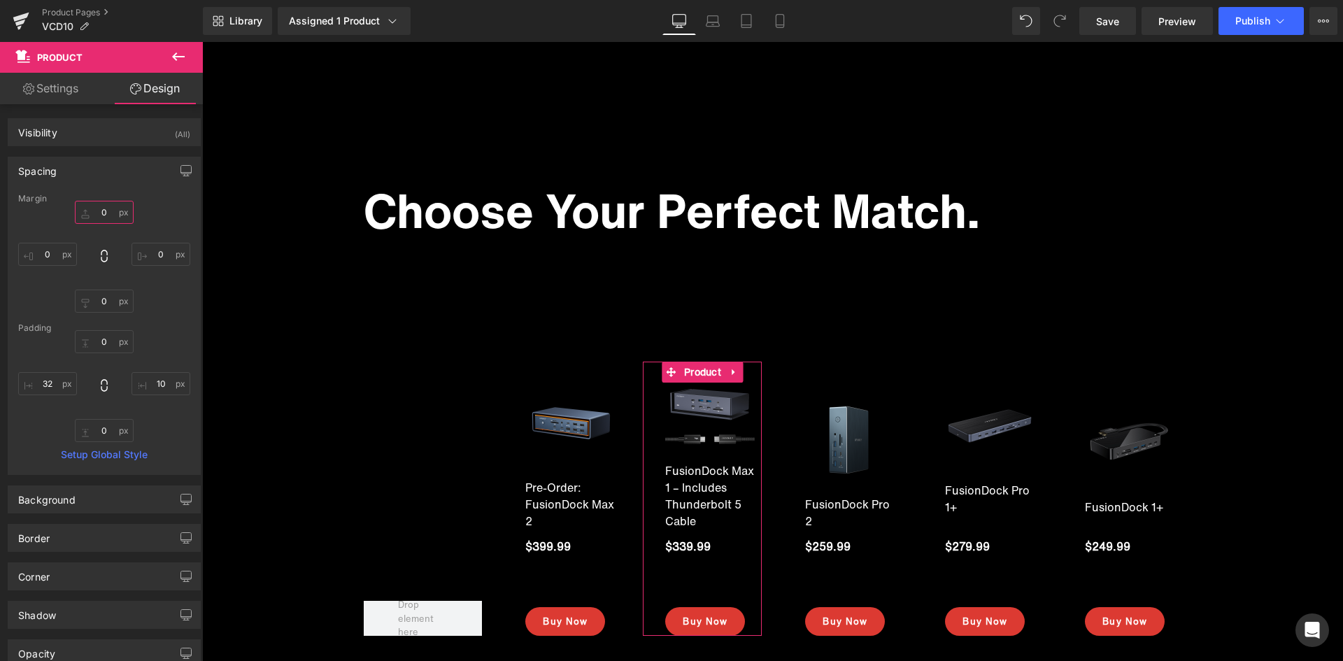
drag, startPoint x: 101, startPoint y: 212, endPoint x: 271, endPoint y: 208, distance: 169.3
click at [101, 212] on input "text" at bounding box center [104, 212] width 59 height 23
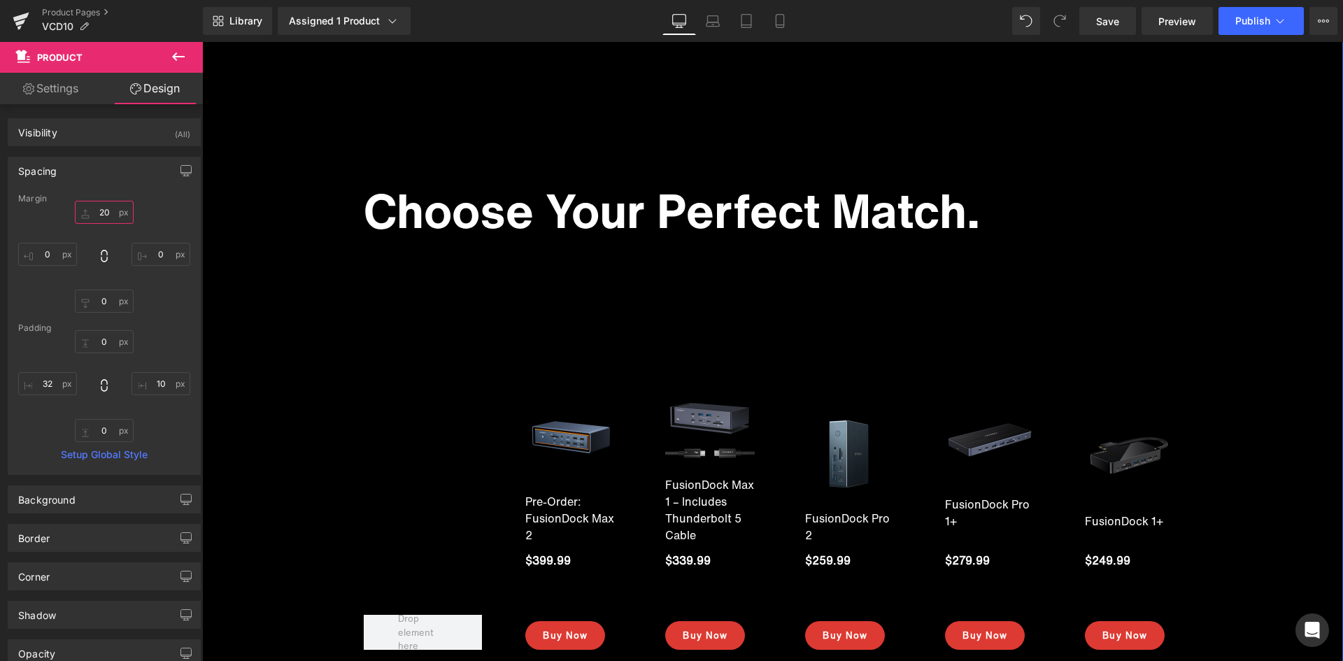
type input "2"
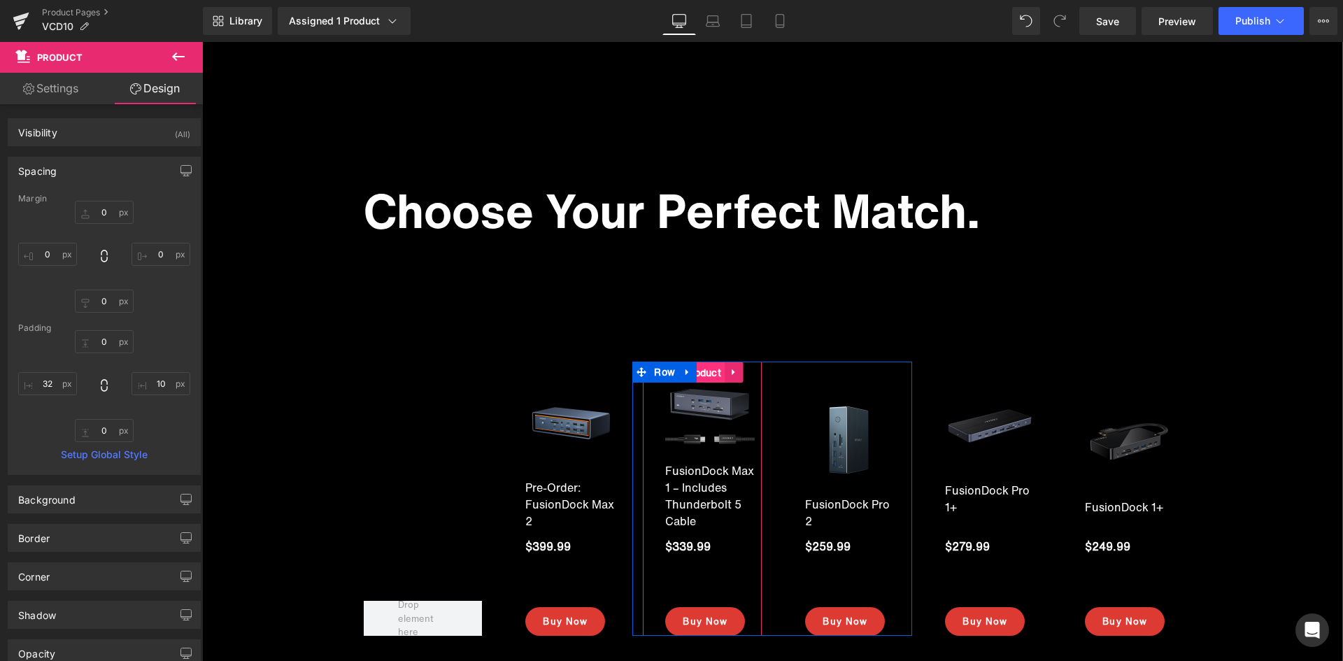
click at [706, 374] on span "Product" at bounding box center [702, 372] width 44 height 21
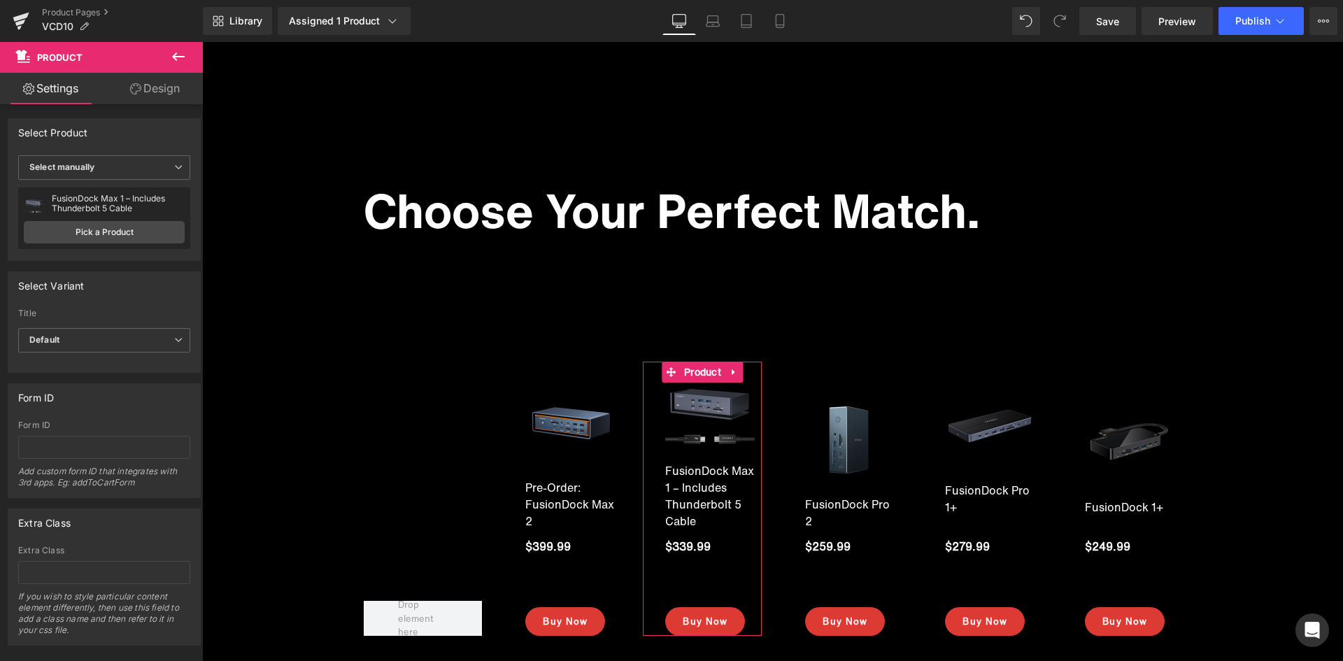
click at [142, 82] on link "Design" at bounding box center [154, 88] width 101 height 31
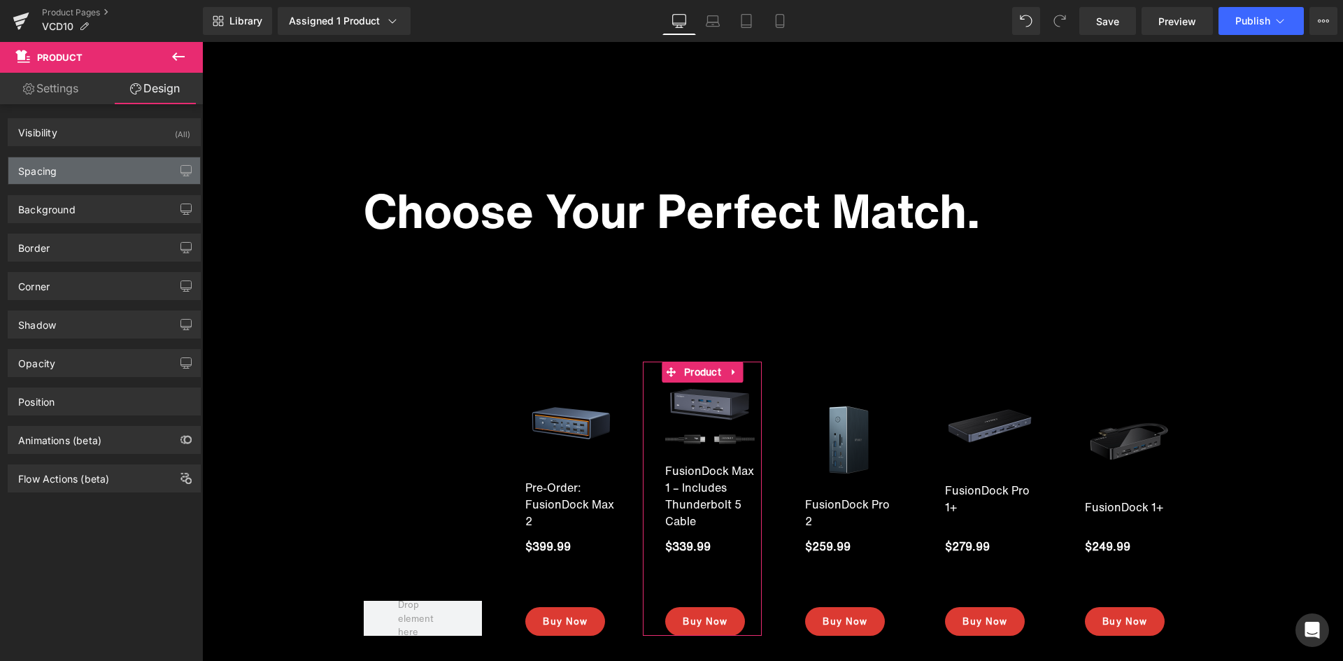
click at [97, 172] on div "Spacing" at bounding box center [104, 170] width 192 height 27
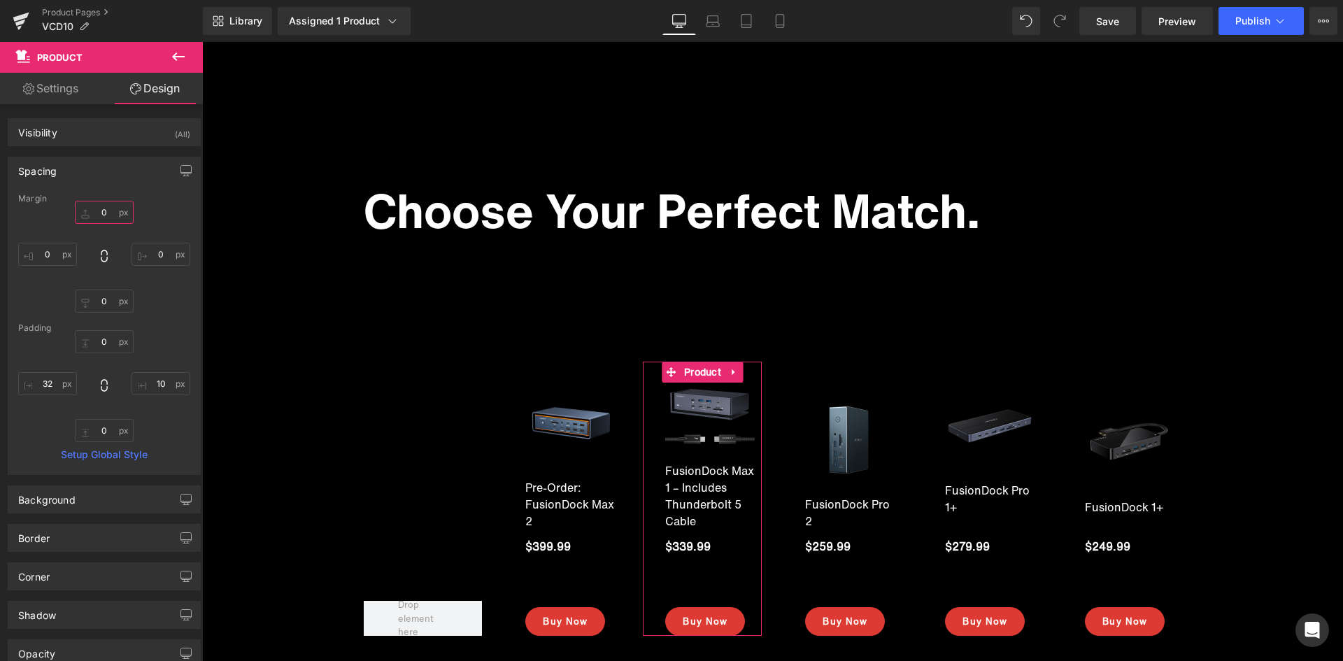
click at [107, 214] on input "text" at bounding box center [104, 212] width 59 height 23
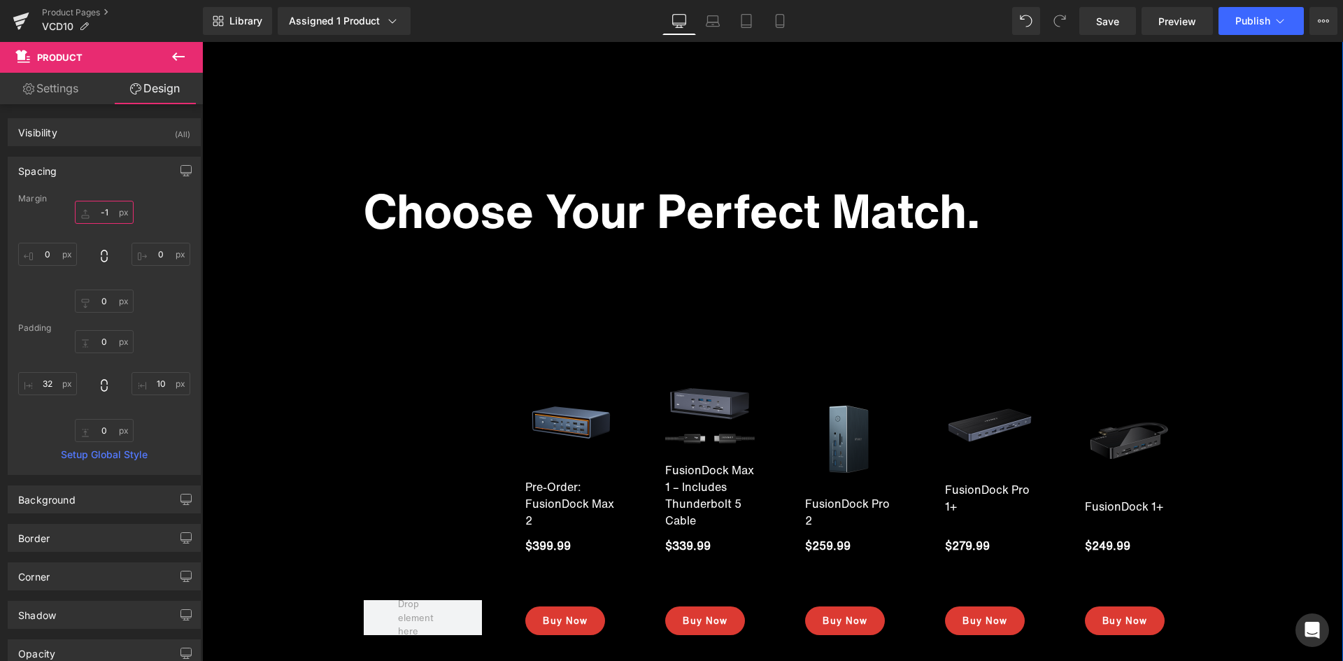
type input "-"
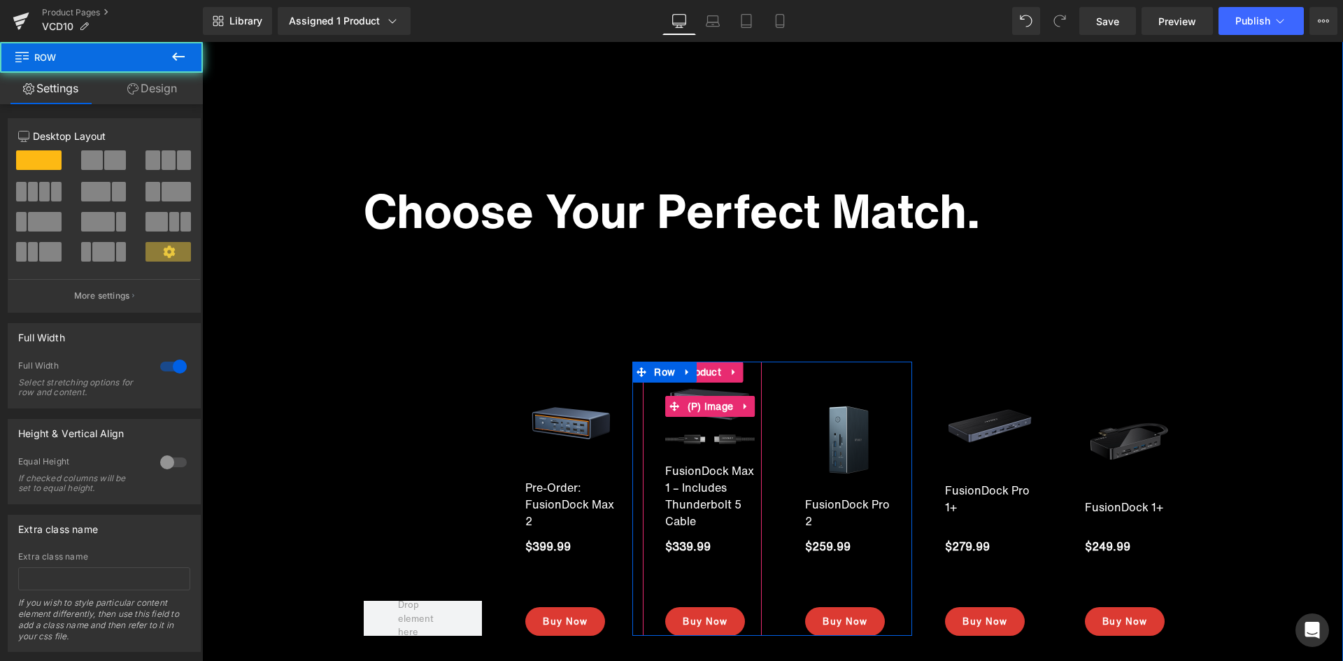
click at [674, 432] on img at bounding box center [710, 407] width 90 height 90
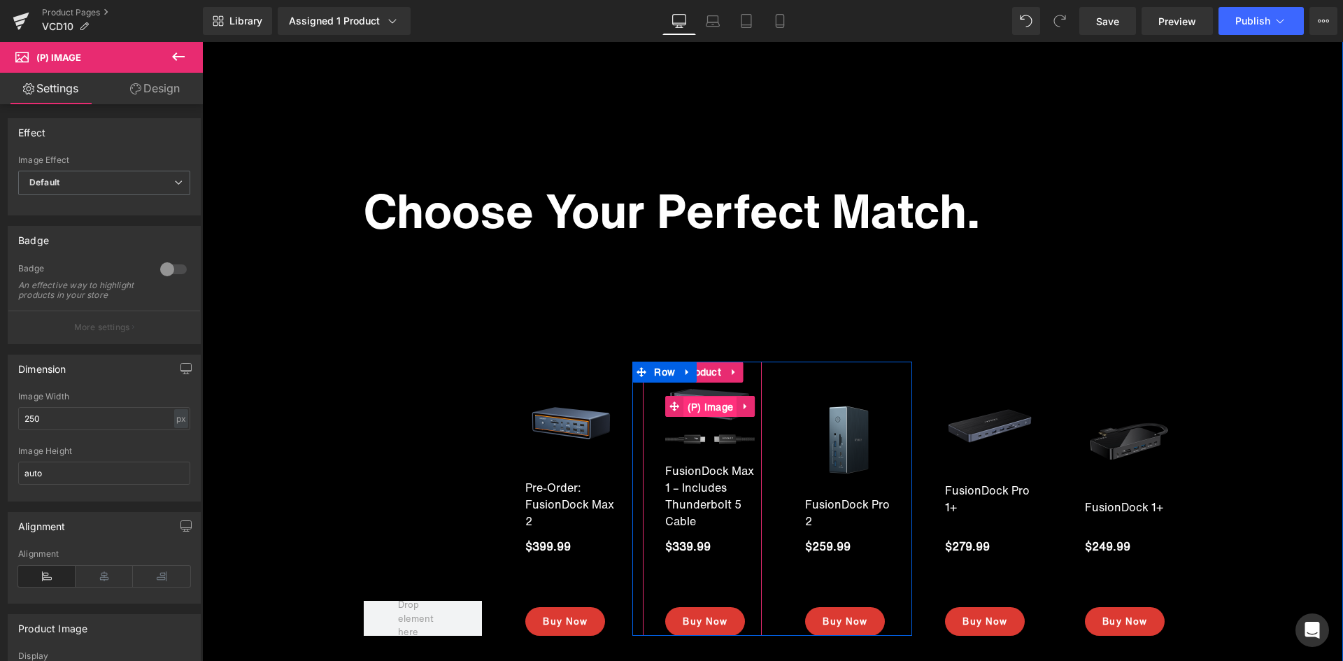
click at [715, 406] on span "(P) Image" at bounding box center [710, 407] width 53 height 21
click at [704, 498] on span "(P) Title" at bounding box center [710, 496] width 46 height 21
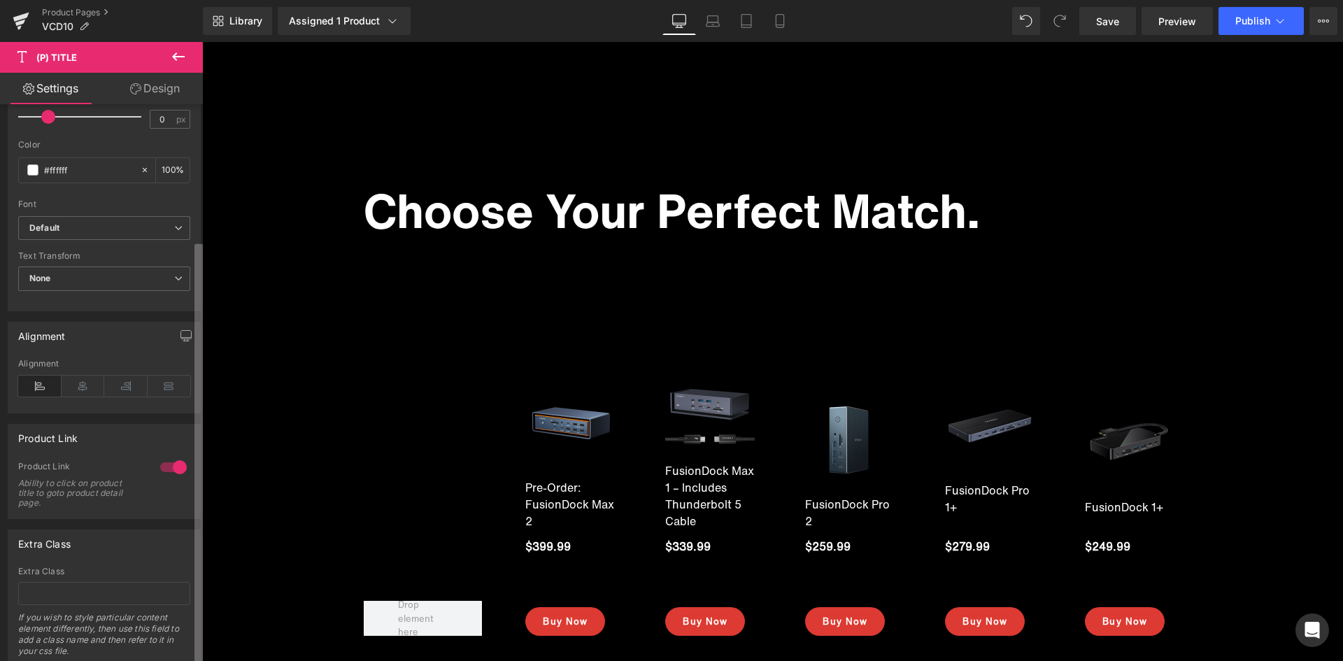
click at [191, 620] on div "Synced with Shopify product details Title Tag H1 H2 H3 H4 H5 H6 Paragraph Title…" at bounding box center [101, 385] width 203 height 563
click at [162, 87] on link "Design" at bounding box center [154, 88] width 101 height 31
click at [0, 0] on div "Visibility" at bounding box center [0, 0] width 0 height 0
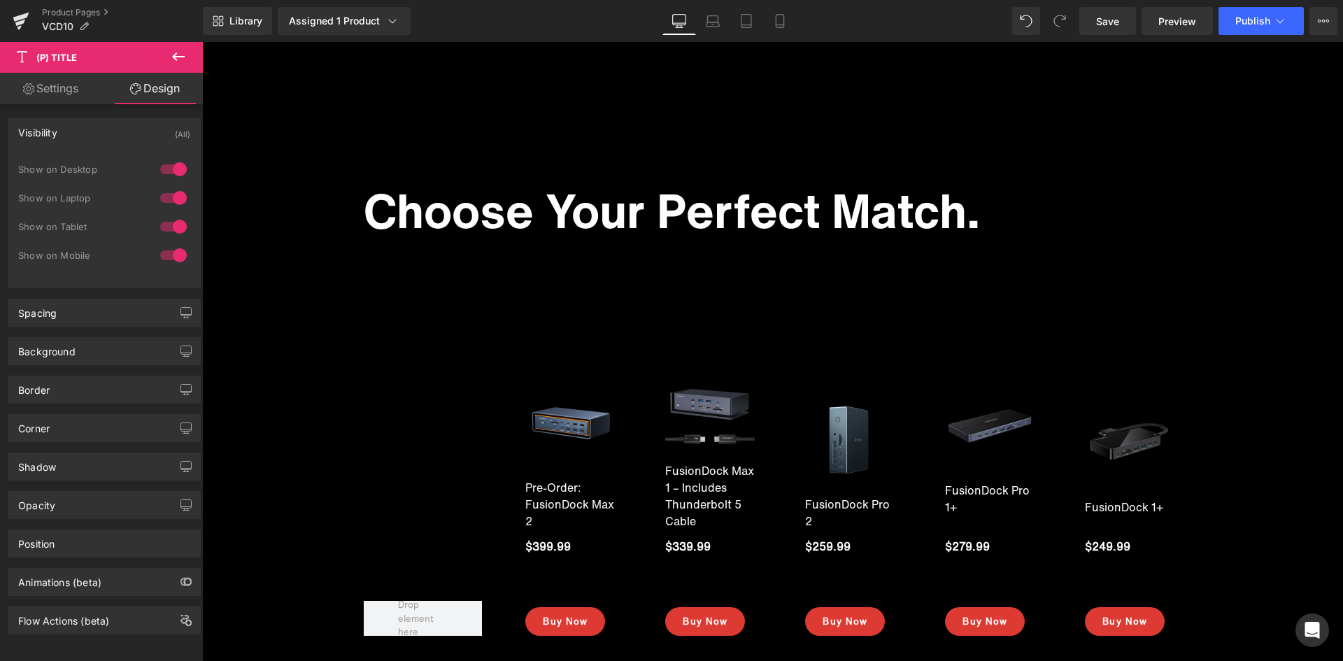
click at [111, 136] on div "Visibility (All)" at bounding box center [104, 132] width 192 height 27
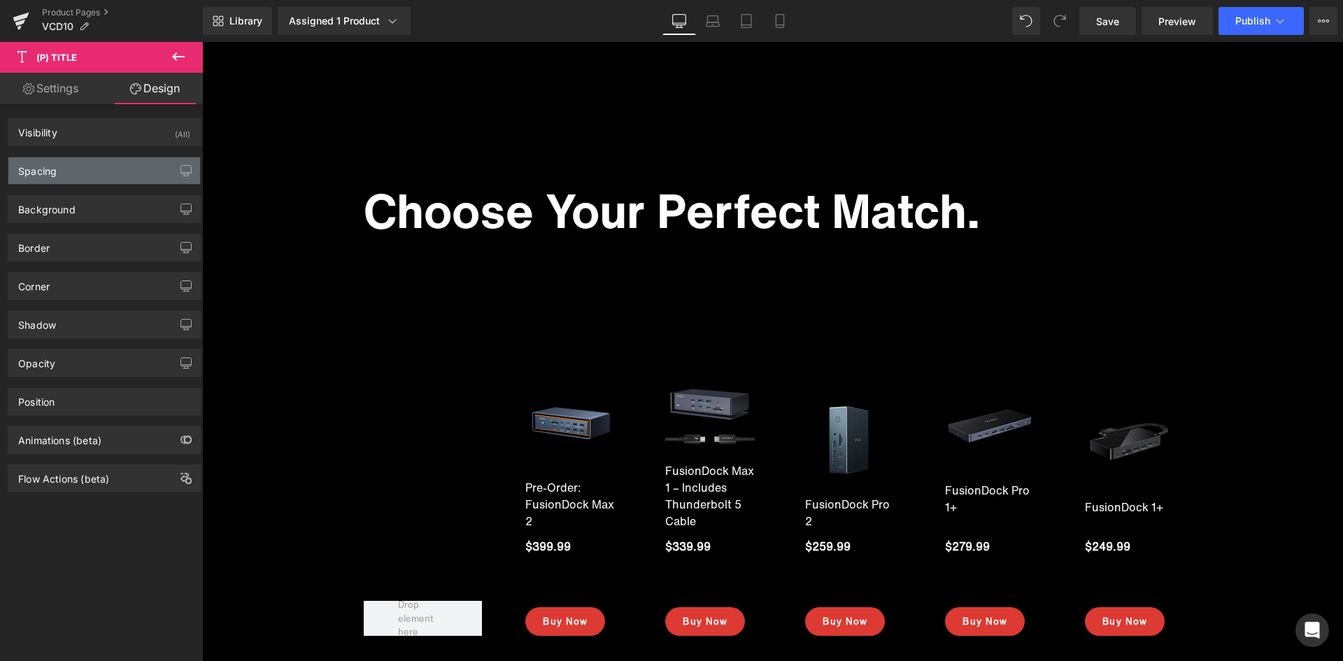
click at [81, 169] on div "Spacing" at bounding box center [104, 170] width 192 height 27
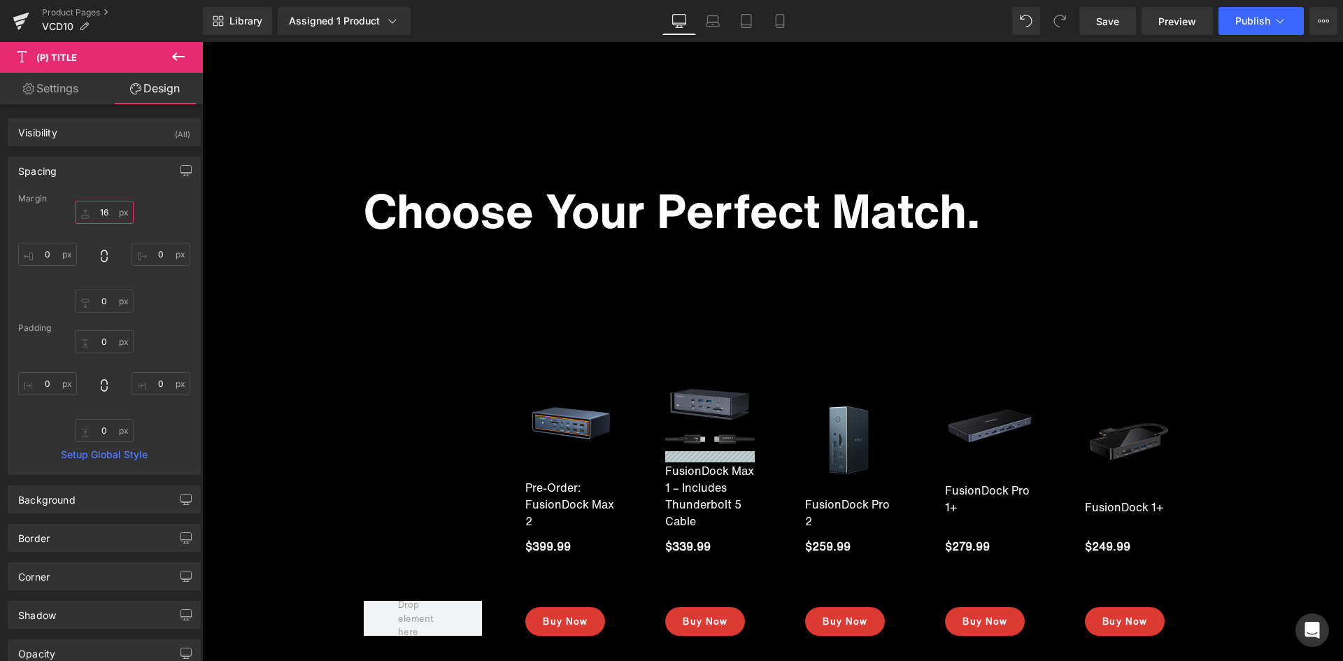
click at [104, 213] on input "text" at bounding box center [104, 212] width 59 height 23
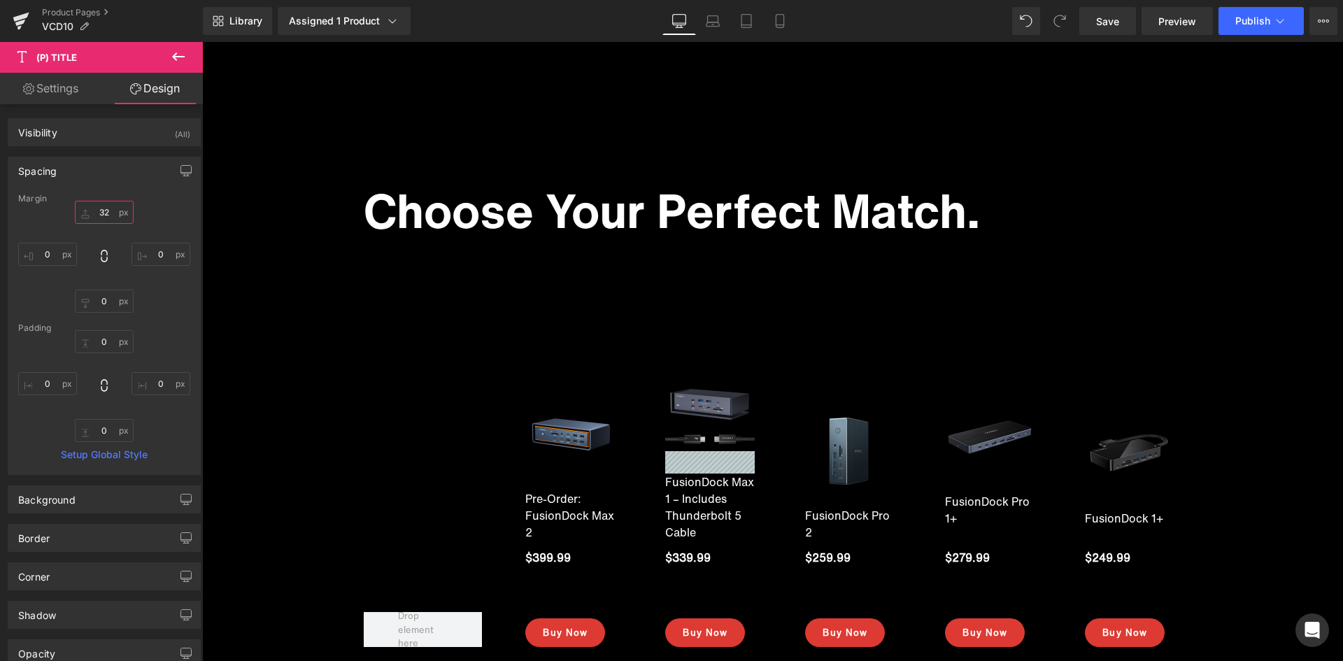
drag, startPoint x: 113, startPoint y: 214, endPoint x: 89, endPoint y: 211, distance: 24.6
click at [89, 211] on input "32" at bounding box center [104, 212] width 59 height 23
type input "16"
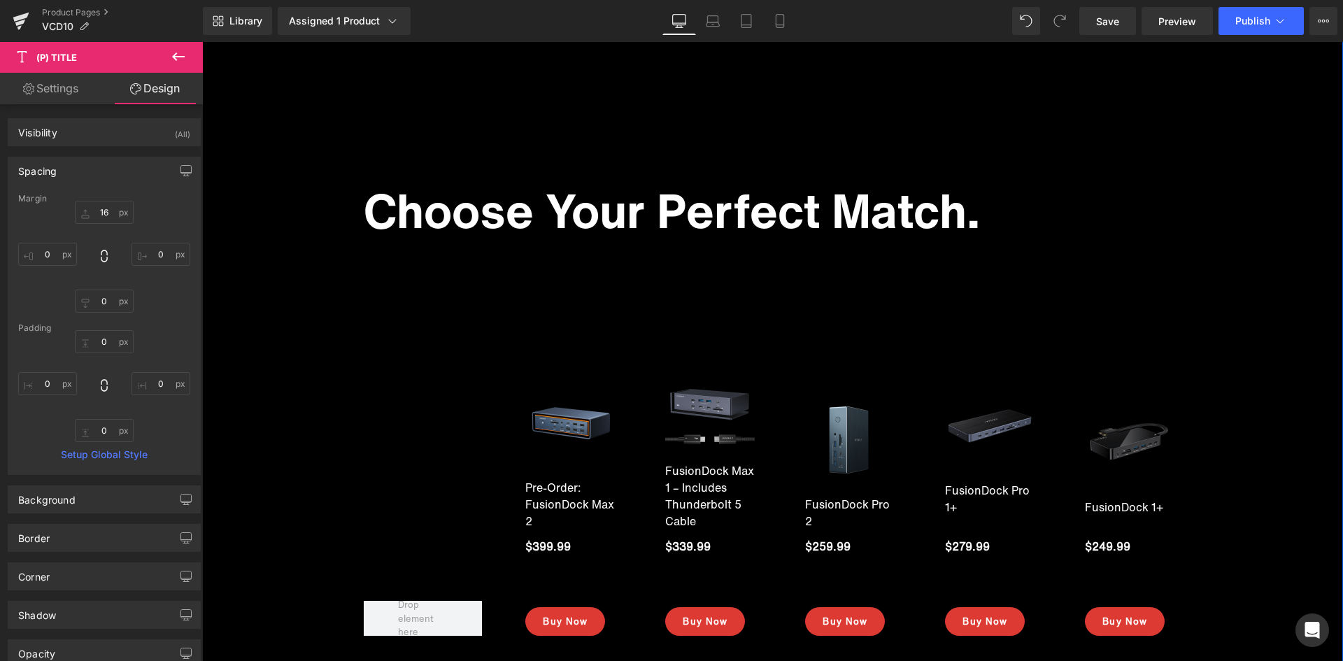
drag, startPoint x: 254, startPoint y: 273, endPoint x: 388, endPoint y: 324, distance: 143.6
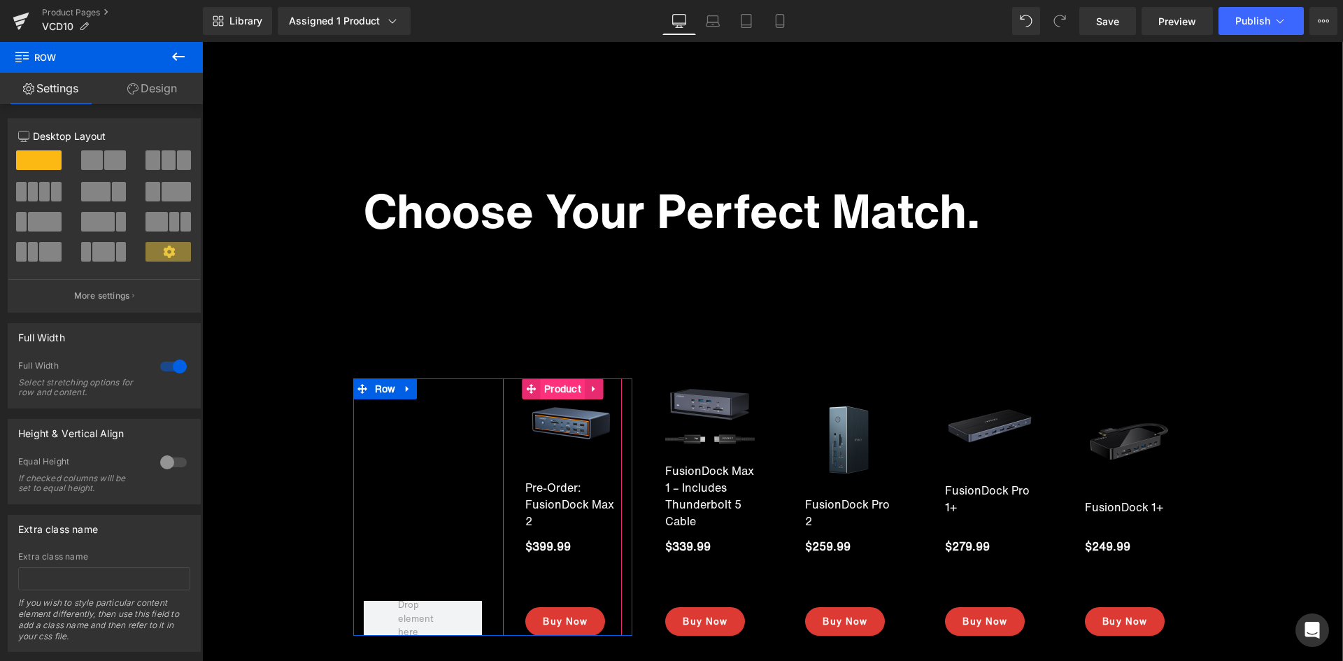
click at [557, 391] on span "Product" at bounding box center [563, 388] width 44 height 21
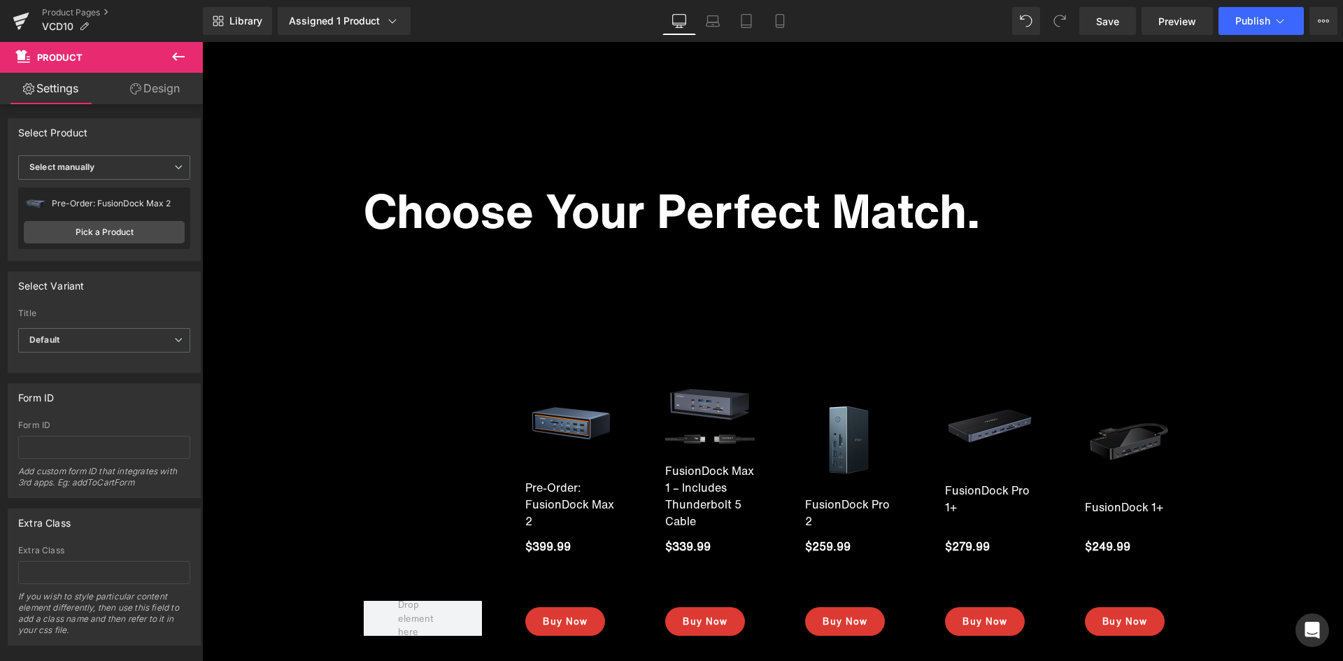
click at [185, 59] on icon at bounding box center [178, 56] width 17 height 17
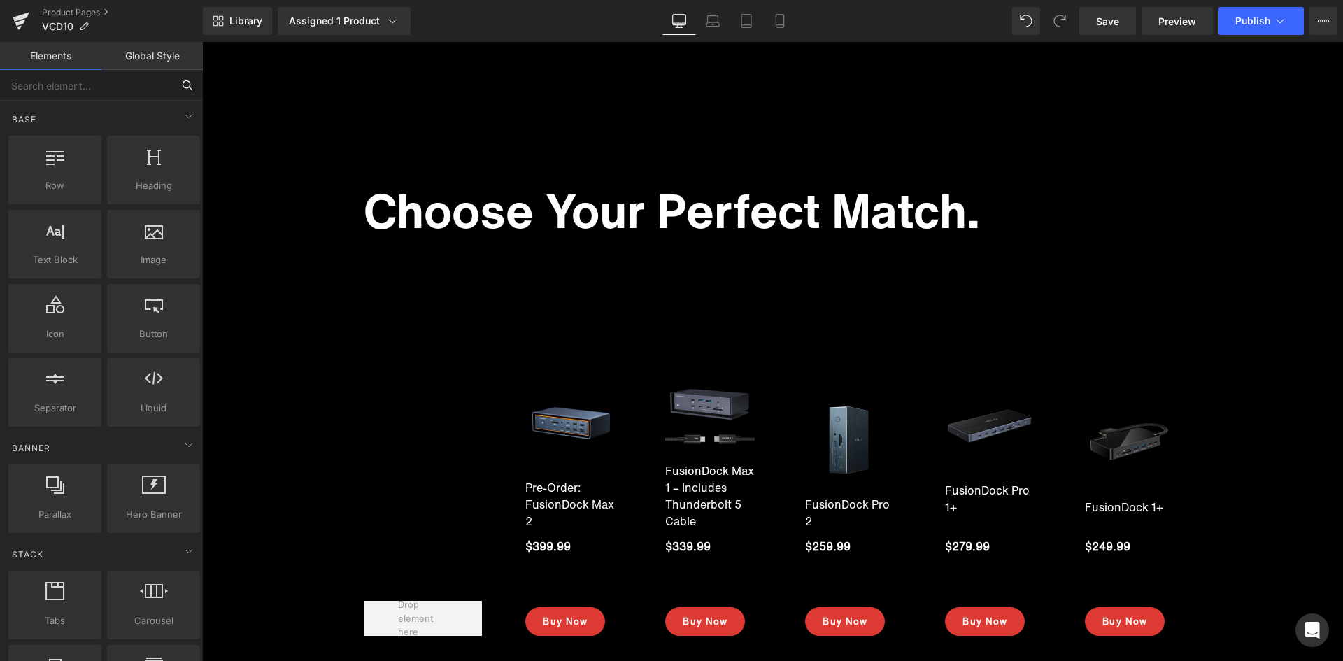
click at [83, 84] on input "text" at bounding box center [86, 85] width 172 height 31
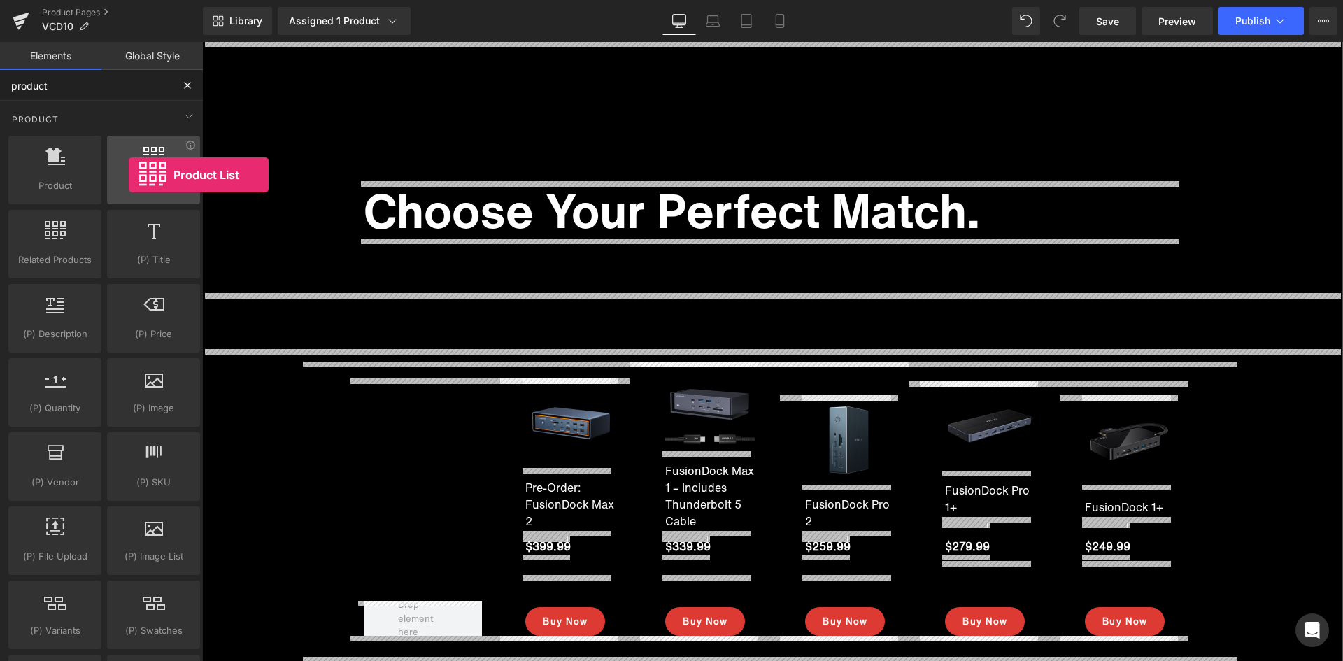
drag, startPoint x: 234, startPoint y: 270, endPoint x: 129, endPoint y: 175, distance: 142.1
click at [129, 175] on div "Product List products, lists, collections, goods, sells" at bounding box center [153, 170] width 93 height 69
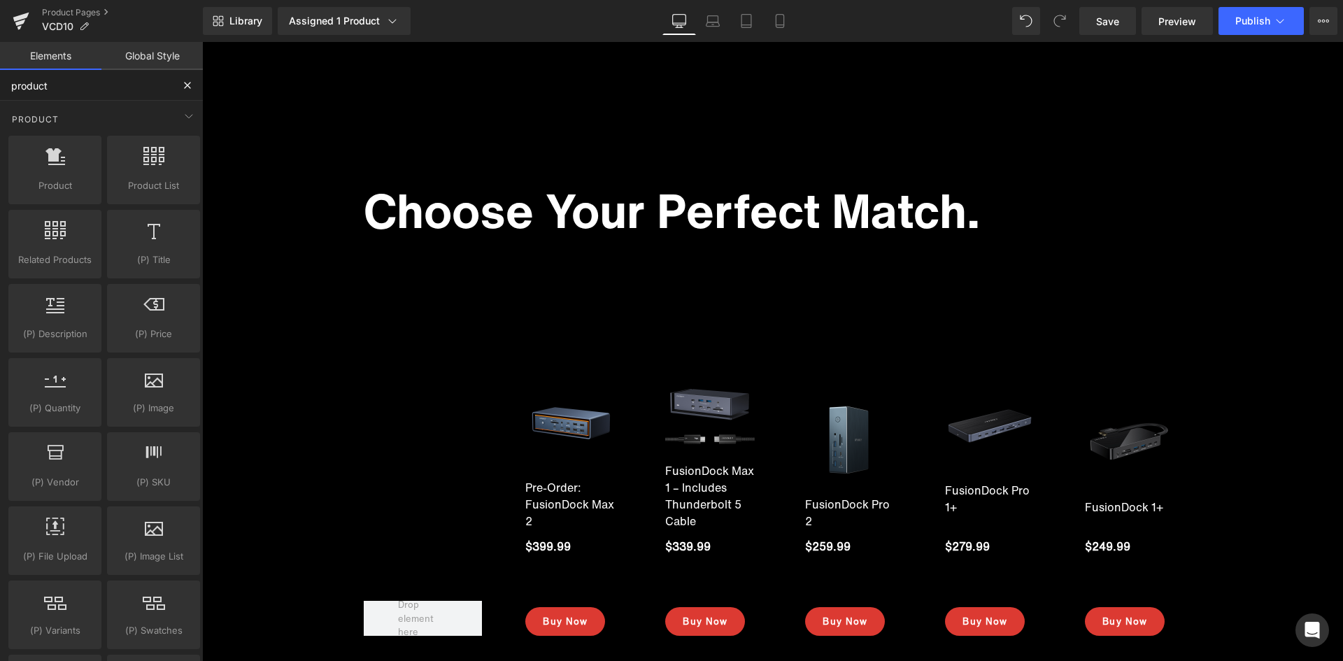
scroll to position [14111, 0]
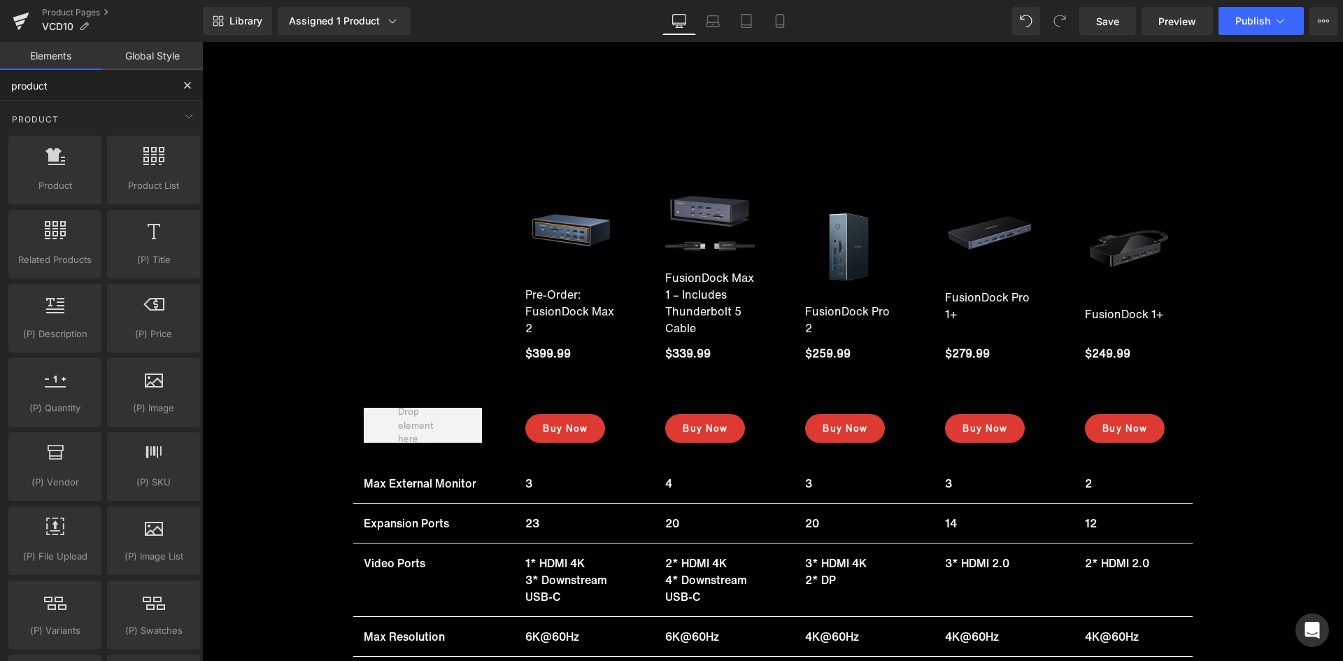
type input "product"
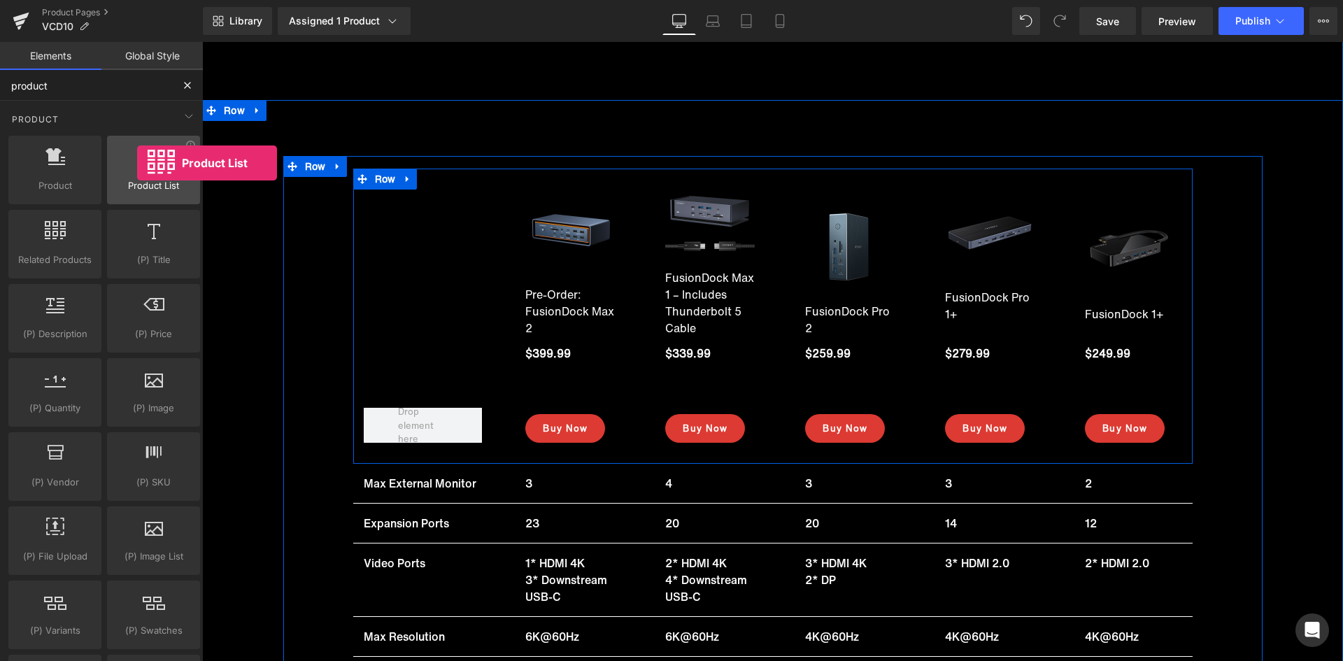
drag, startPoint x: 200, startPoint y: 173, endPoint x: 137, endPoint y: 163, distance: 63.7
click at [137, 163] on div at bounding box center [153, 162] width 85 height 31
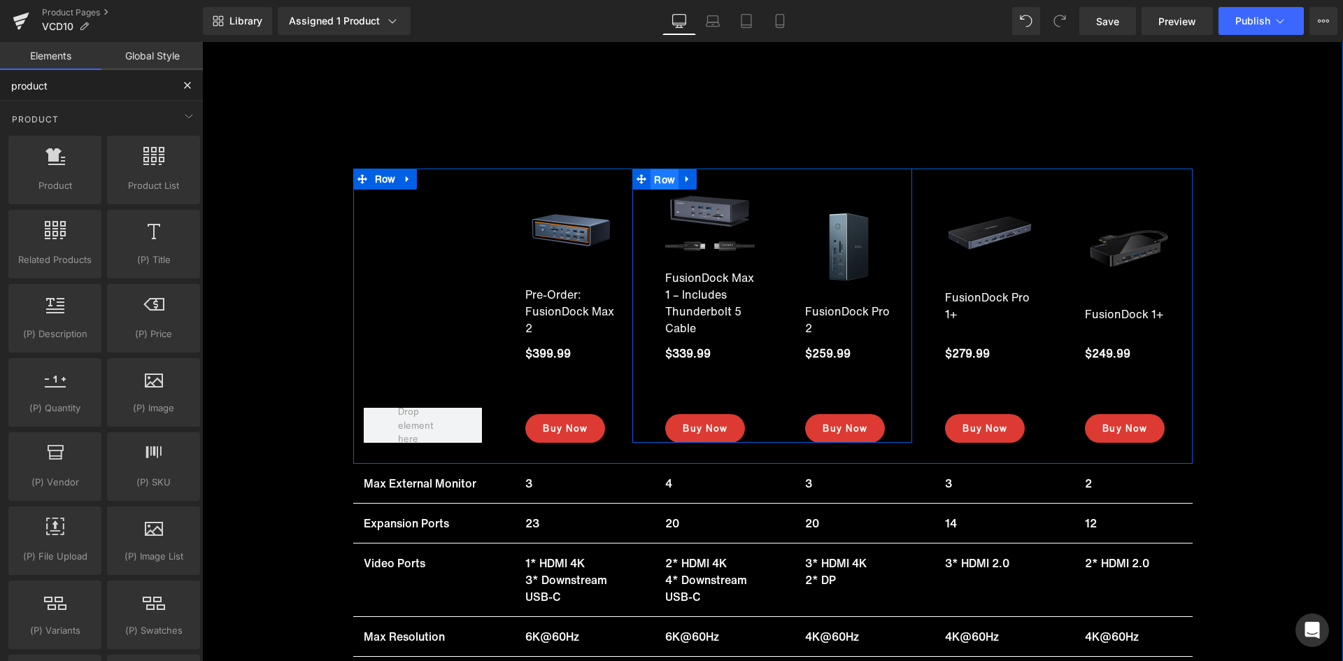
click at [655, 173] on span "Row" at bounding box center [664, 179] width 28 height 21
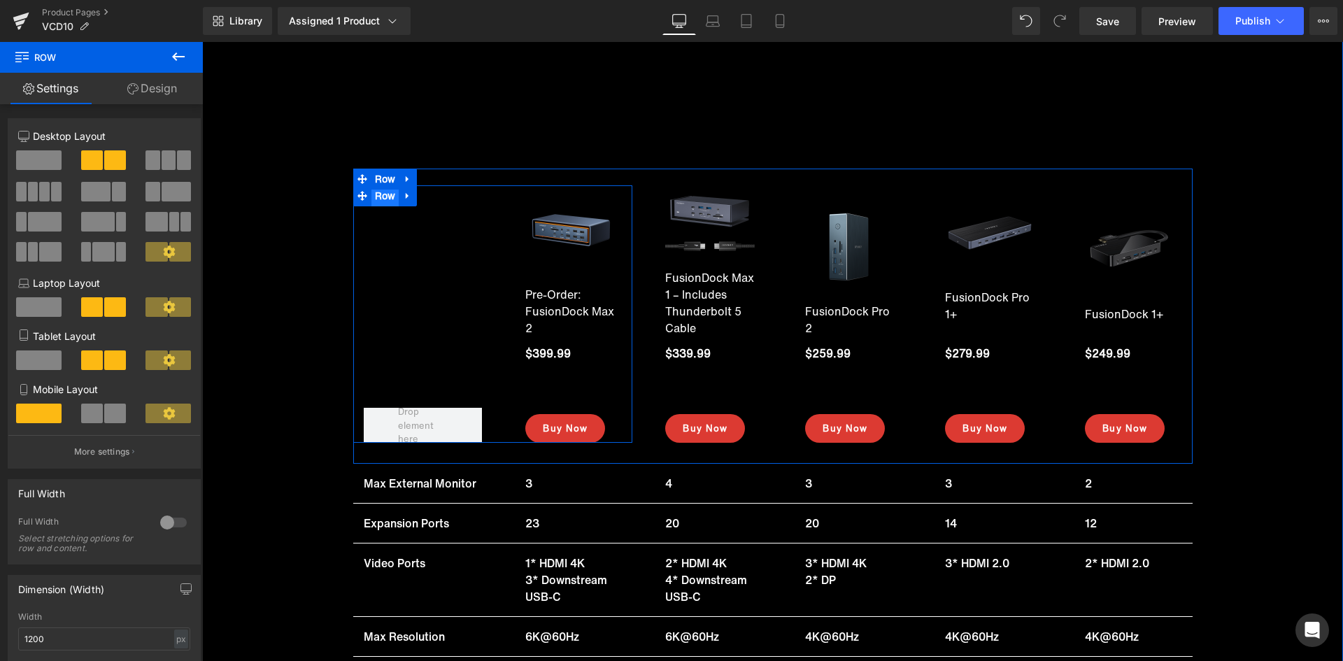
click at [387, 194] on span "Row" at bounding box center [385, 195] width 28 height 21
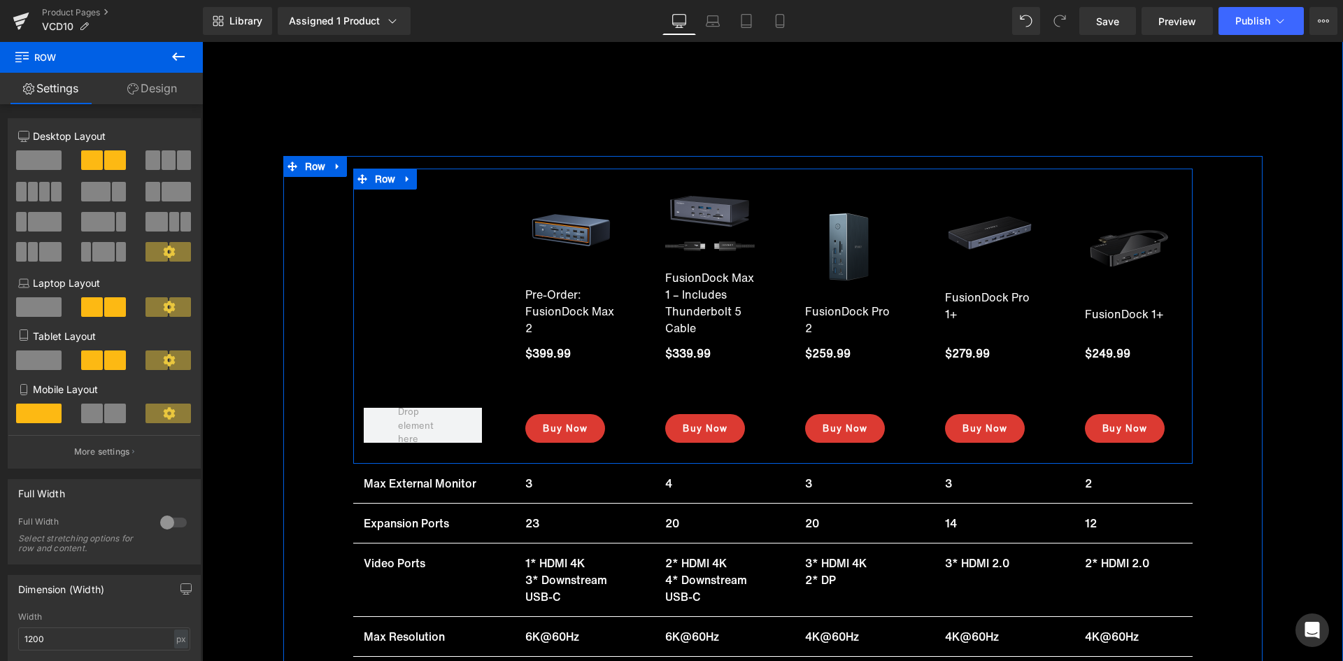
click at [581, 180] on div "Sale Off (P) Image Pre-Order: FusionDock Max 2 (P) Title $399.99 (P) Price Icon…" at bounding box center [493, 306] width 280 height 274
click at [374, 178] on span "Row" at bounding box center [385, 179] width 28 height 21
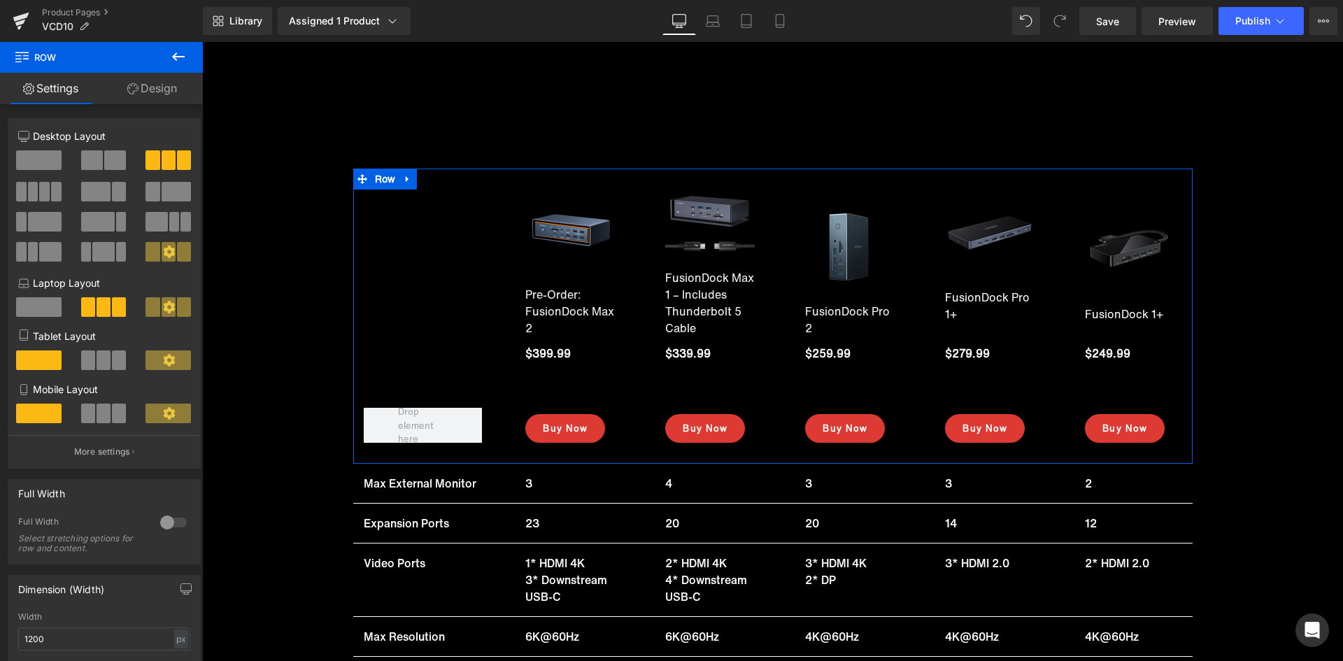
scroll to position [455, 0]
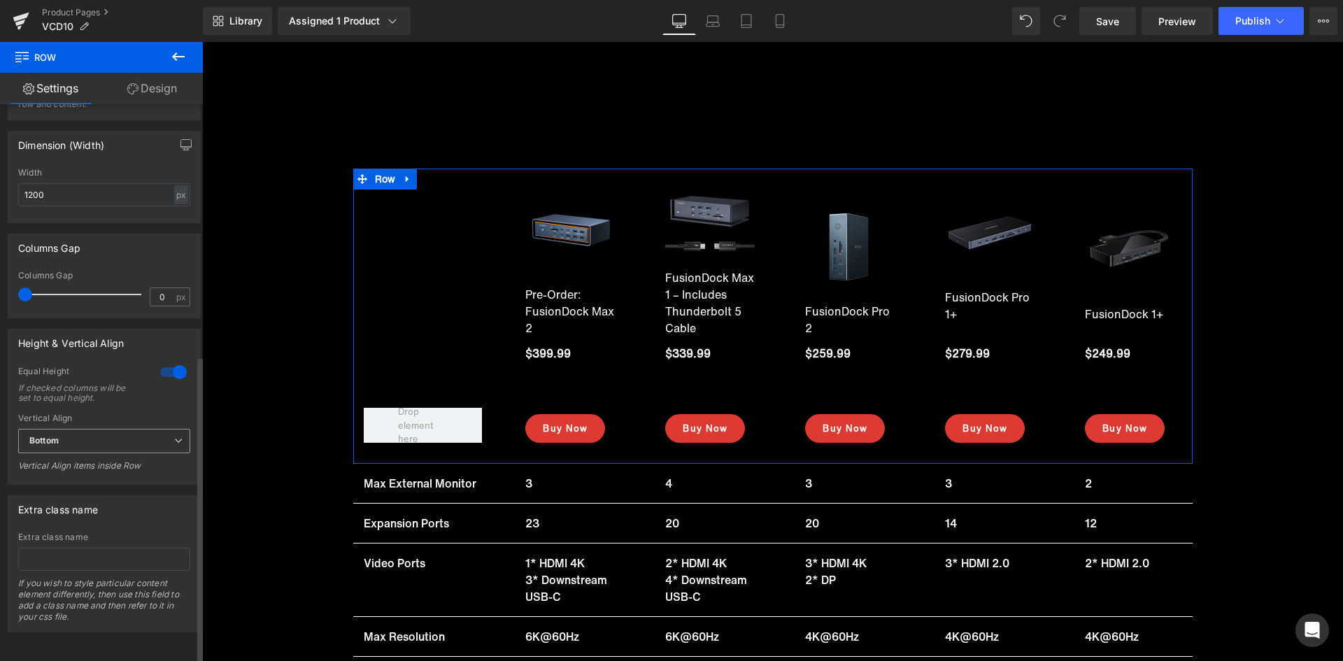
click at [167, 432] on span "Bottom" at bounding box center [104, 441] width 172 height 24
click at [106, 459] on li "Top" at bounding box center [101, 465] width 166 height 21
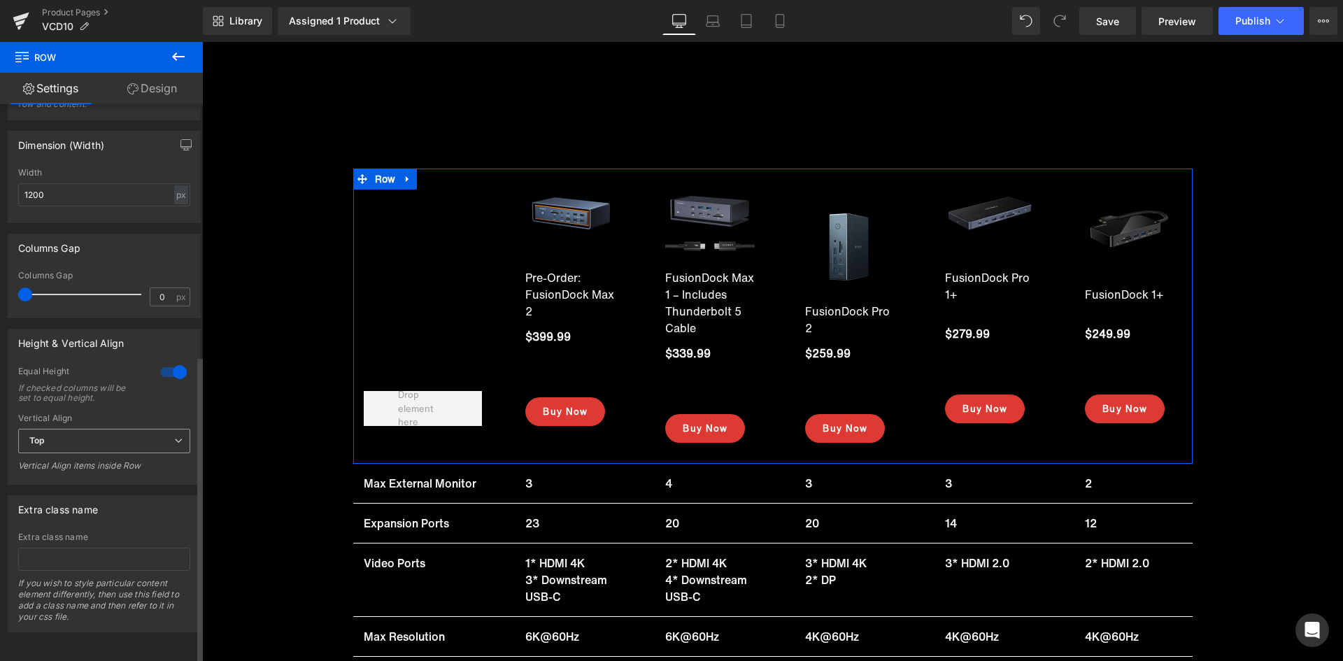
click at [109, 435] on span "Top" at bounding box center [104, 441] width 172 height 24
click at [78, 497] on li "Bottom" at bounding box center [101, 507] width 166 height 21
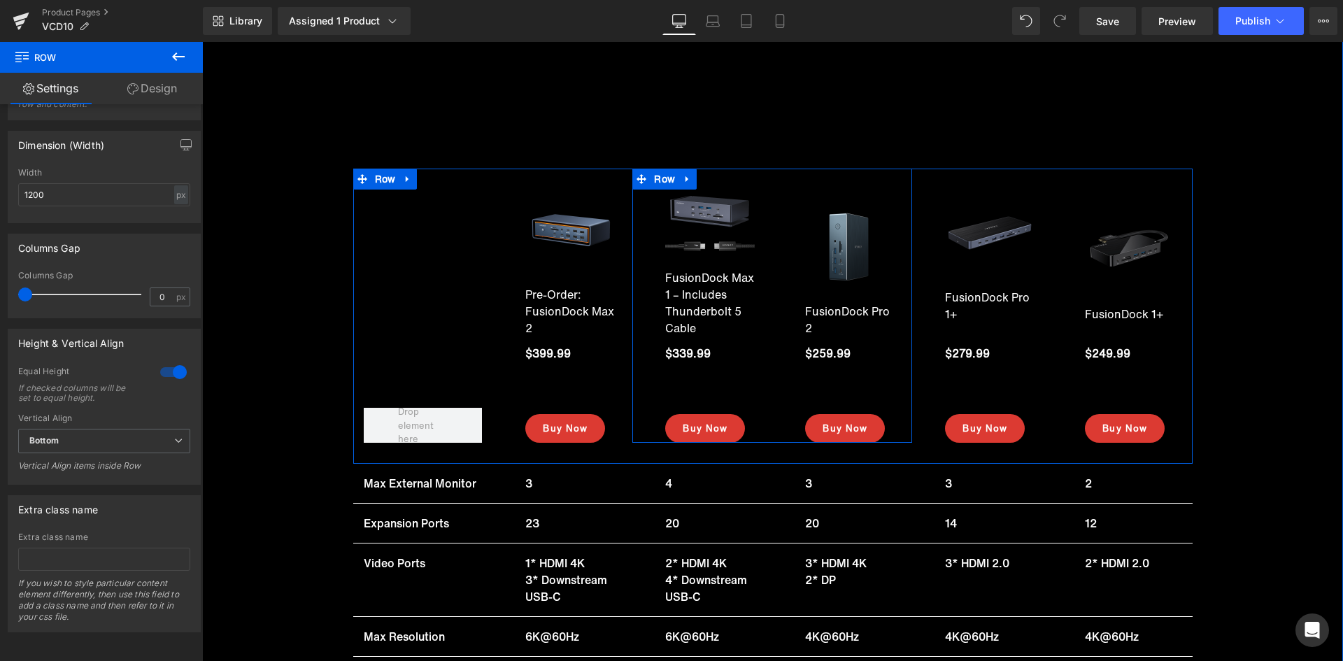
click at [632, 197] on div "Sale Off (P) Image FusionDock Max 1 – Includes Thunderbolt 5 Cable (P) Title $3…" at bounding box center [702, 306] width 140 height 274
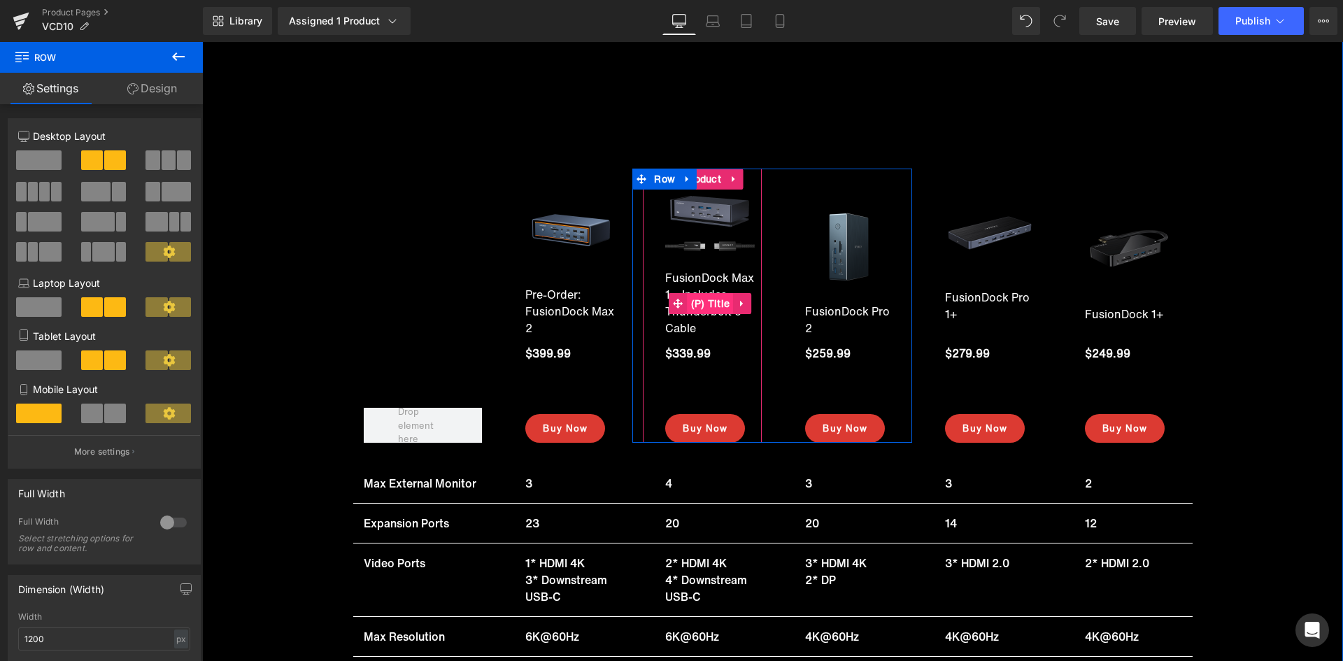
click at [701, 303] on span "(P) Title" at bounding box center [710, 303] width 46 height 21
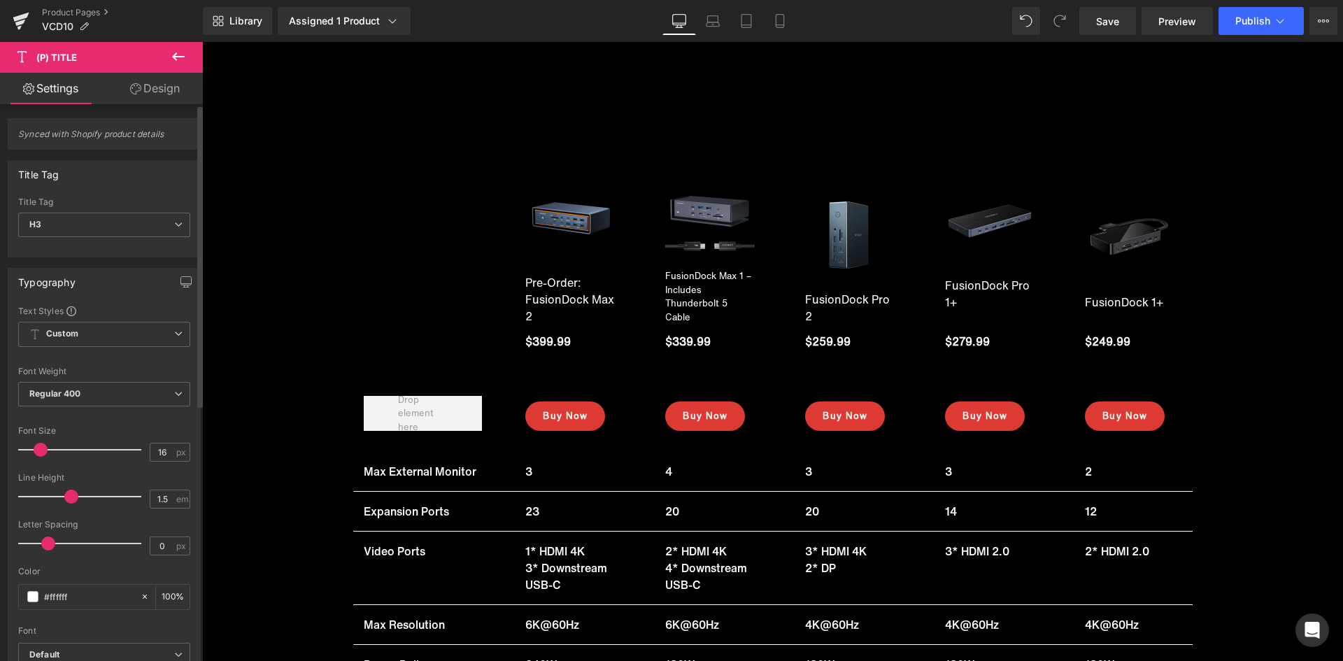
click at [38, 448] on span at bounding box center [41, 450] width 14 height 14
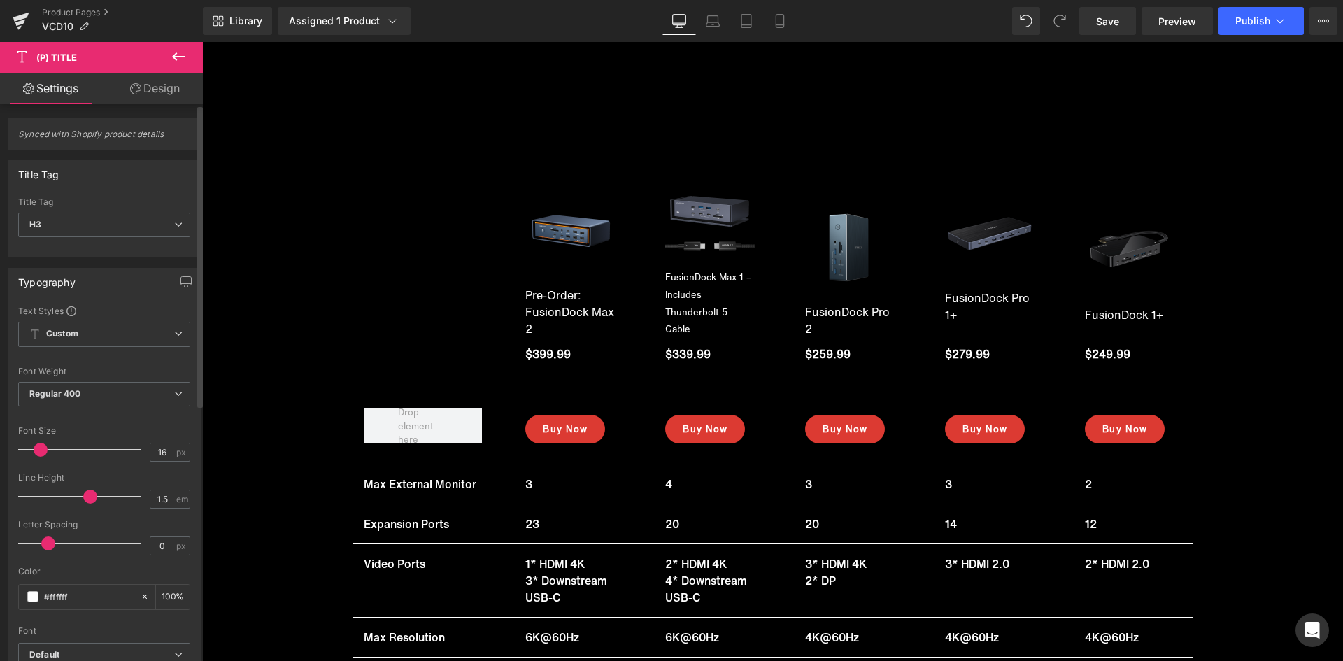
drag, startPoint x: 71, startPoint y: 497, endPoint x: 90, endPoint y: 485, distance: 22.7
click at [90, 485] on div at bounding box center [83, 497] width 116 height 28
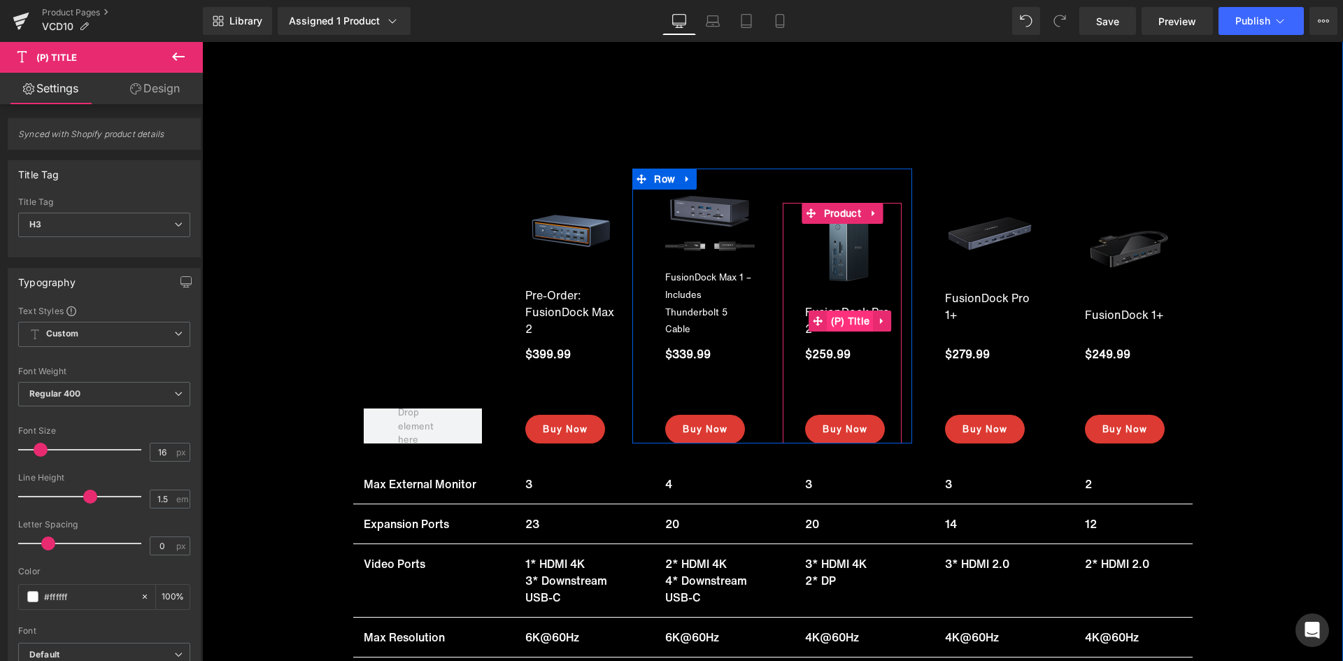
click at [838, 310] on span "(P) Title" at bounding box center [850, 320] width 46 height 21
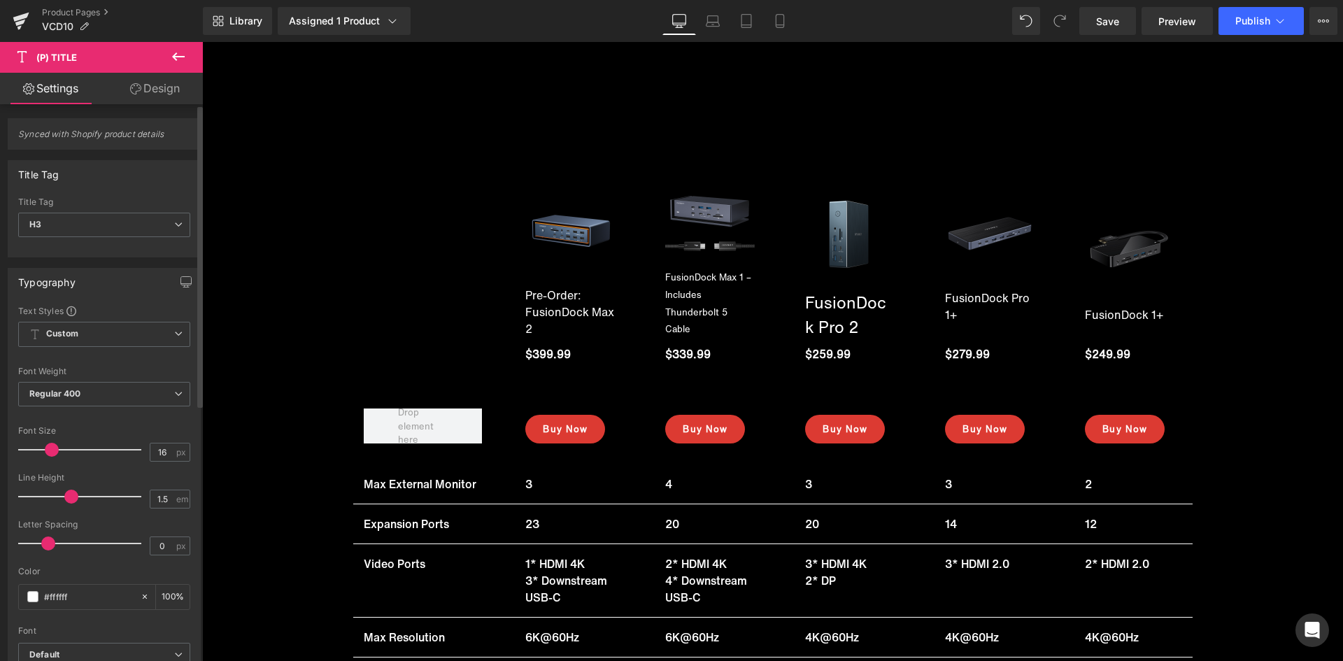
drag, startPoint x: 45, startPoint y: 450, endPoint x: 52, endPoint y: 448, distance: 8.0
click at [52, 448] on span at bounding box center [52, 450] width 14 height 14
drag, startPoint x: 69, startPoint y: 496, endPoint x: 78, endPoint y: 490, distance: 10.1
click at [78, 490] on span at bounding box center [81, 497] width 14 height 14
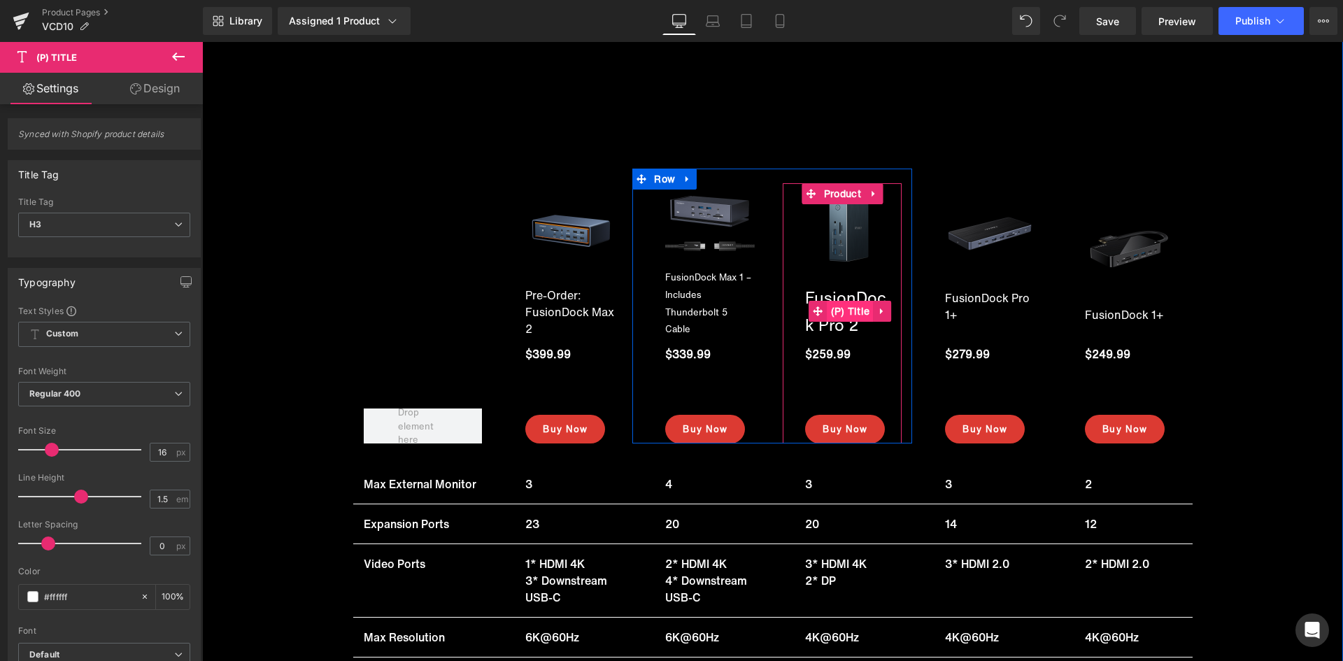
click at [836, 301] on span "(P) Title" at bounding box center [850, 311] width 46 height 21
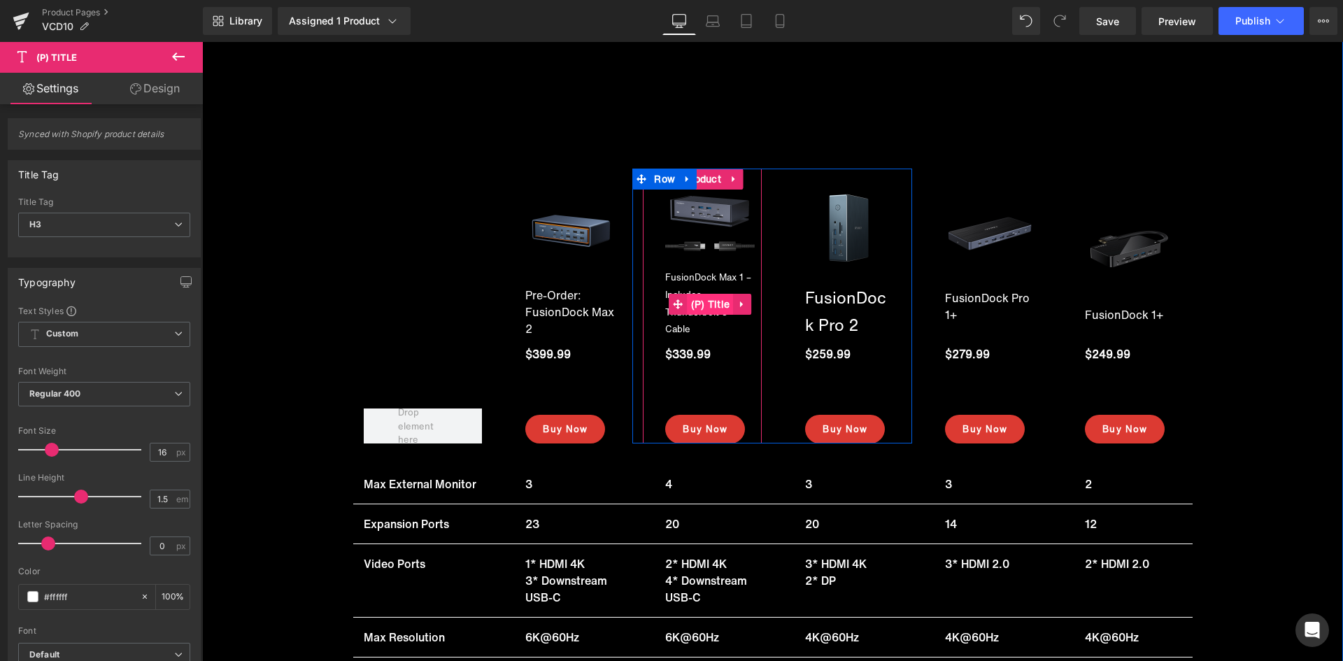
click at [704, 294] on span "(P) Title" at bounding box center [710, 304] width 46 height 21
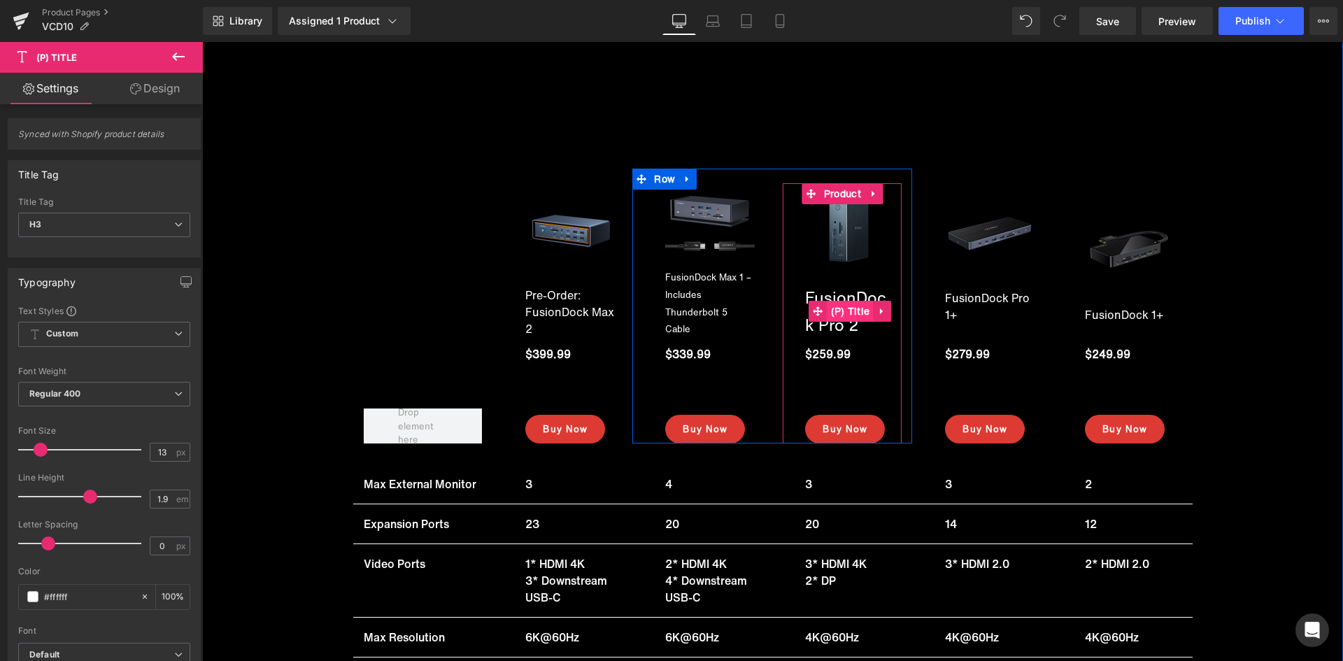
click at [846, 301] on span "(P) Title" at bounding box center [850, 311] width 46 height 21
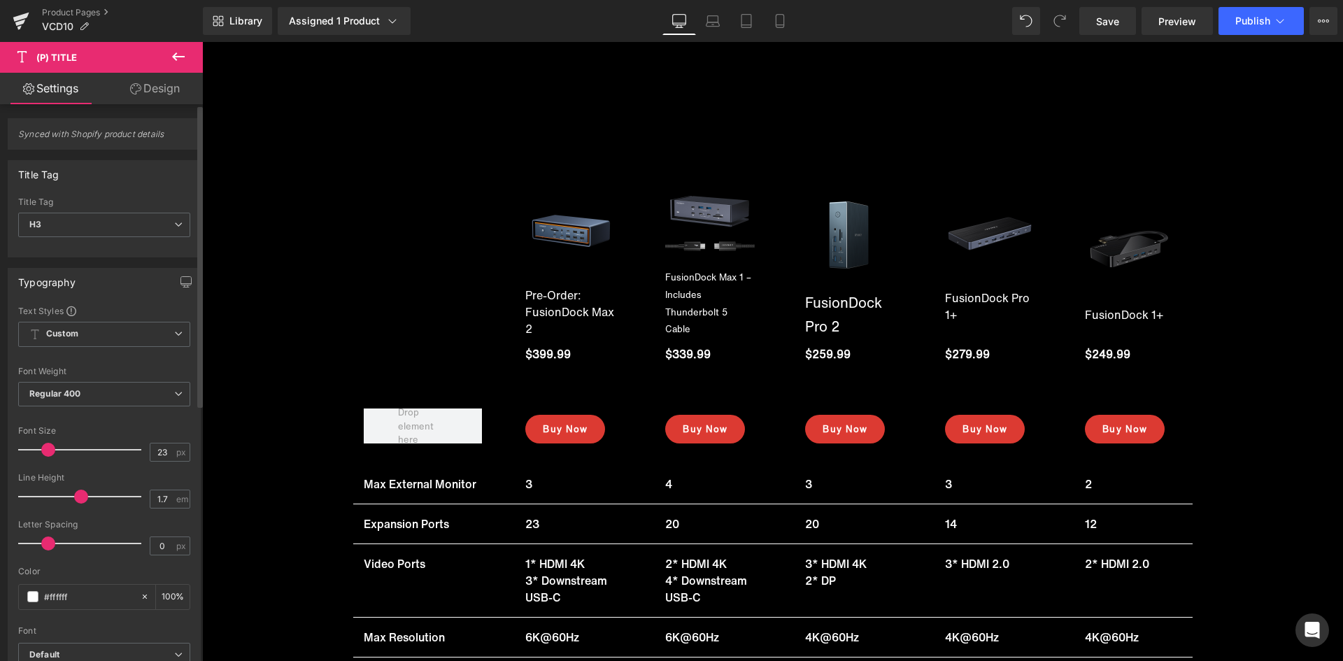
click at [48, 449] on span at bounding box center [48, 450] width 14 height 14
drag, startPoint x: 80, startPoint y: 495, endPoint x: 87, endPoint y: 496, distance: 7.0
click at [87, 496] on span at bounding box center [90, 497] width 14 height 14
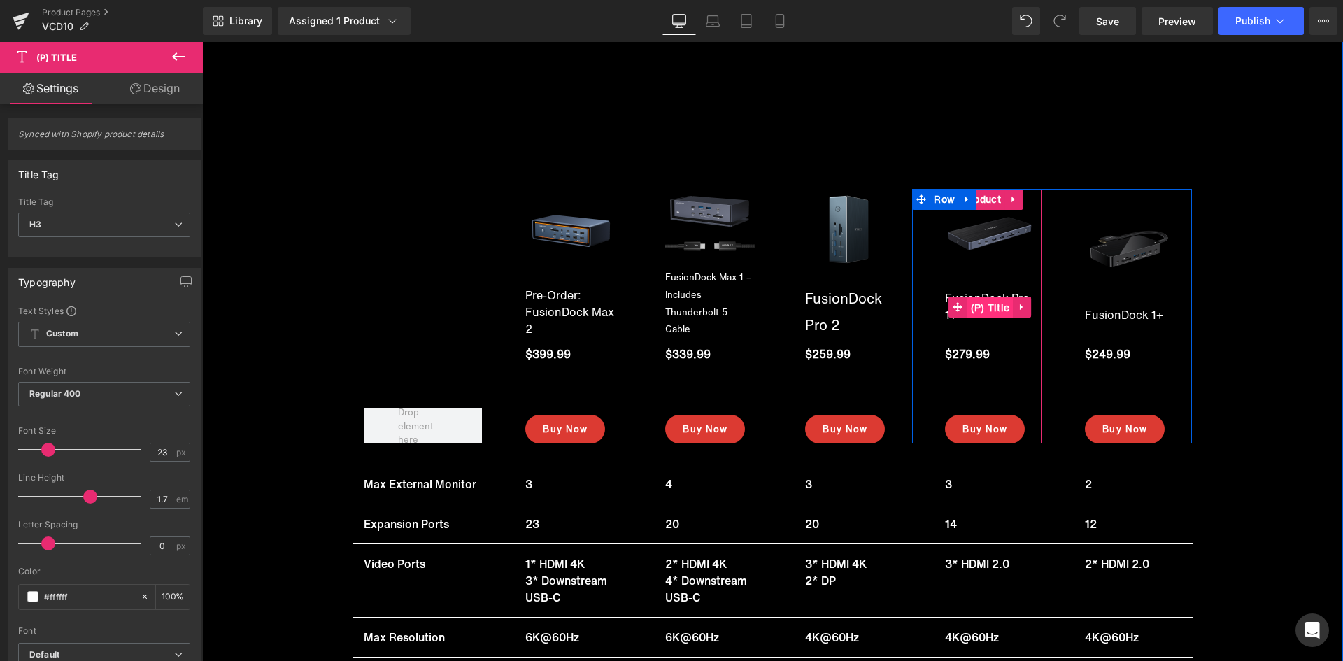
click at [982, 297] on span "(P) Title" at bounding box center [990, 307] width 46 height 21
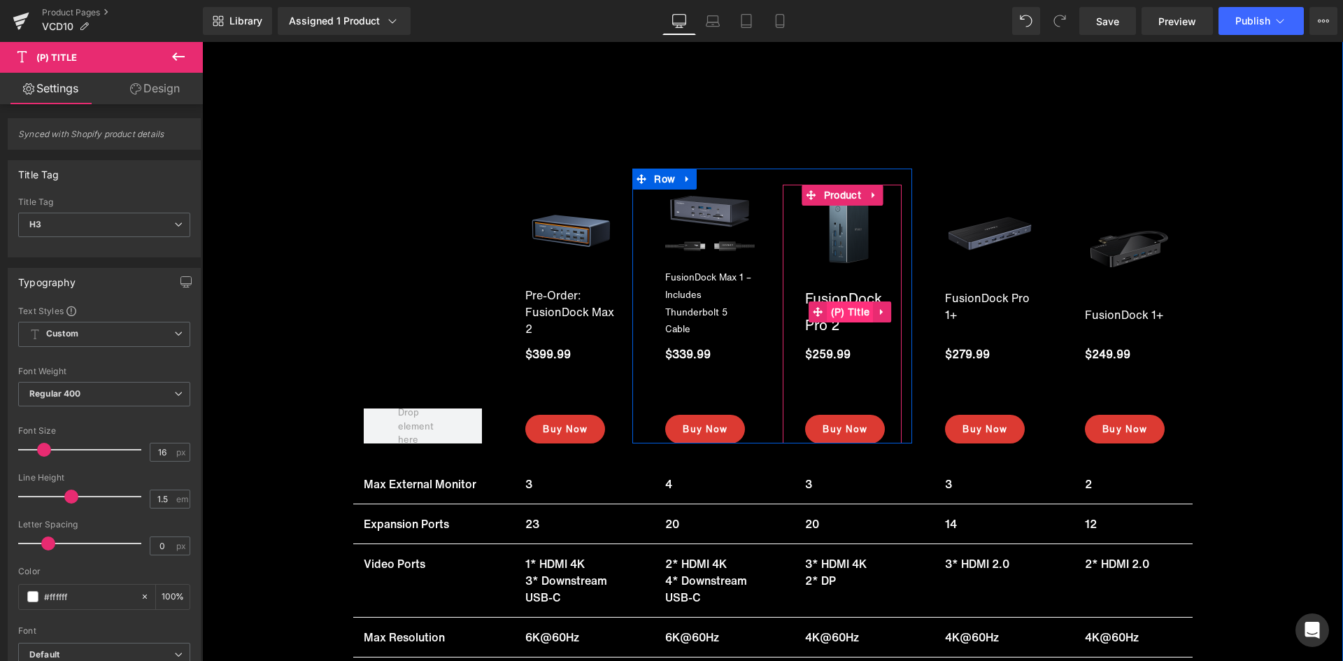
click at [848, 301] on span "(P) Title" at bounding box center [850, 311] width 46 height 21
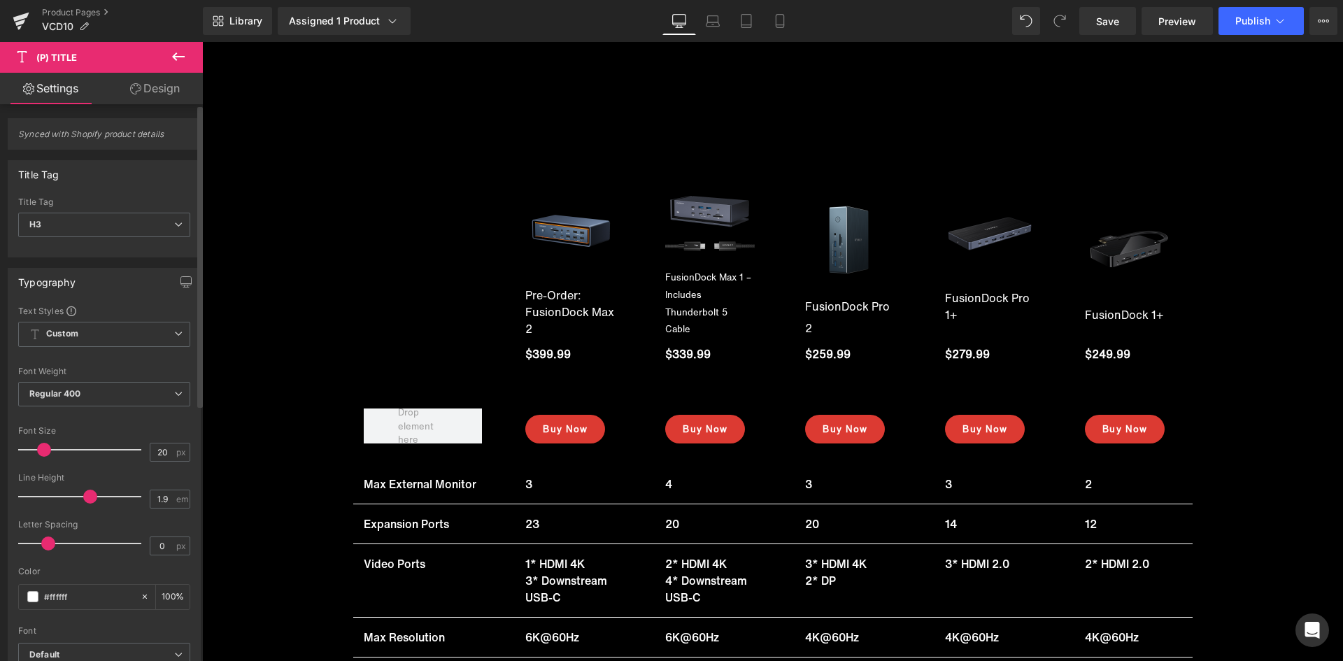
click at [41, 452] on span at bounding box center [44, 450] width 14 height 14
drag, startPoint x: 87, startPoint y: 494, endPoint x: 113, endPoint y: 492, distance: 25.3
click at [113, 492] on span at bounding box center [118, 497] width 14 height 14
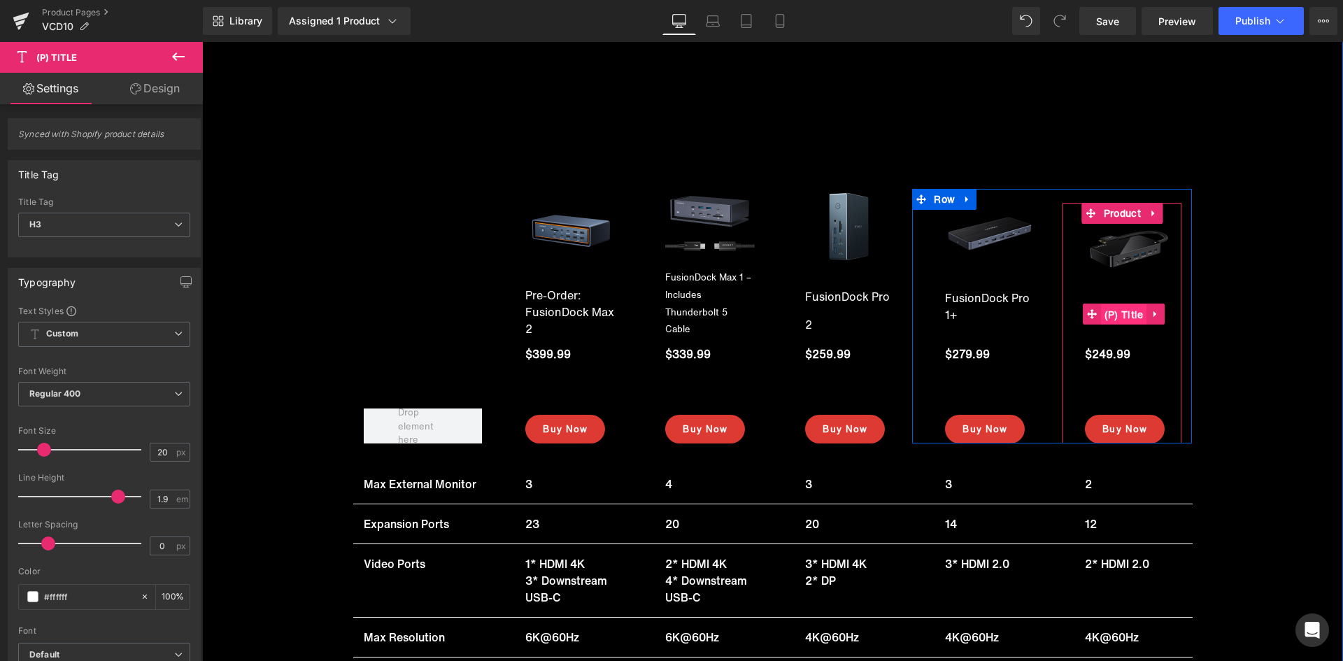
click at [1130, 304] on span "(P) Title" at bounding box center [1124, 314] width 46 height 21
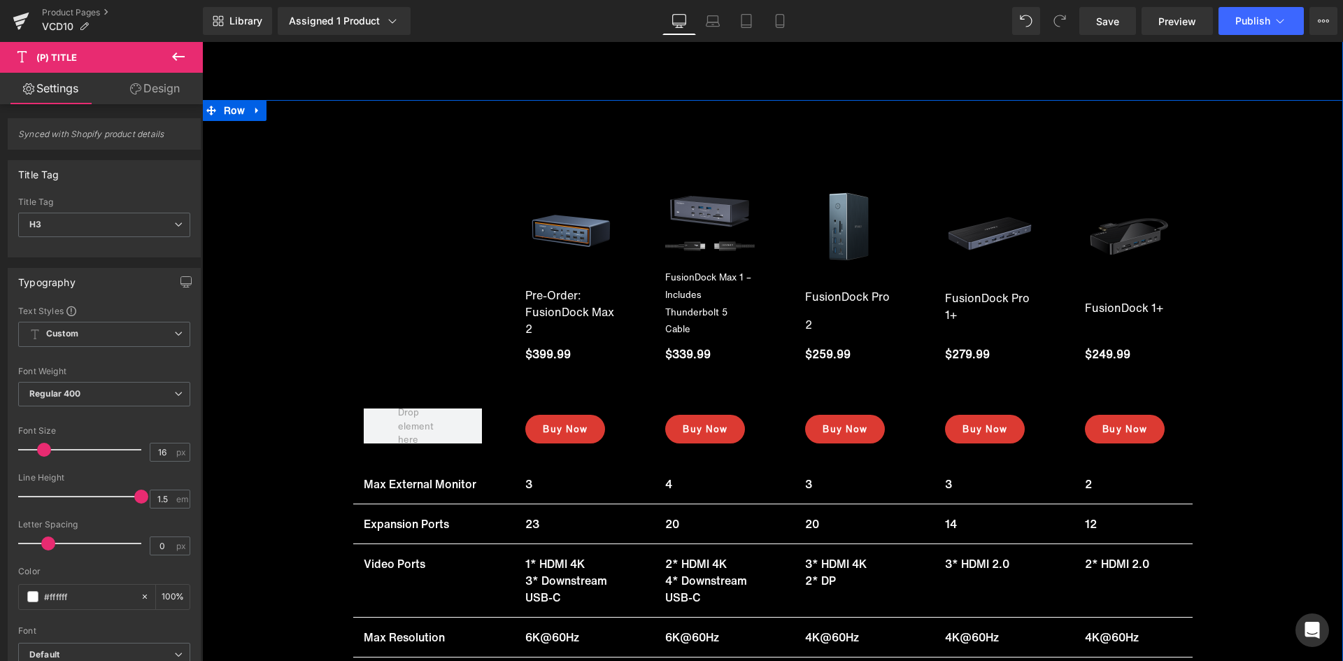
drag, startPoint x: 269, startPoint y: 536, endPoint x: 210, endPoint y: 483, distance: 80.2
drag, startPoint x: 134, startPoint y: 498, endPoint x: 184, endPoint y: 496, distance: 49.7
click at [184, 496] on div "Line Height 1.5 em" at bounding box center [104, 496] width 172 height 47
click at [46, 460] on div at bounding box center [83, 450] width 116 height 28
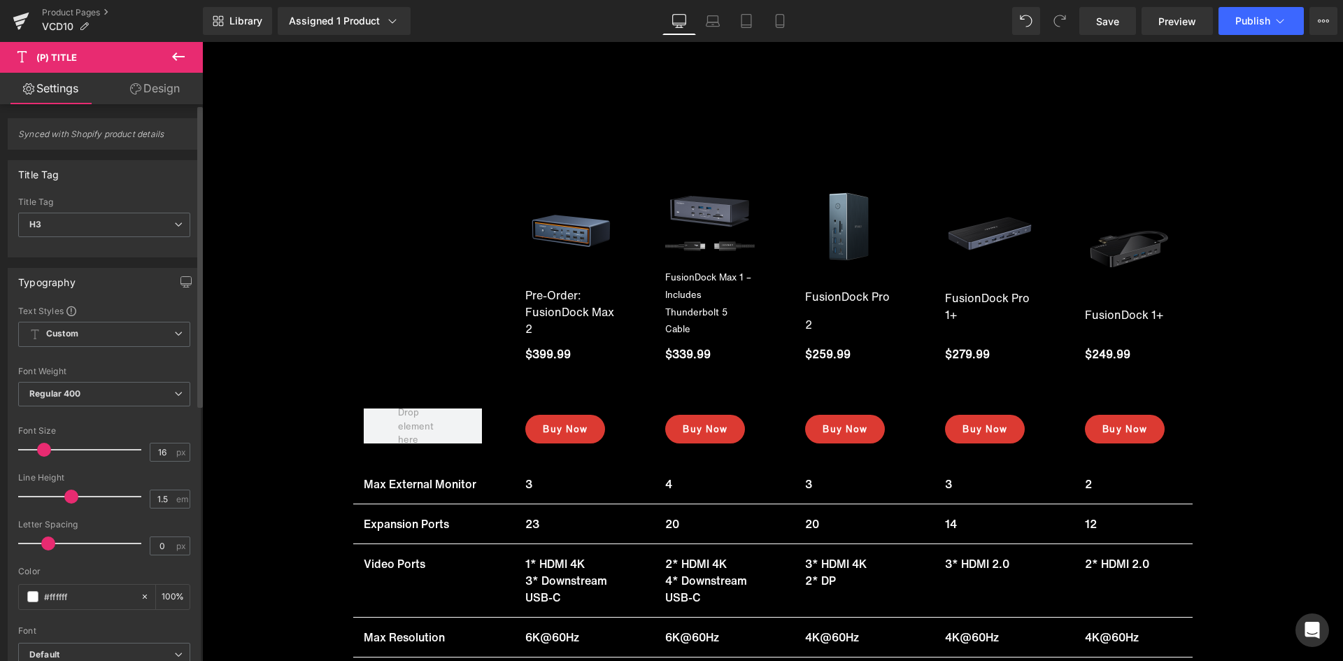
drag, startPoint x: 133, startPoint y: 494, endPoint x: 62, endPoint y: 466, distance: 76.6
click at [69, 491] on span at bounding box center [71, 497] width 14 height 14
click at [45, 455] on span at bounding box center [48, 450] width 14 height 14
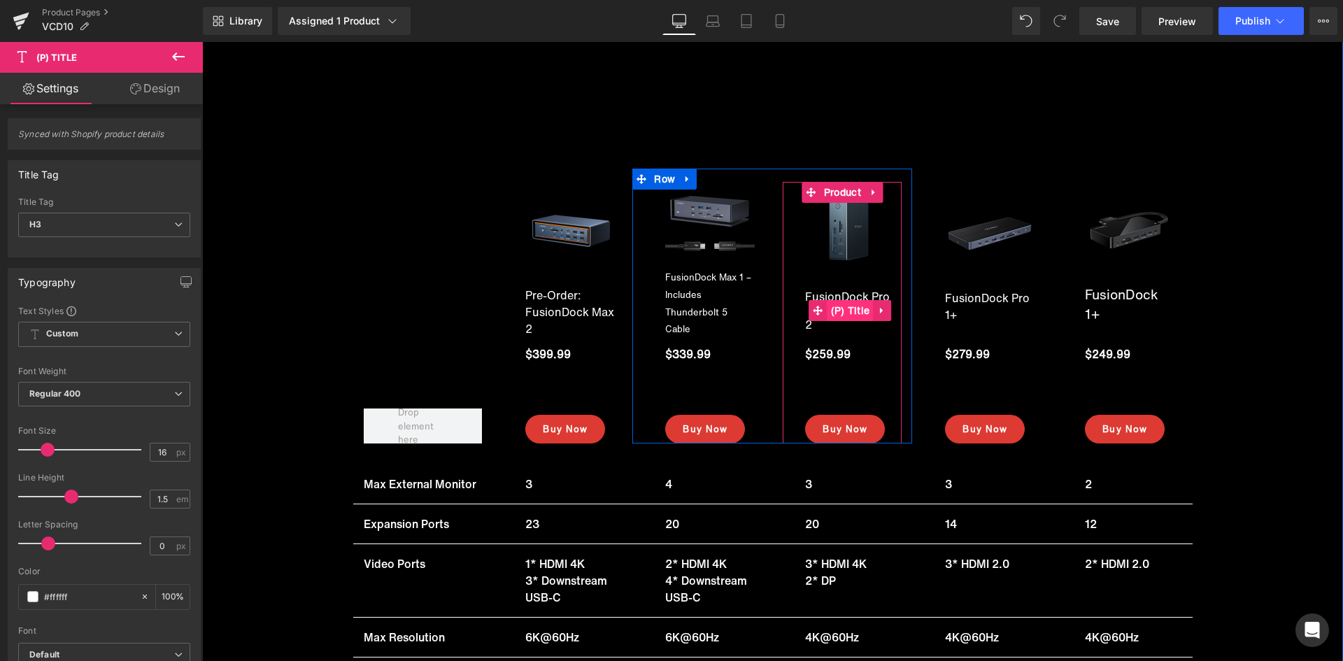
click at [851, 300] on span "(P) Title" at bounding box center [850, 310] width 46 height 21
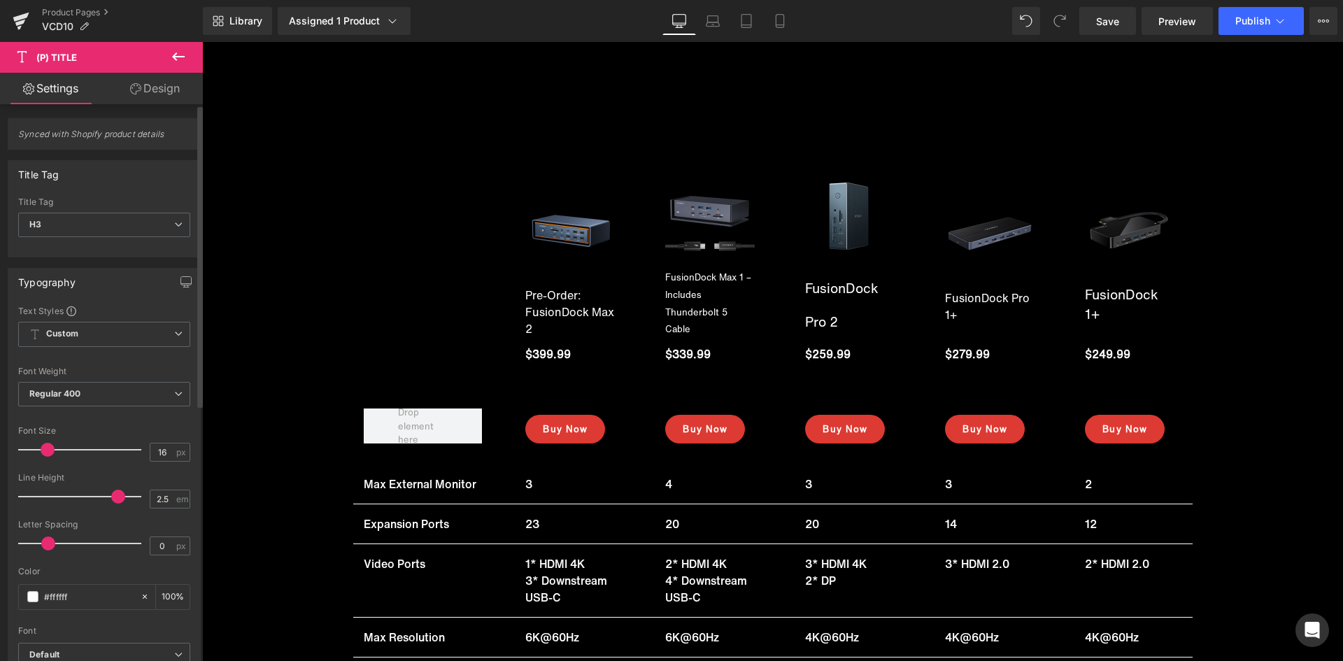
click at [47, 450] on span at bounding box center [48, 450] width 14 height 14
drag, startPoint x: 115, startPoint y: 493, endPoint x: 91, endPoint y: 493, distance: 23.8
click at [91, 493] on span at bounding box center [95, 497] width 14 height 14
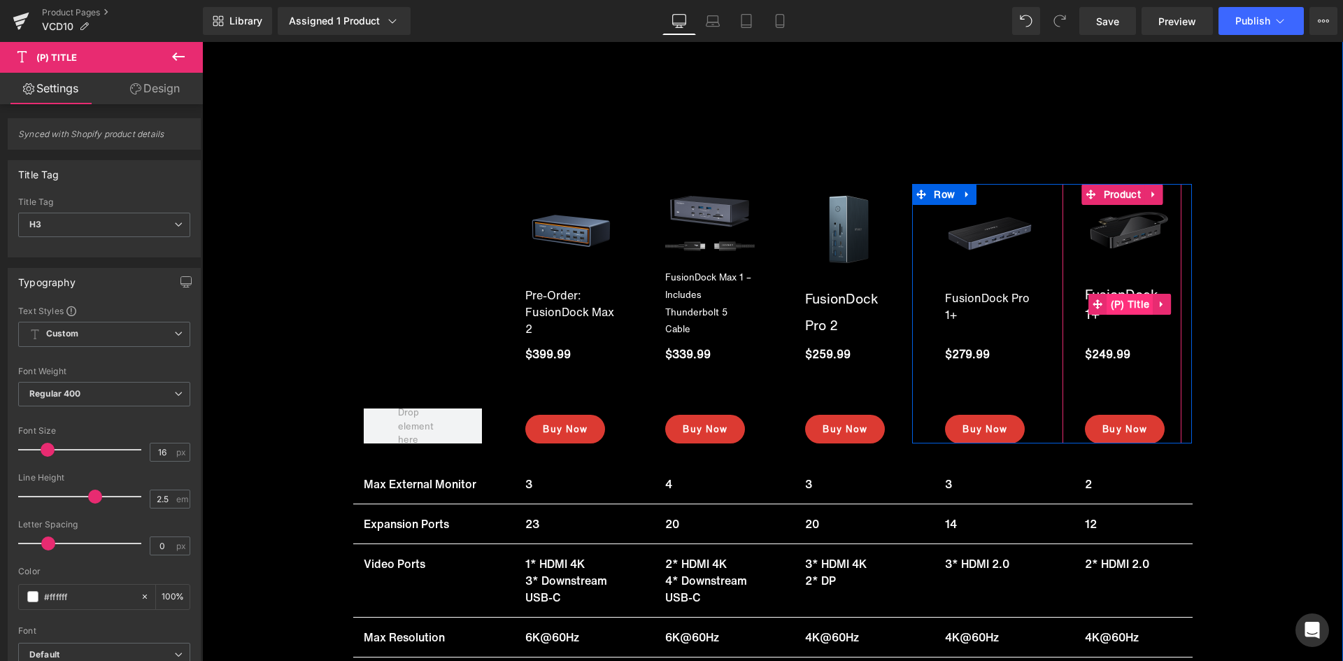
click at [1113, 294] on span "(P) Title" at bounding box center [1130, 304] width 46 height 21
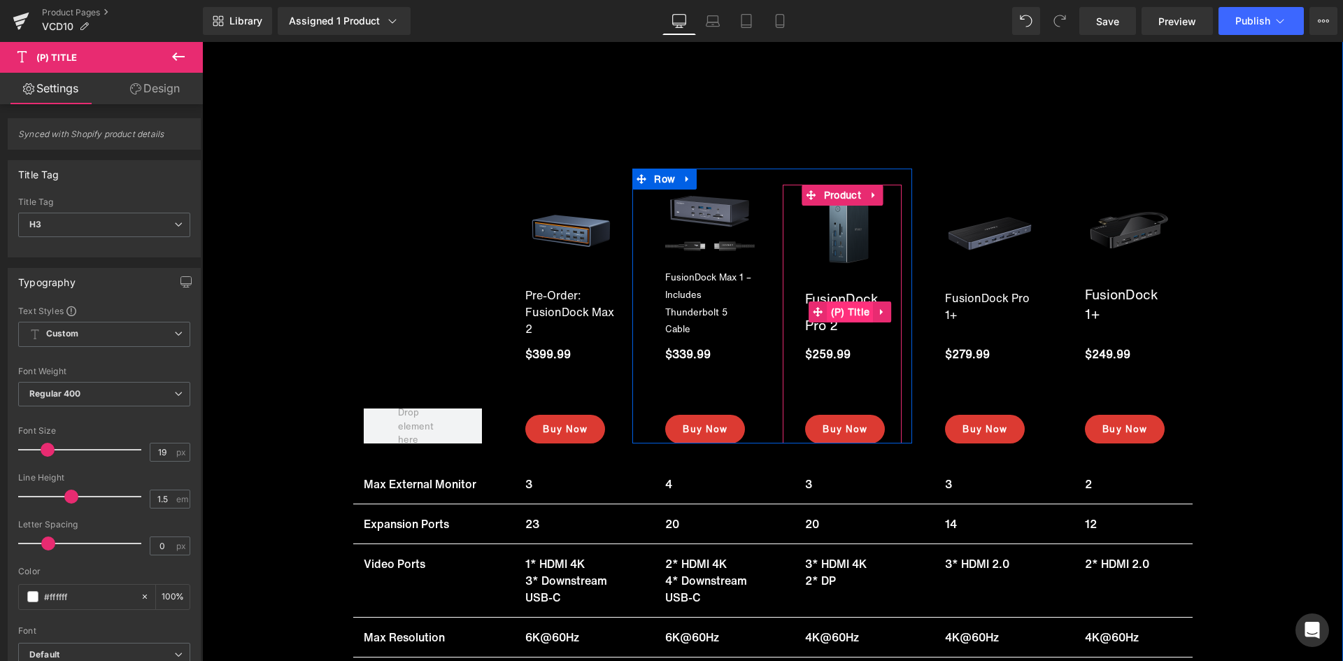
click at [841, 301] on span "(P) Title" at bounding box center [850, 311] width 46 height 21
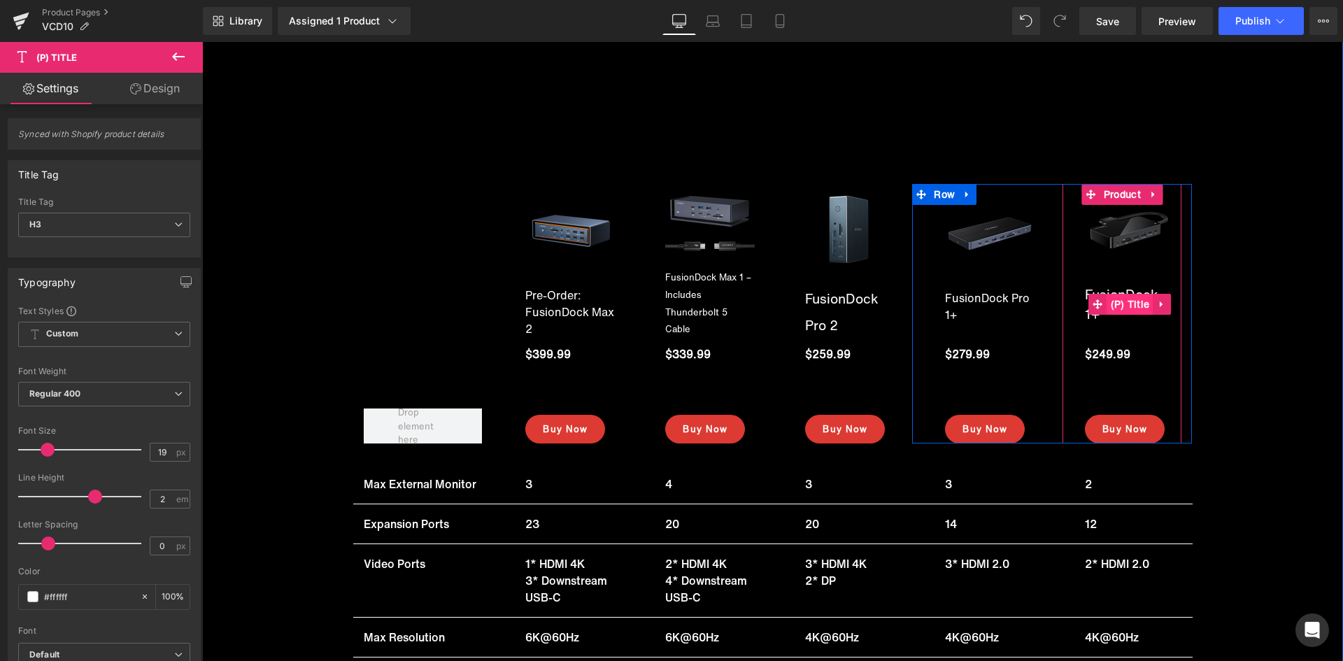
click at [1124, 294] on span "(P) Title" at bounding box center [1130, 304] width 46 height 21
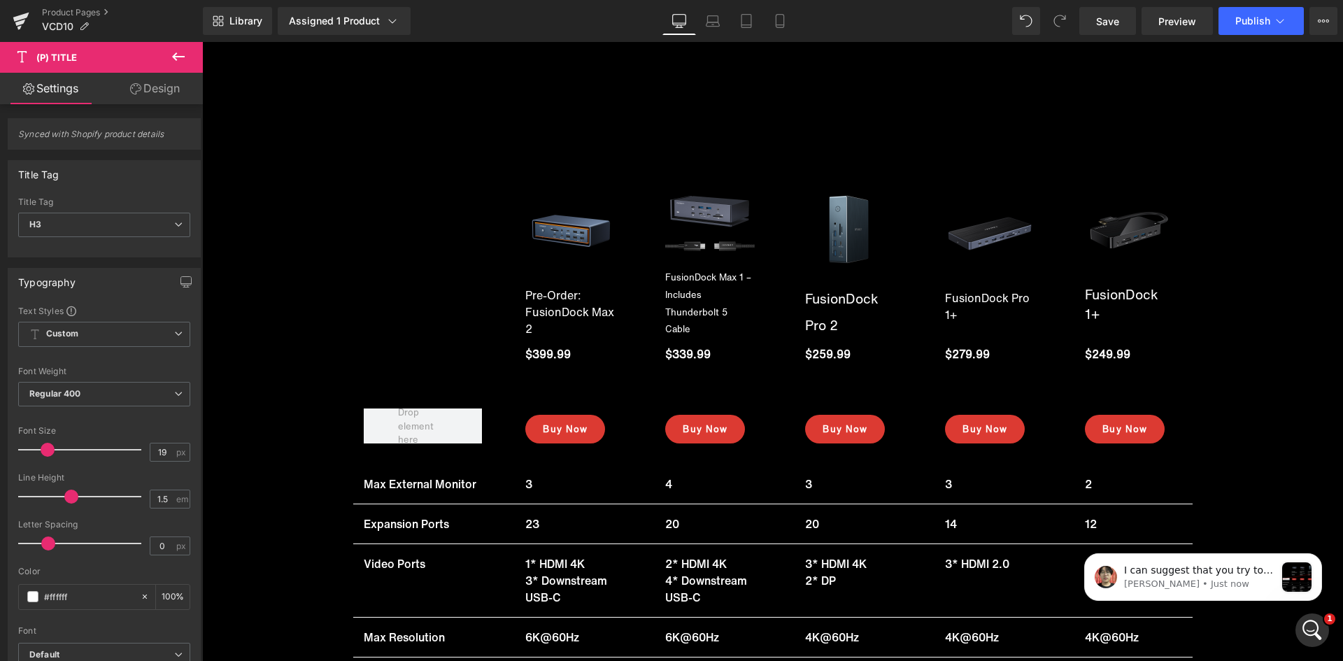
scroll to position [0, 0]
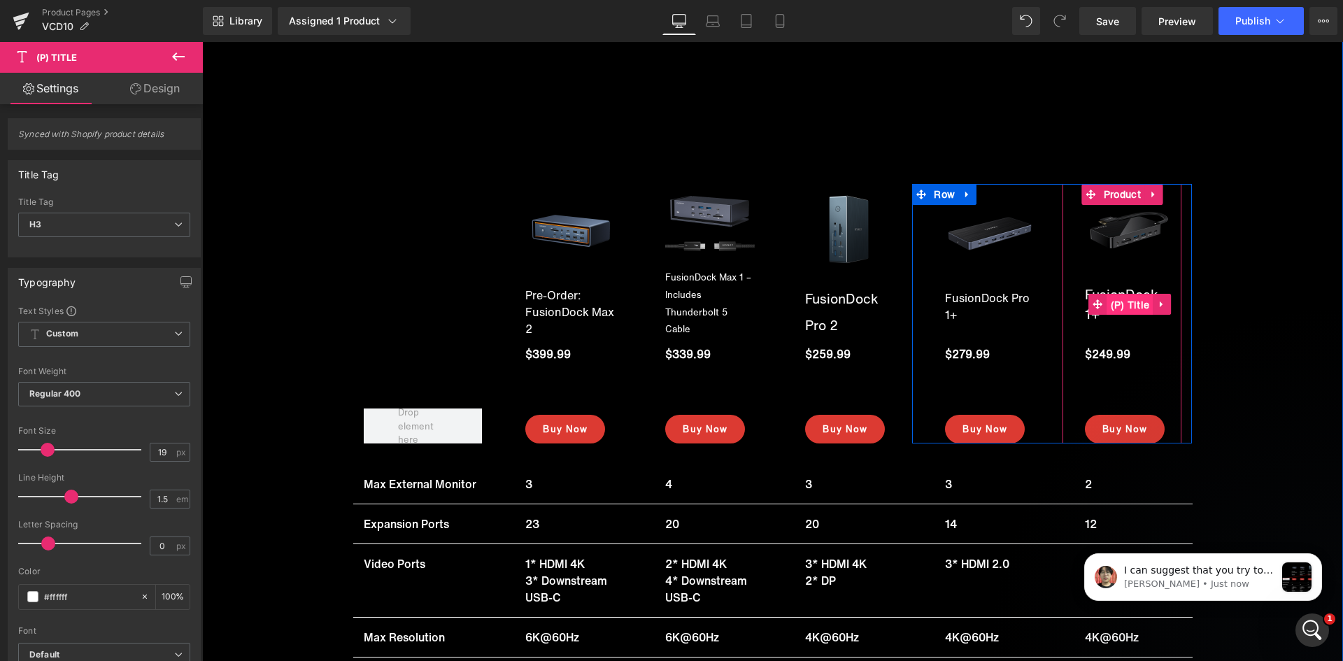
click at [1117, 294] on span "(P) Title" at bounding box center [1130, 304] width 46 height 21
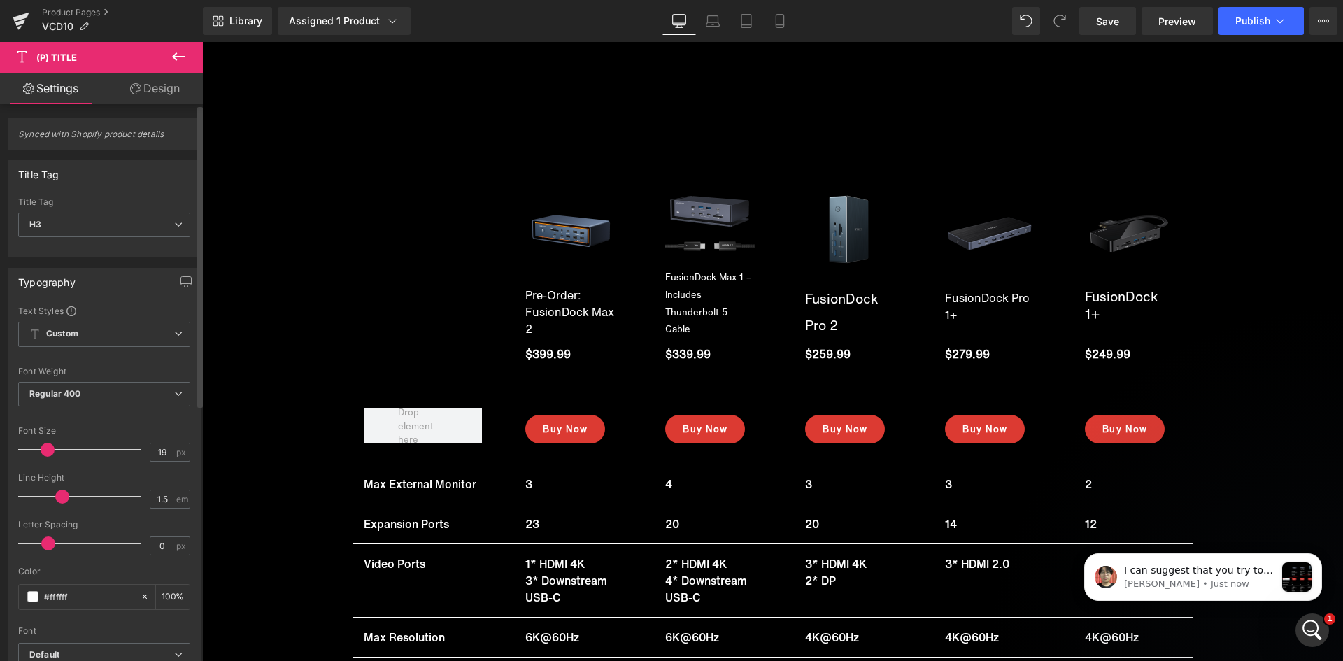
drag, startPoint x: 71, startPoint y: 498, endPoint x: 63, endPoint y: 497, distance: 8.4
click at [63, 497] on span at bounding box center [62, 497] width 14 height 14
